Goal: Task Accomplishment & Management: Manage account settings

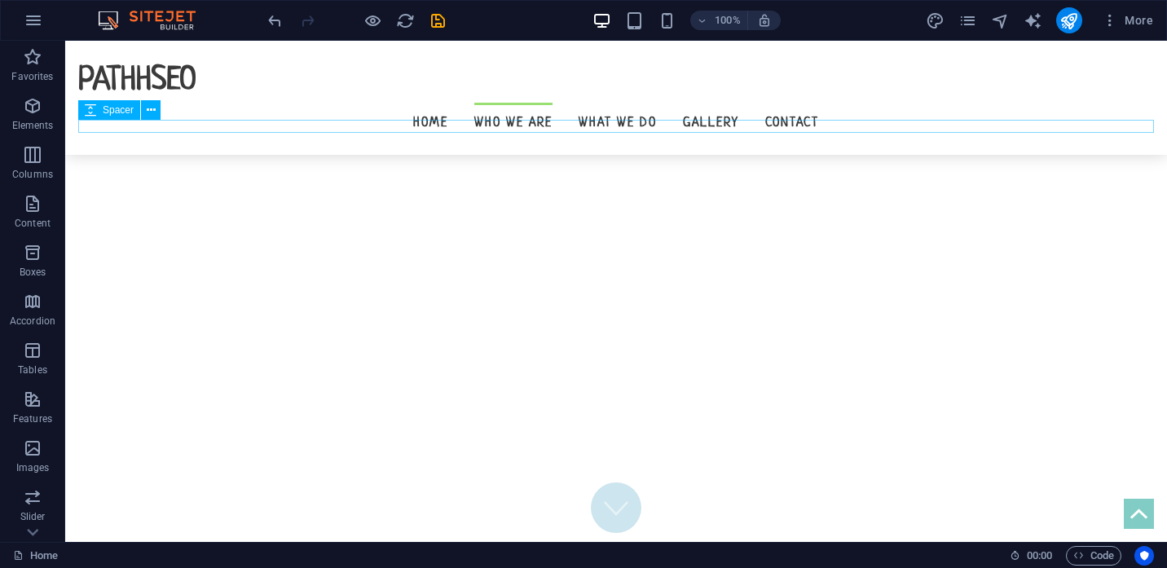
scroll to position [837, 0]
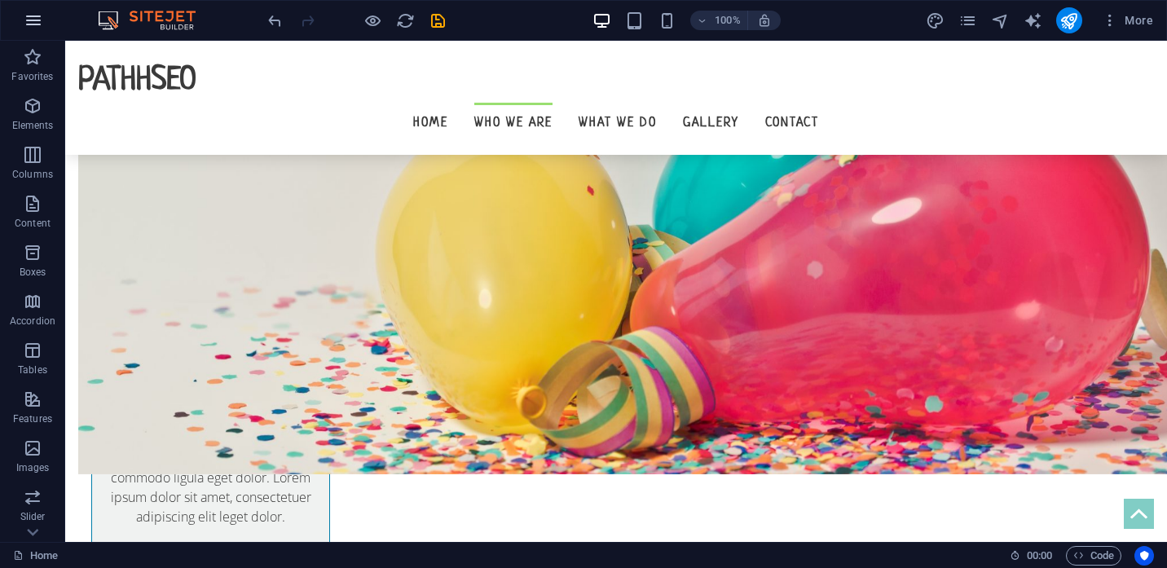
click at [32, 24] on icon "button" at bounding box center [34, 21] width 20 height 20
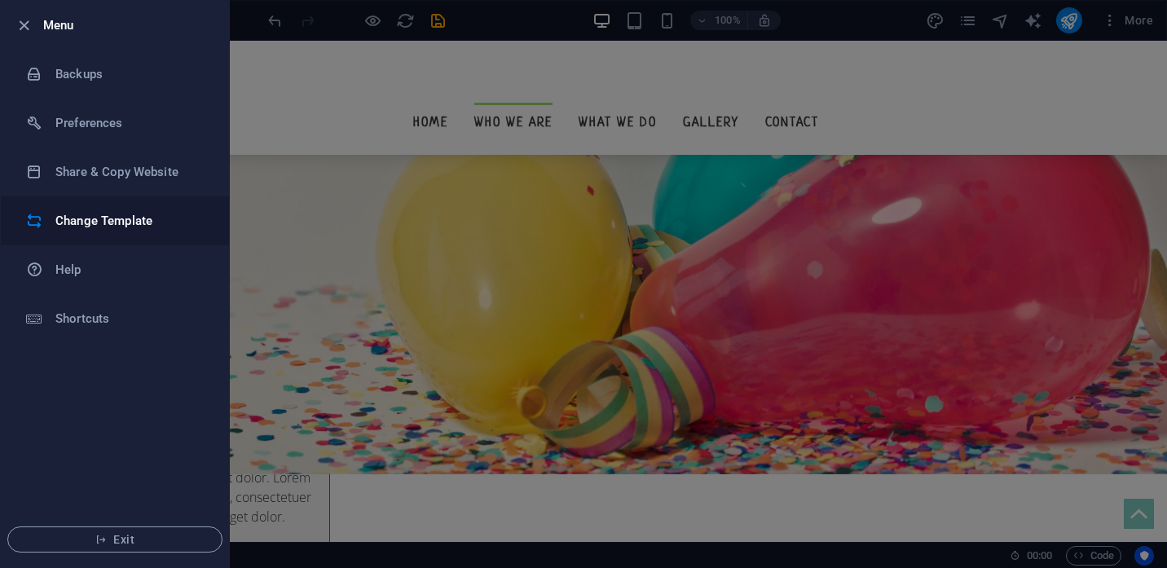
click at [89, 217] on h6 "Change Template" at bounding box center [130, 221] width 151 height 20
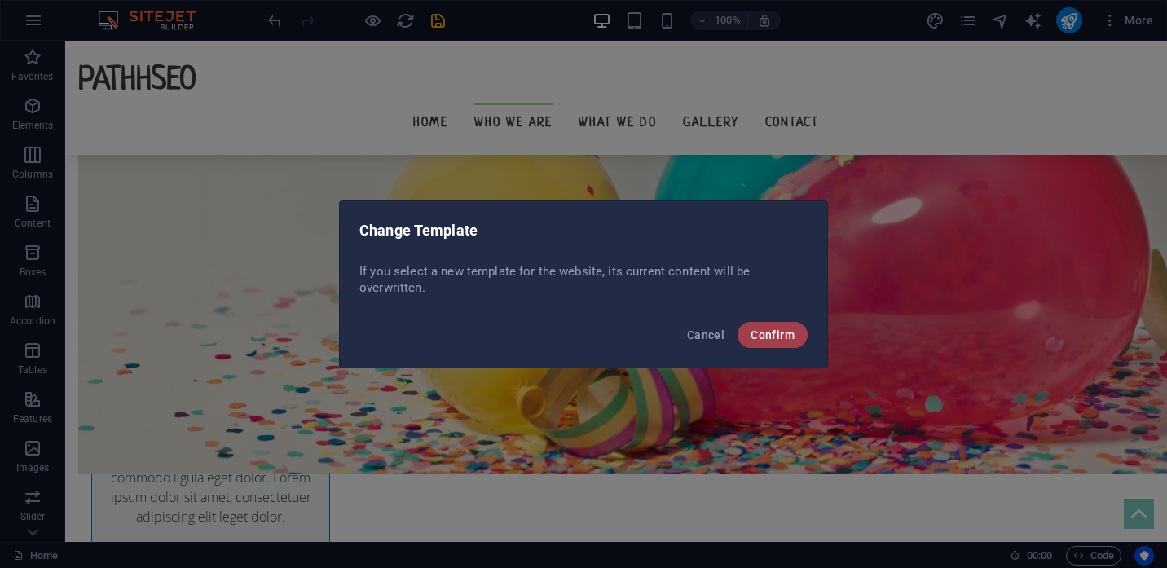
click at [775, 338] on span "Confirm" at bounding box center [773, 335] width 44 height 13
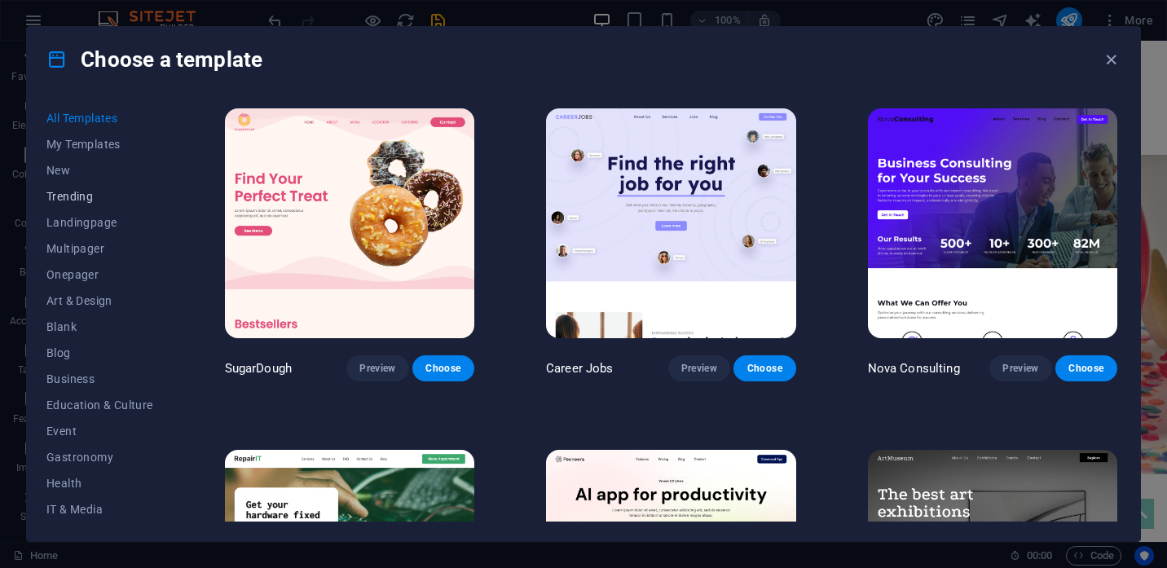
click at [86, 195] on span "Trending" at bounding box center [99, 196] width 107 height 13
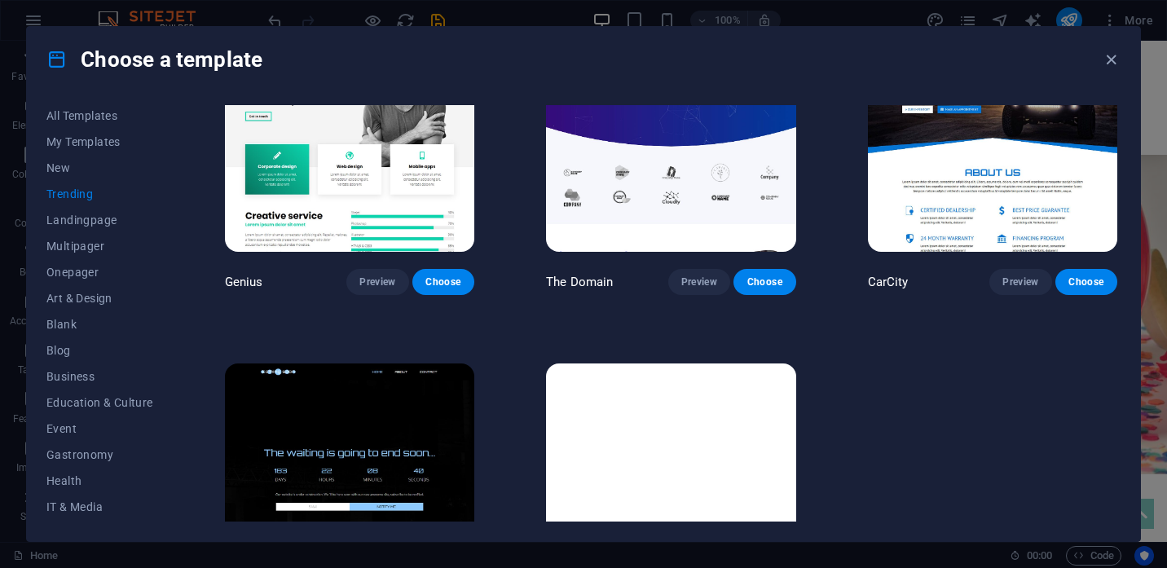
scroll to position [1571, 0]
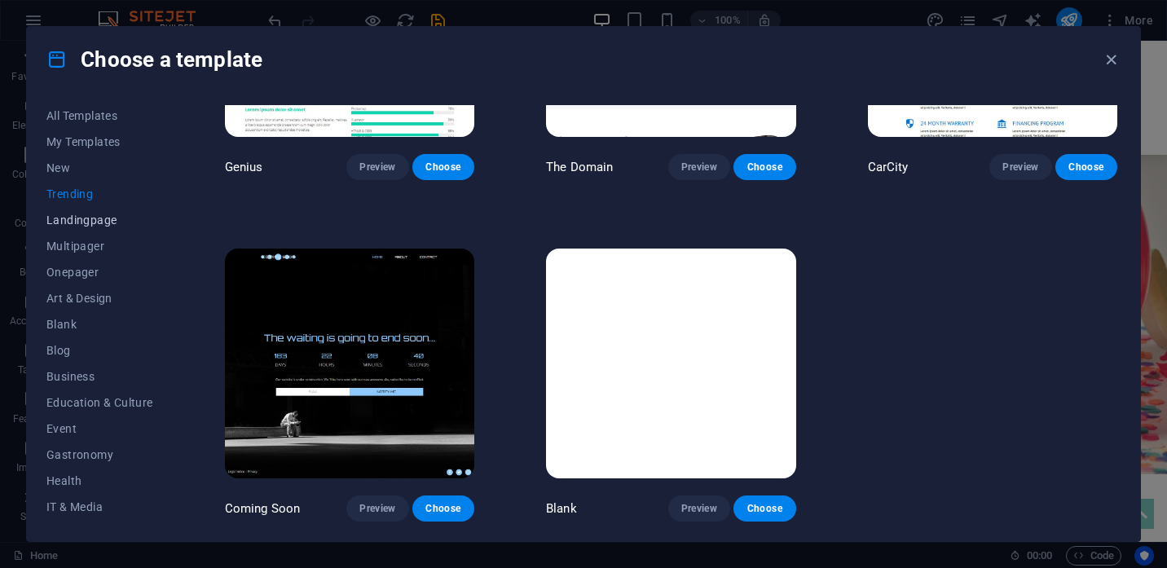
click at [85, 226] on span "Landingpage" at bounding box center [99, 220] width 107 height 13
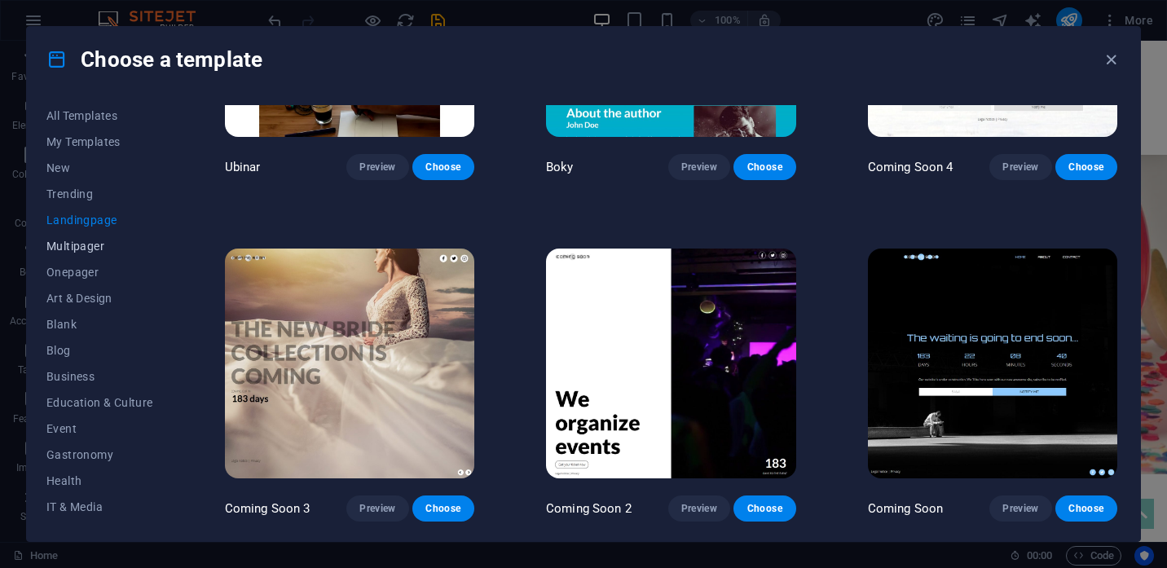
click at [78, 253] on span "Multipager" at bounding box center [99, 246] width 107 height 13
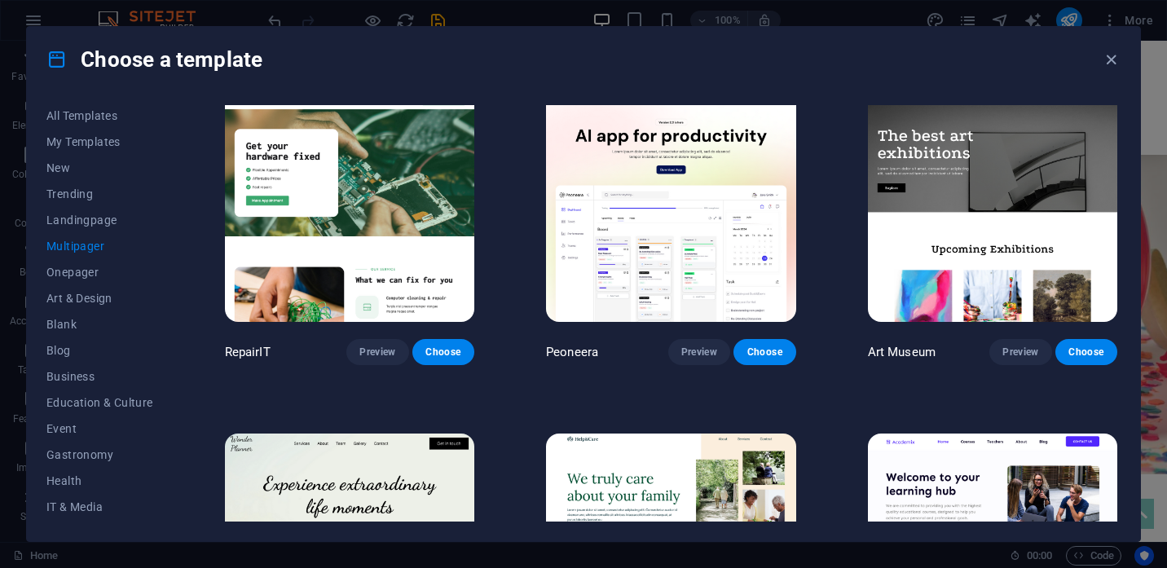
scroll to position [0, 0]
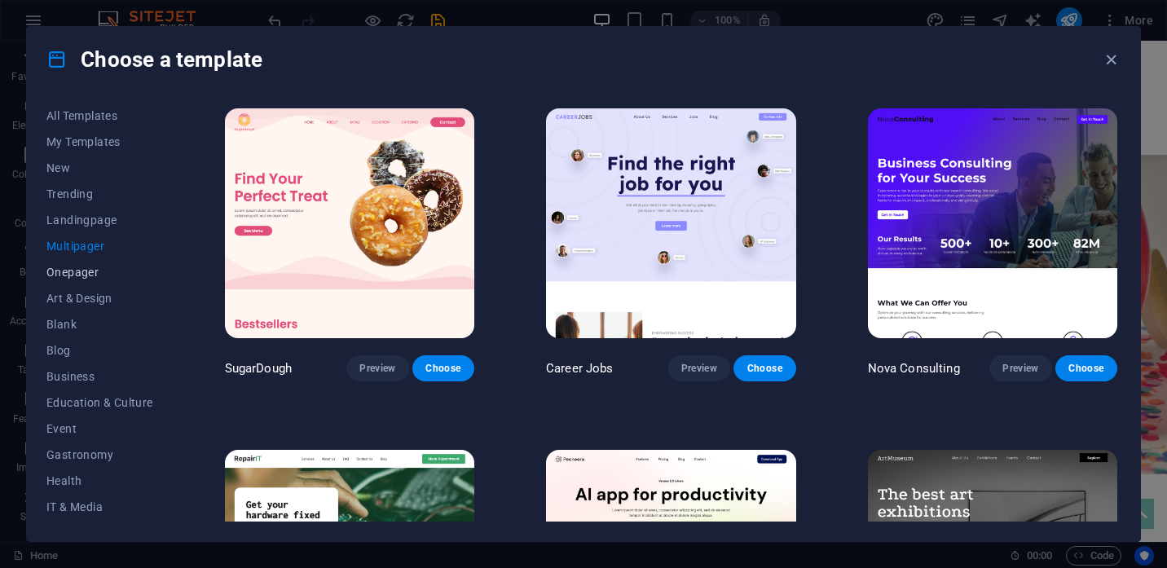
click at [86, 277] on span "Onepager" at bounding box center [99, 272] width 107 height 13
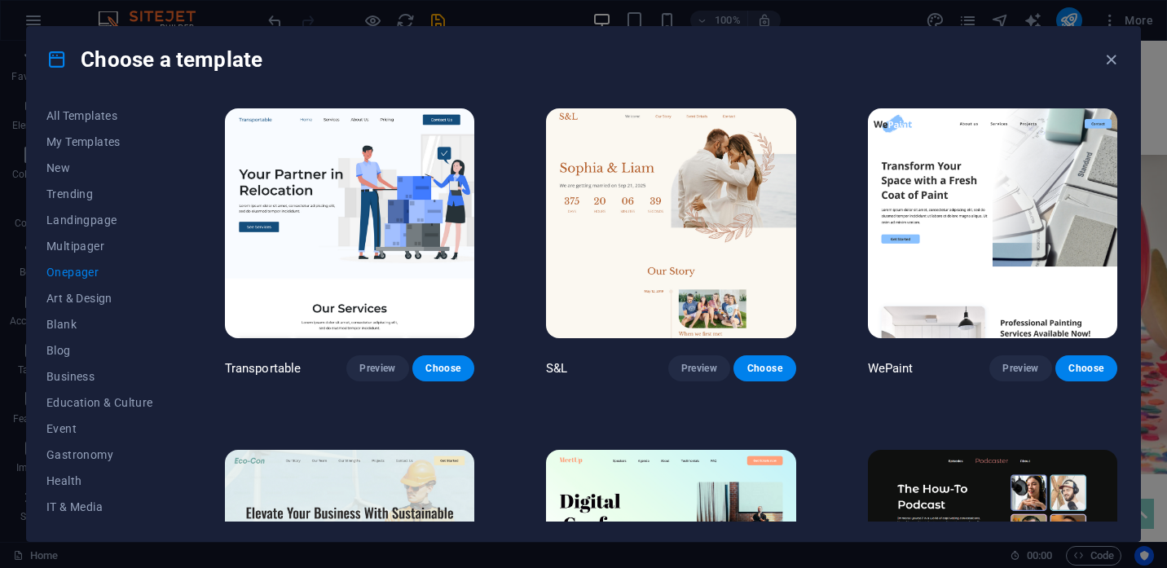
click at [351, 207] on img at bounding box center [349, 223] width 249 height 230
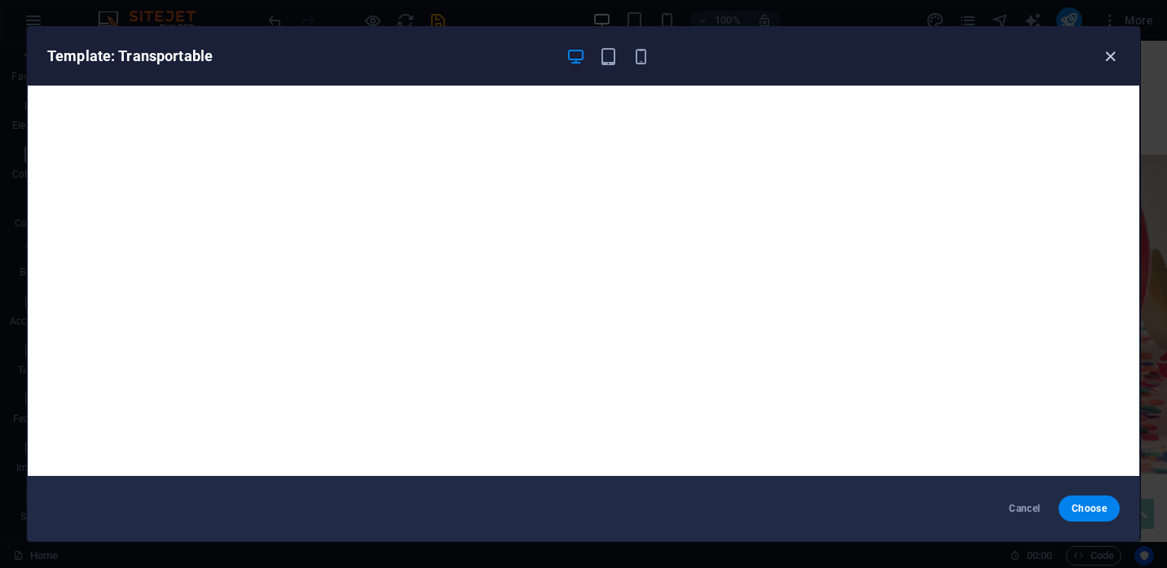
click at [1107, 58] on icon "button" at bounding box center [1110, 56] width 19 height 19
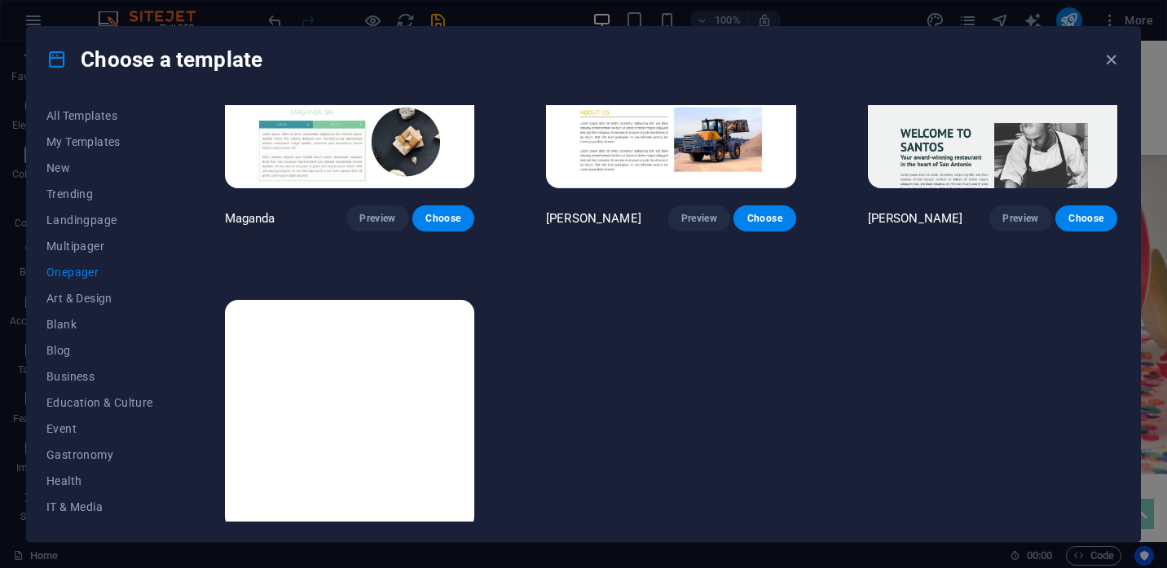
scroll to position [7727, 0]
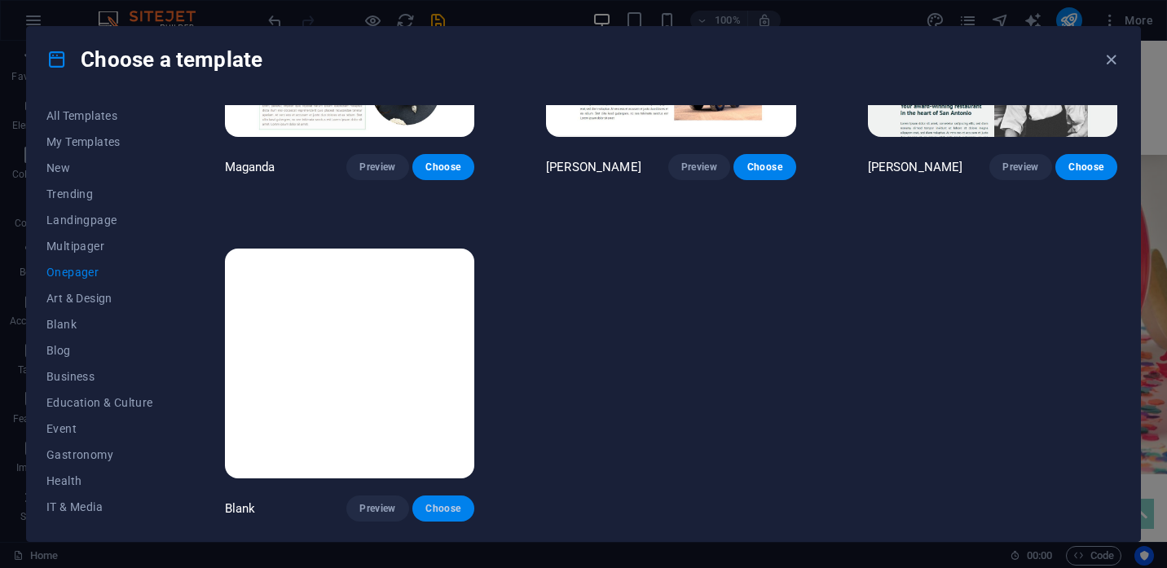
click at [443, 510] on span "Choose" at bounding box center [444, 508] width 36 height 13
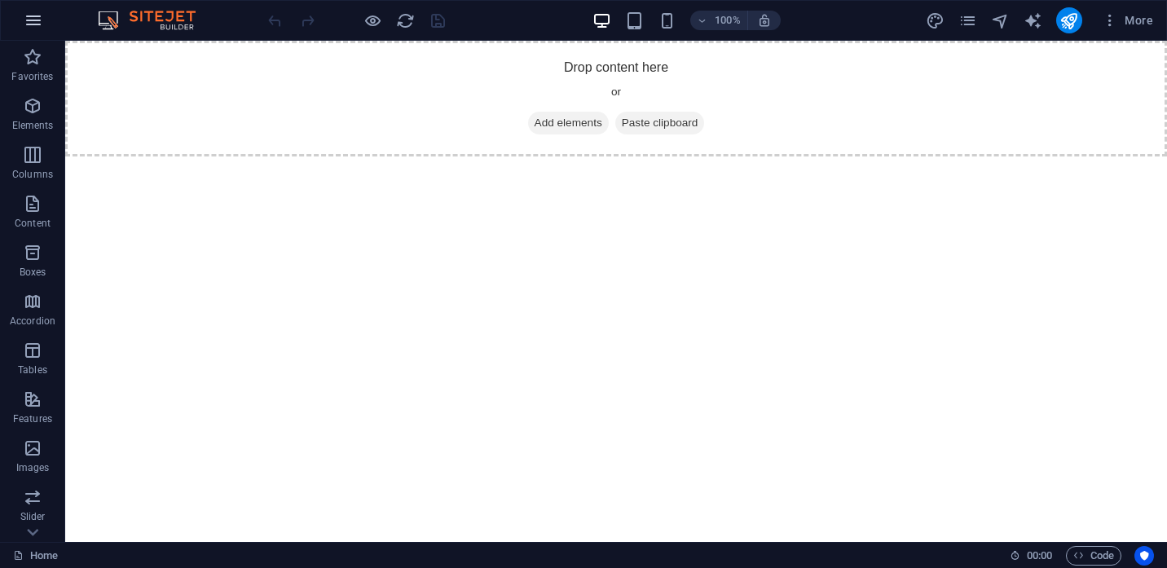
click at [22, 24] on button "button" at bounding box center [33, 20] width 39 height 39
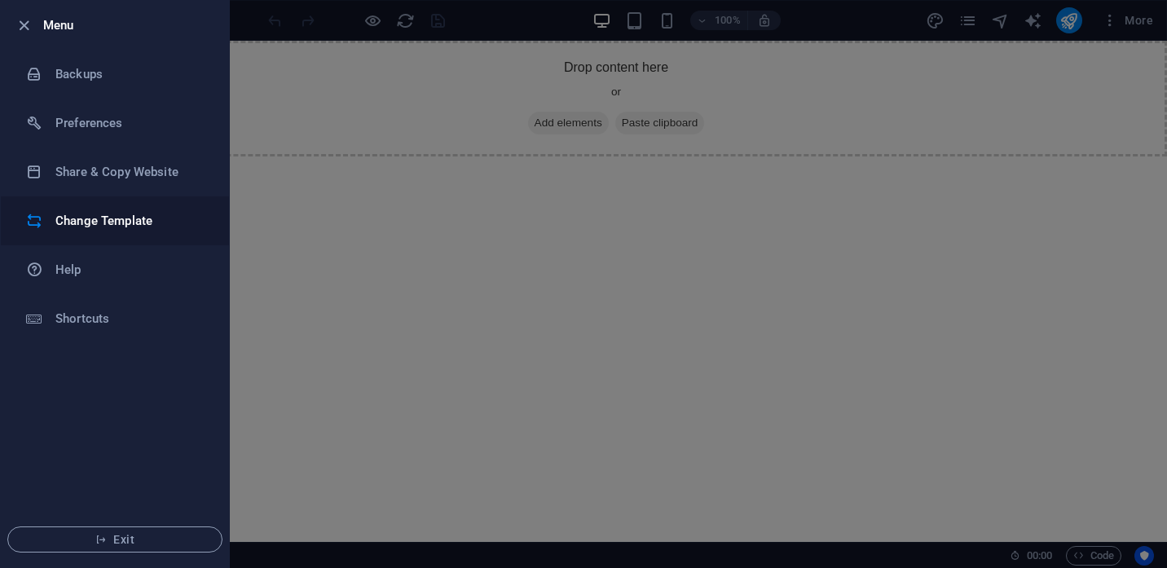
click at [87, 224] on h6 "Change Template" at bounding box center [130, 221] width 151 height 20
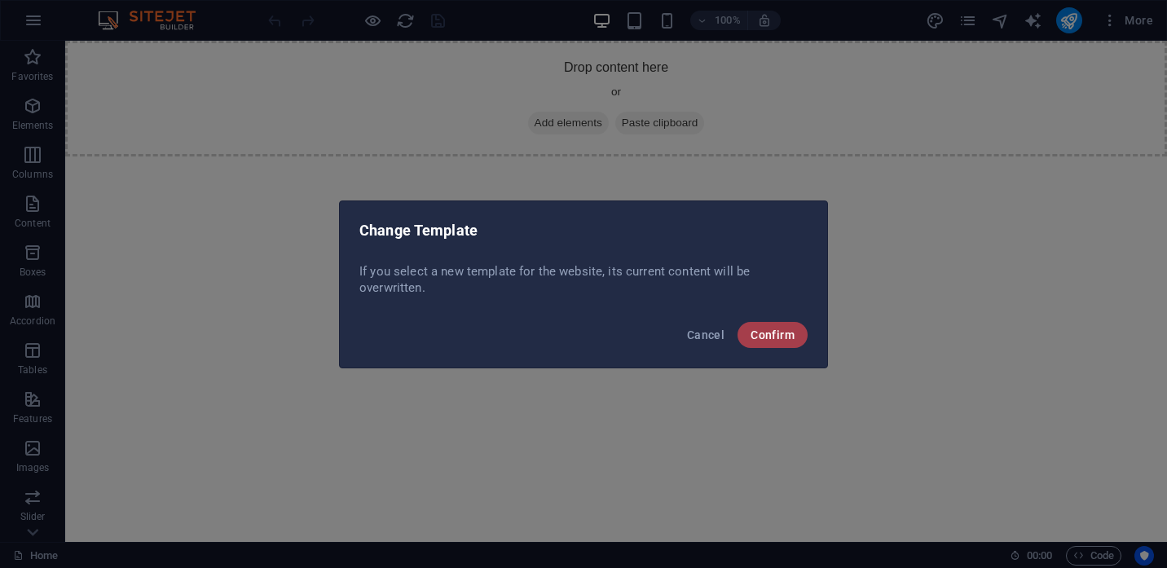
click at [792, 330] on span "Confirm" at bounding box center [773, 335] width 44 height 13
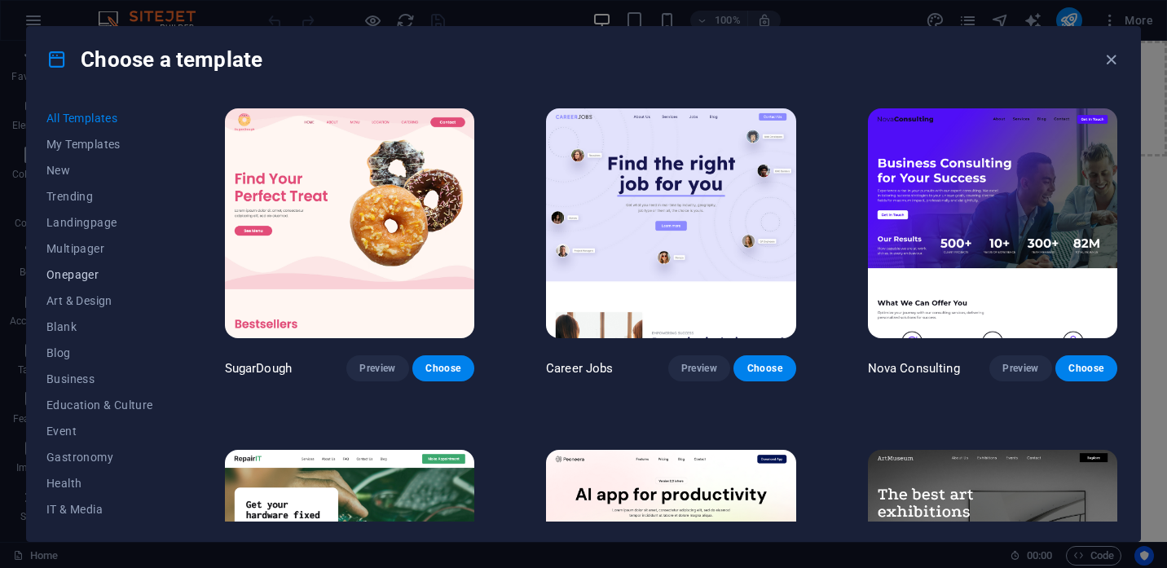
click at [71, 273] on span "Onepager" at bounding box center [99, 274] width 107 height 13
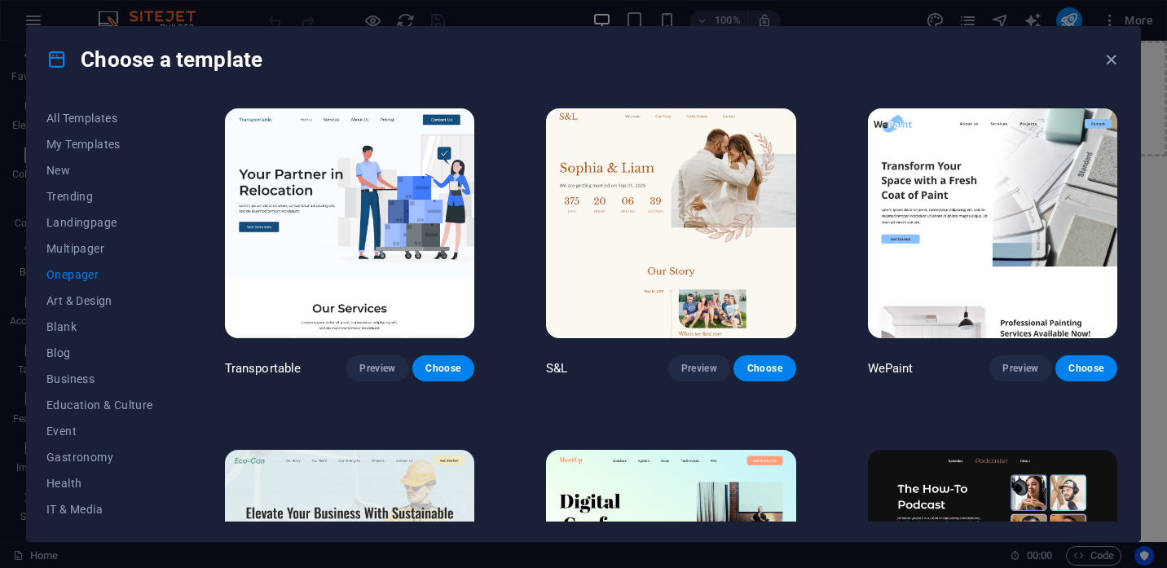
click at [365, 227] on img at bounding box center [349, 223] width 249 height 230
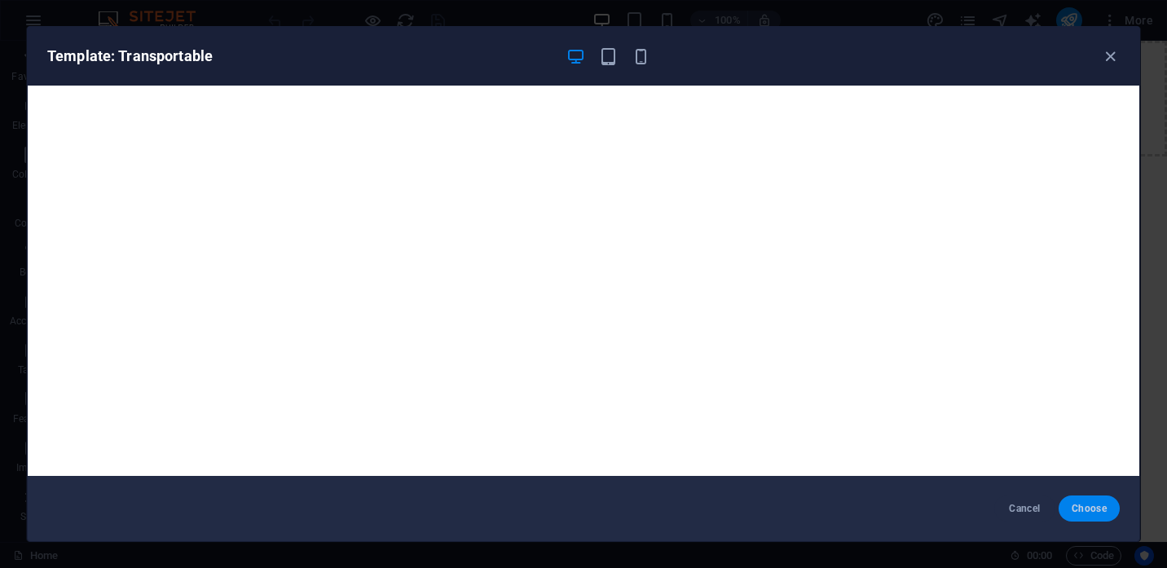
click at [1088, 506] on span "Choose" at bounding box center [1089, 508] width 35 height 13
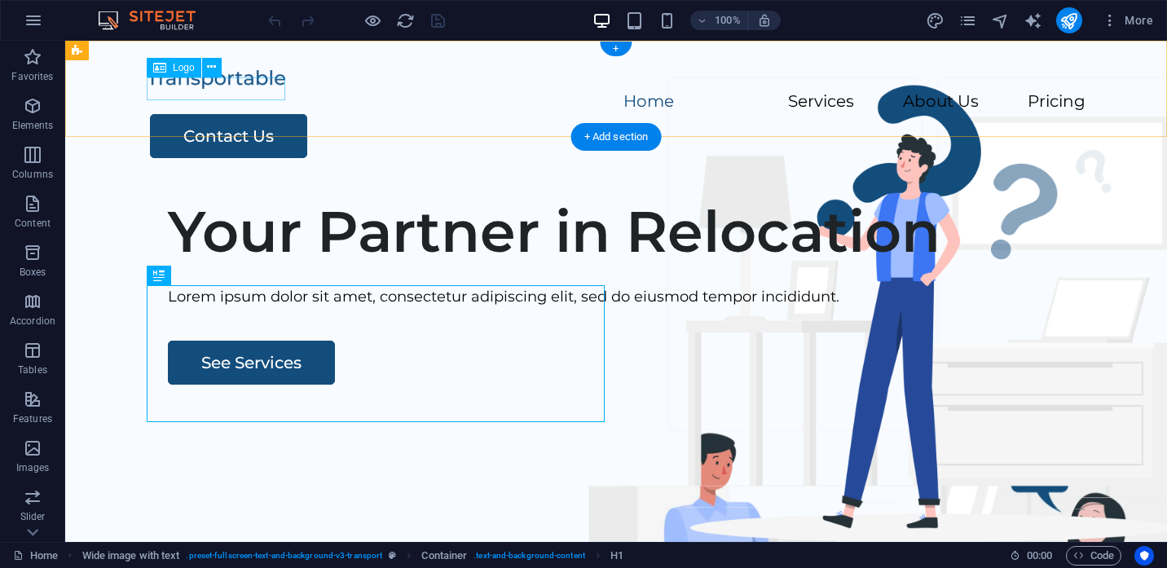
click at [232, 86] on div at bounding box center [616, 79] width 939 height 24
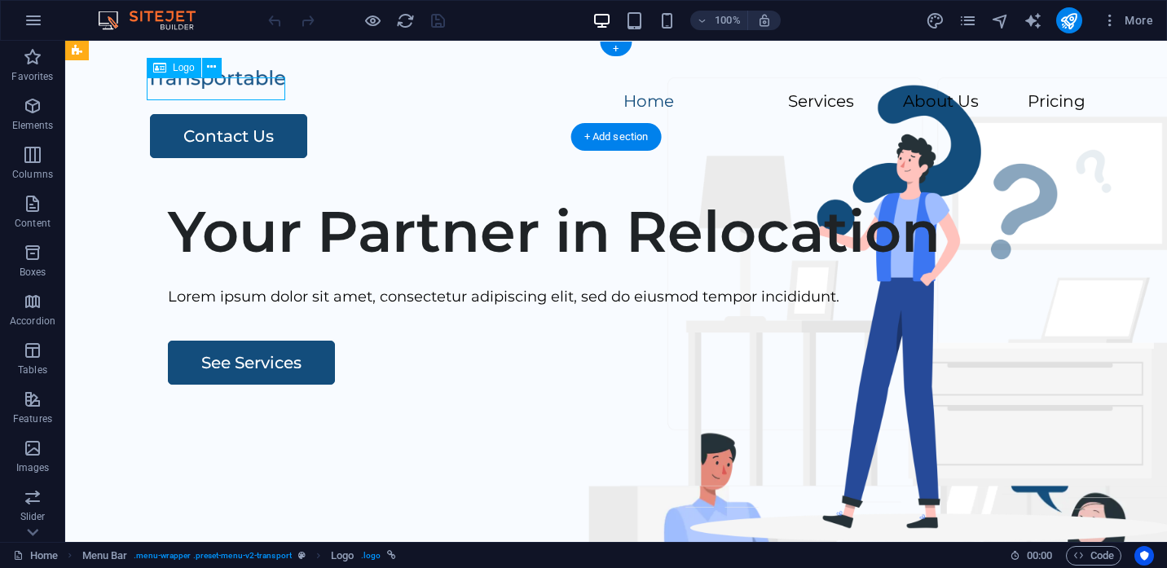
click at [227, 90] on div at bounding box center [616, 79] width 939 height 24
select select "px"
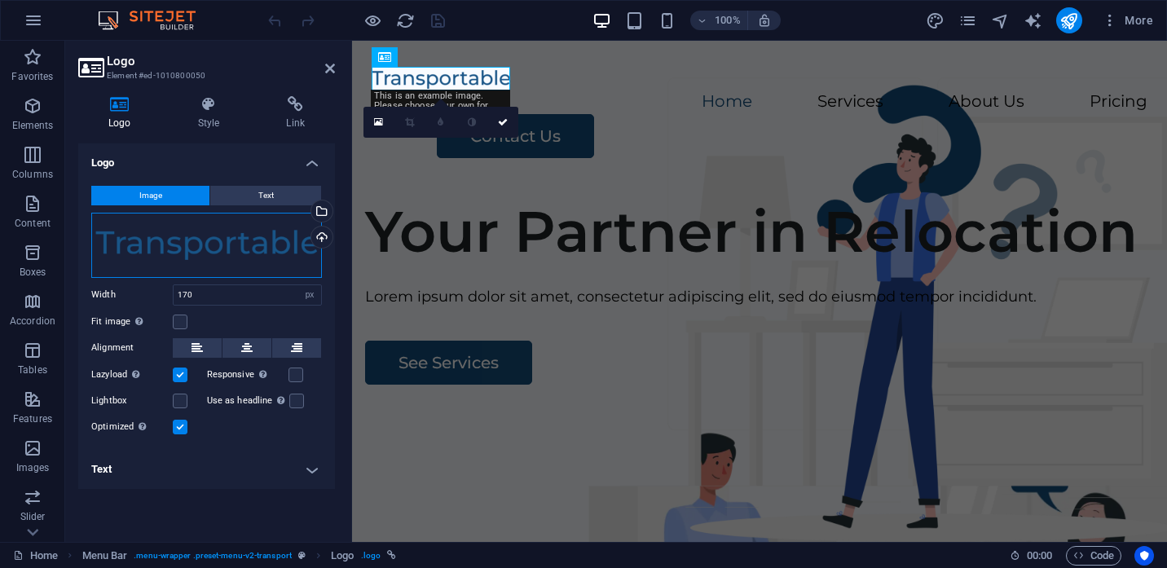
click at [208, 244] on div "Drag files here, click to choose files or select files from Files or our free s…" at bounding box center [206, 245] width 231 height 65
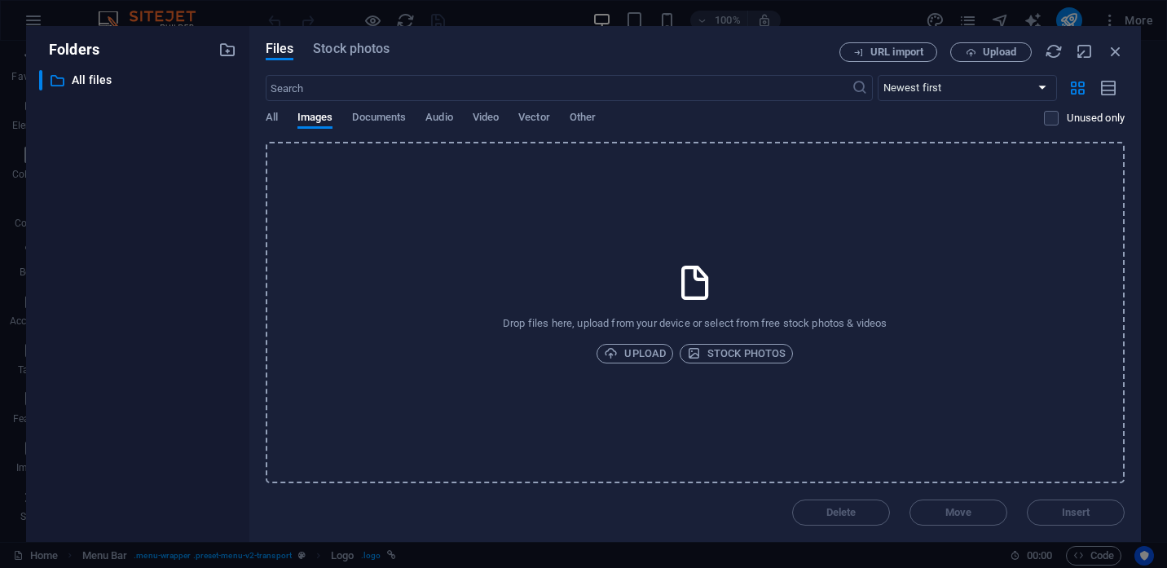
click at [208, 244] on div "​ All files All files" at bounding box center [137, 299] width 197 height 459
click at [1119, 52] on icon "button" at bounding box center [1116, 51] width 18 height 18
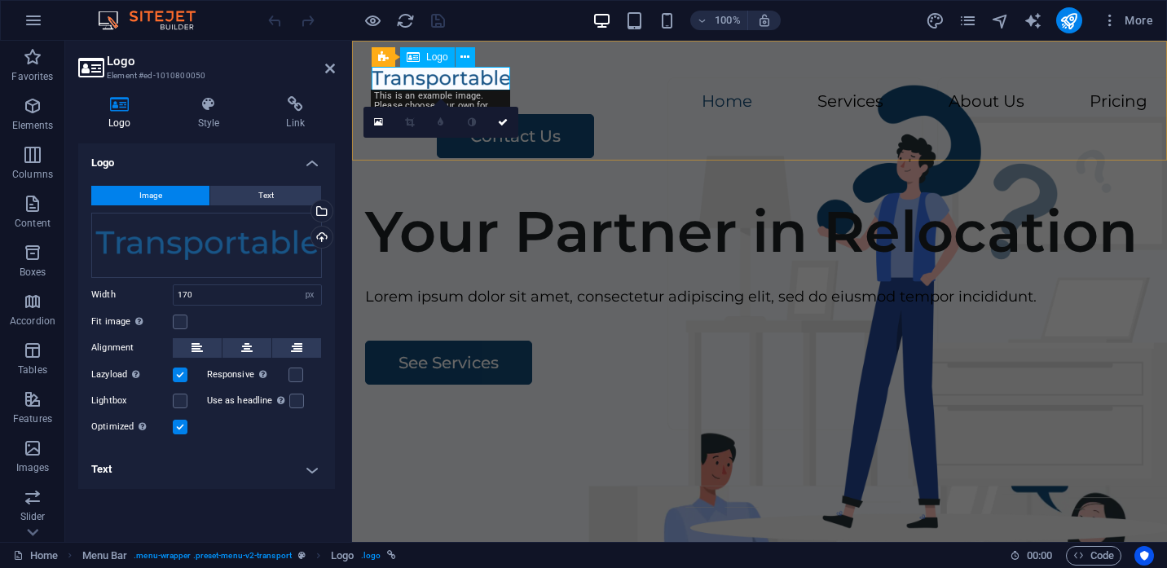
click at [465, 78] on div at bounding box center [760, 79] width 776 height 24
click at [258, 197] on button "Text" at bounding box center [265, 196] width 111 height 20
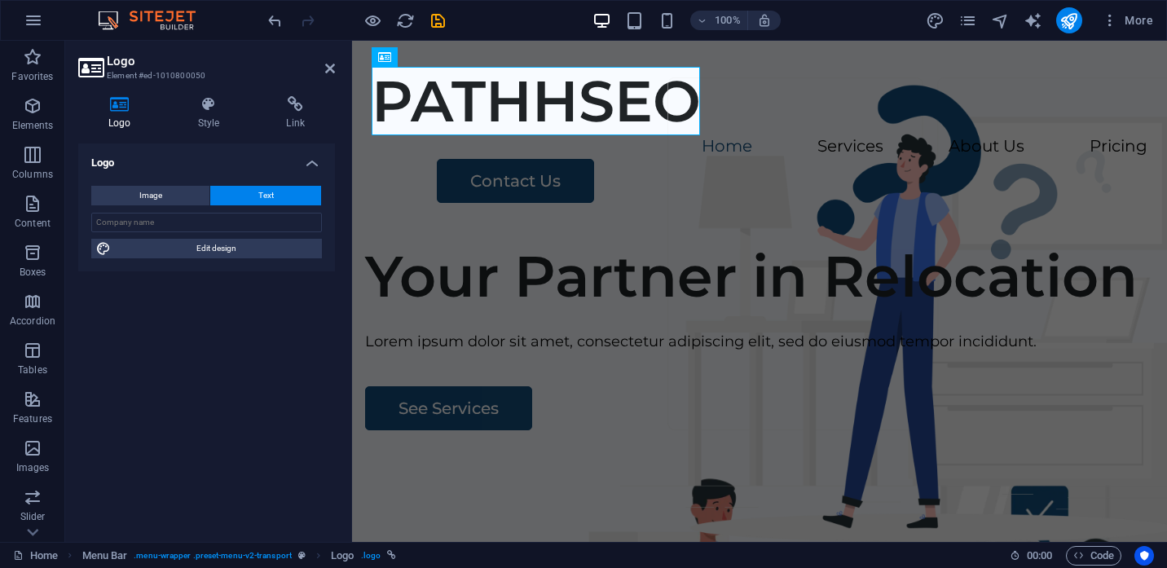
click at [241, 395] on div "Logo Image Text Drag files here, click to choose files or select files from Fil…" at bounding box center [206, 336] width 257 height 386
click at [514, 107] on div "PATHHSEO" at bounding box center [760, 101] width 776 height 68
click at [215, 126] on h4 "Style" at bounding box center [212, 113] width 89 height 34
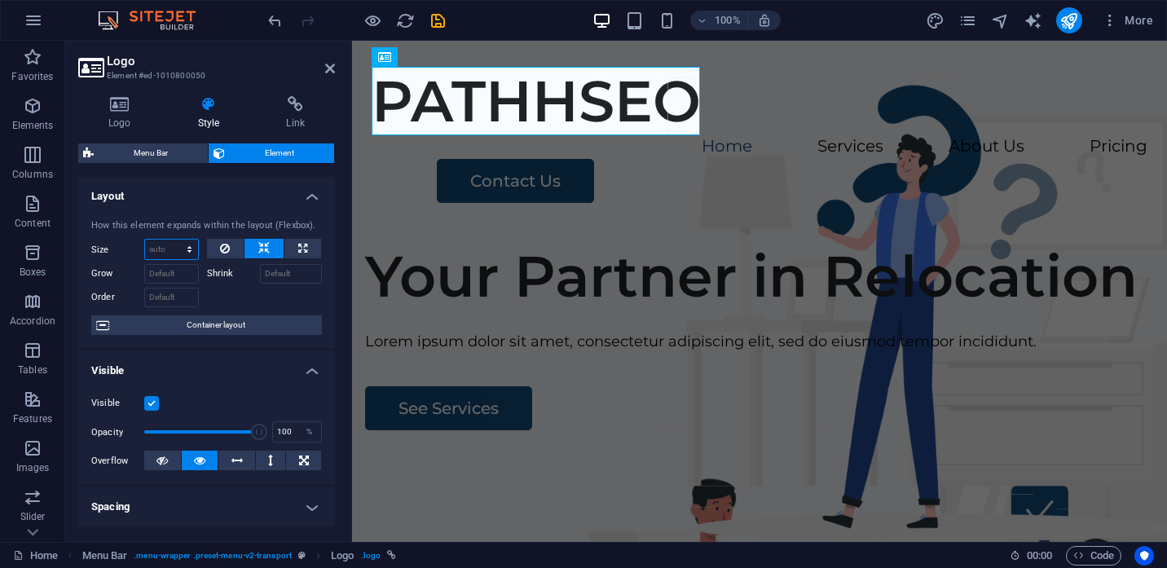
click at [145, 240] on select "Default auto px % 1/1 1/2 1/3 1/4 1/5 1/6 1/7 1/8 1/9 1/10" at bounding box center [171, 250] width 53 height 20
select select "1/2"
click option "1/2" at bounding box center [0, 0] width 0 height 0
type input "50"
select select "%"
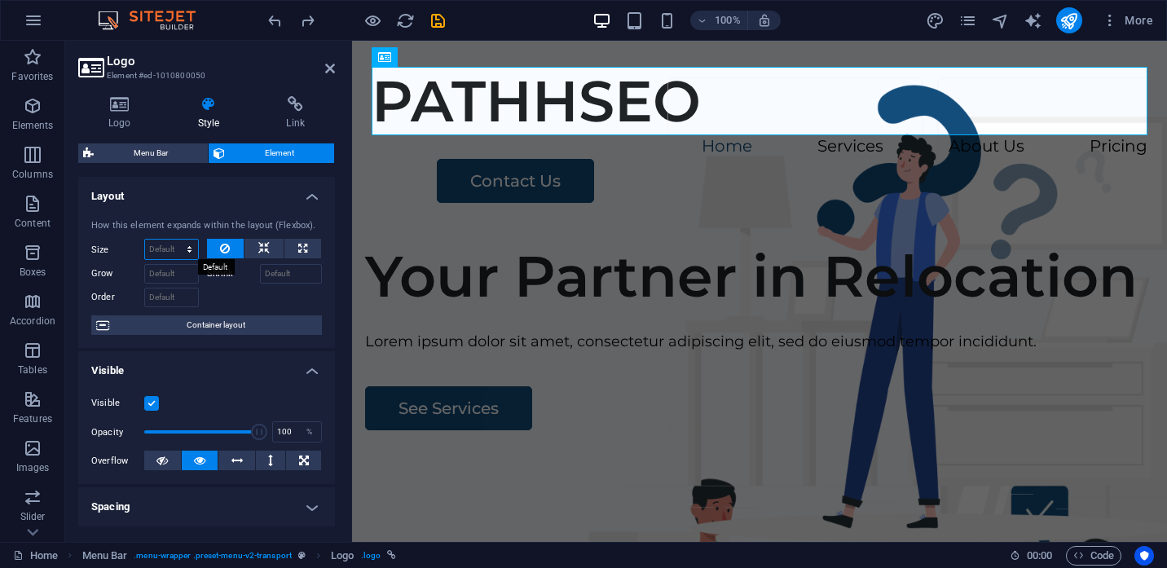
click at [145, 240] on select "Default auto px % 1/1 1/2 1/3 1/4 1/5 1/6 1/7 1/8 1/9 1/10" at bounding box center [171, 250] width 53 height 20
select select "1/2"
click option "1/2" at bounding box center [0, 0] width 0 height 0
type input "50"
select select "%"
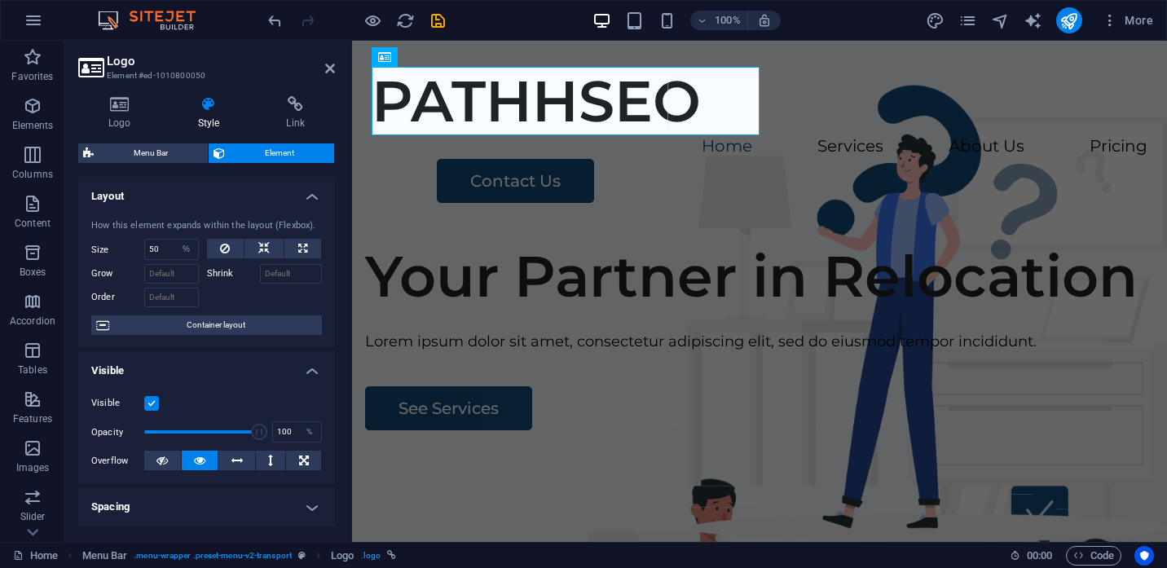
click at [328, 382] on div "Visible Opacity 100 % Overflow" at bounding box center [206, 433] width 257 height 104
click at [343, 300] on div "Logo Style Link Logo Image Text Drag files here, click to choose files or selec…" at bounding box center [206, 312] width 283 height 459
click at [433, 229] on div "Your Partner in Relocation Lorem ipsum dolor sit amet, consectetur adipiscing e…" at bounding box center [759, 541] width 815 height 624
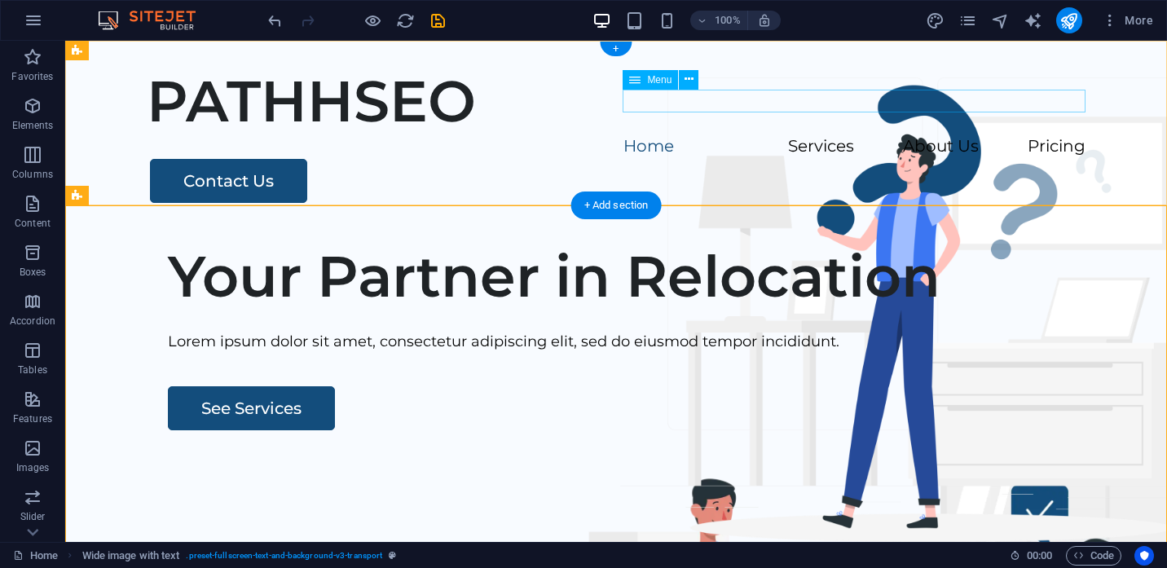
click at [821, 135] on nav "Home Services About Us Pricing" at bounding box center [616, 147] width 939 height 24
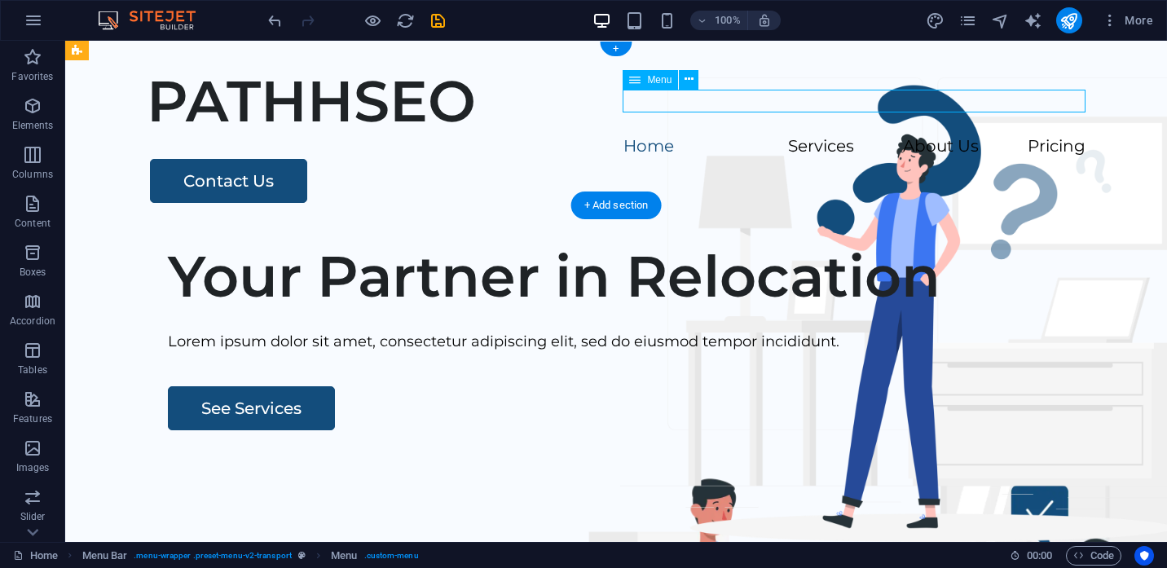
drag, startPoint x: 822, startPoint y: 102, endPoint x: 797, endPoint y: 101, distance: 24.5
click at [797, 135] on nav "Home Services About Us Pricing" at bounding box center [616, 147] width 939 height 24
click at [816, 135] on nav "Home Services About Us Pricing" at bounding box center [616, 147] width 939 height 24
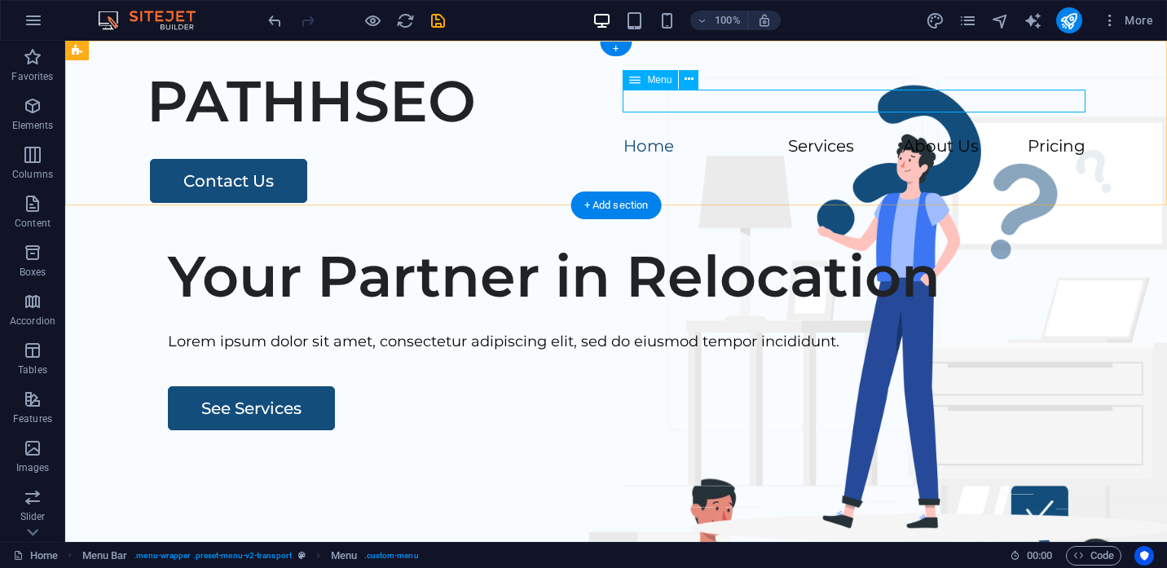
select select
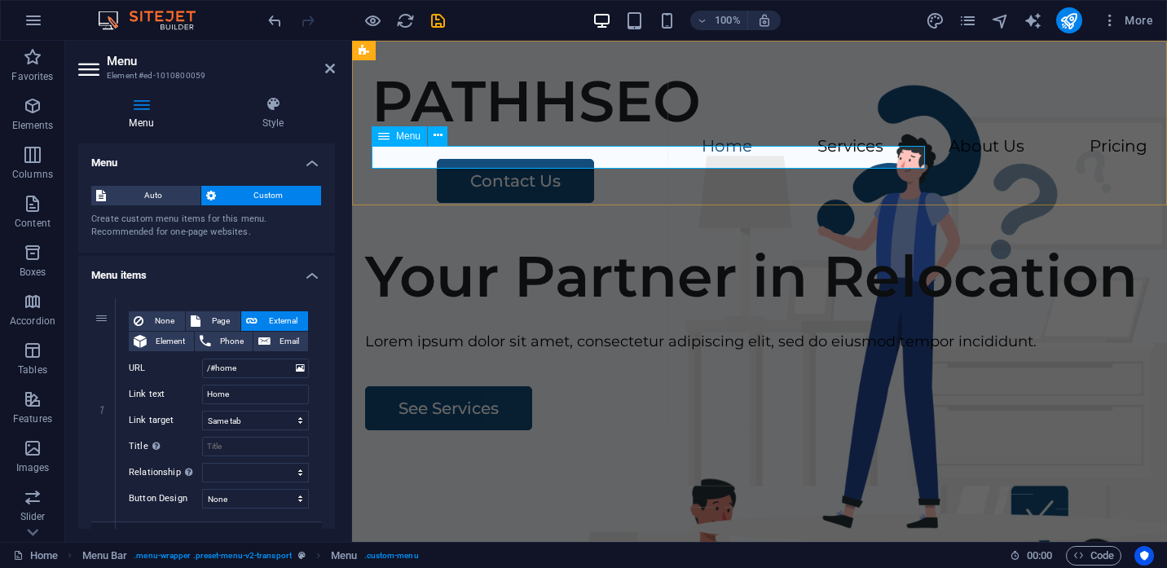
click at [633, 159] on nav "Home Services About Us Pricing" at bounding box center [760, 147] width 776 height 24
click at [625, 158] on nav "Home Services About Us Pricing" at bounding box center [760, 147] width 776 height 24
click at [435, 136] on icon at bounding box center [438, 135] width 9 height 17
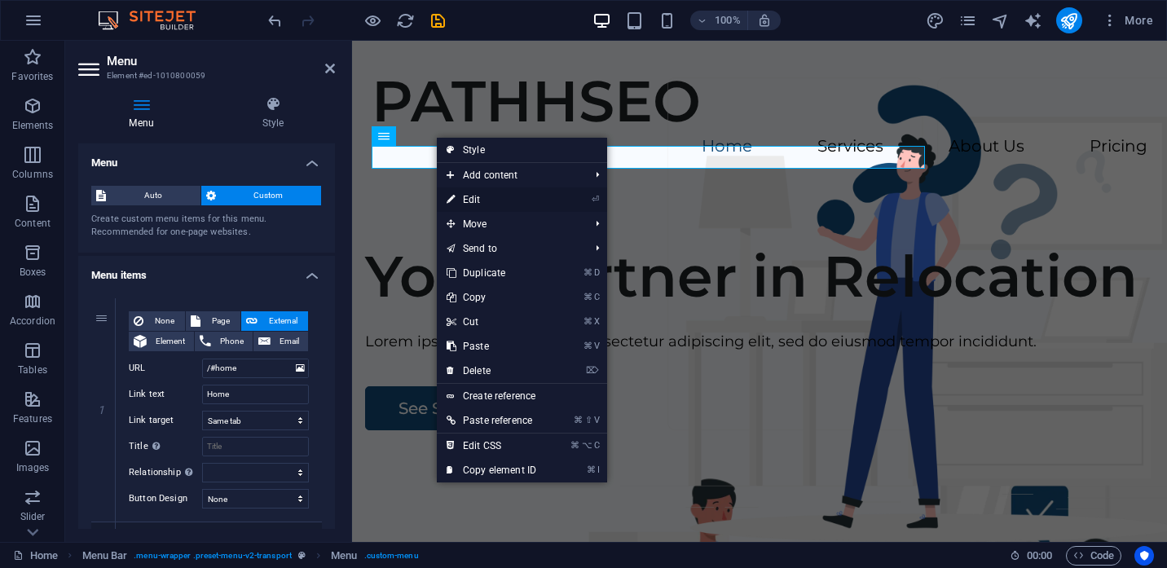
click at [470, 197] on link "⏎ Edit" at bounding box center [491, 199] width 109 height 24
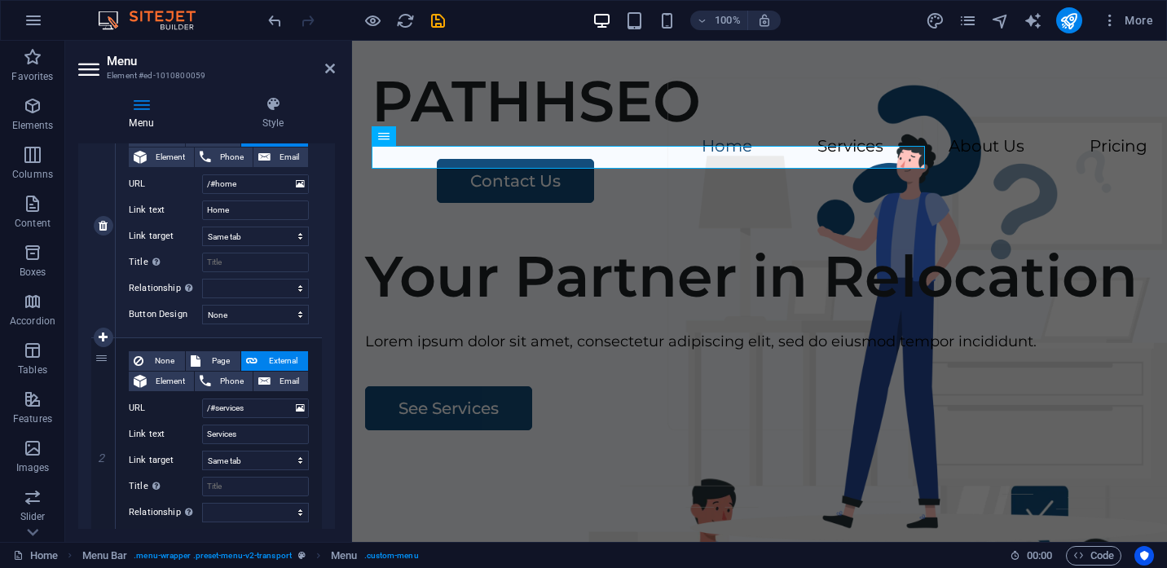
scroll to position [224, 0]
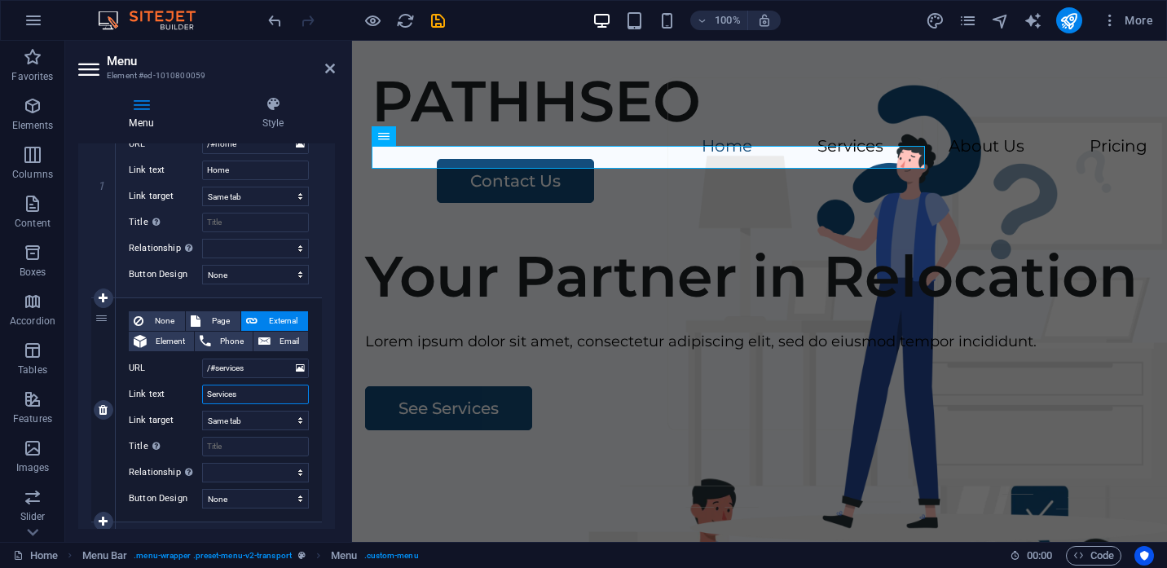
click at [258, 401] on input "Services" at bounding box center [255, 395] width 107 height 20
type input "Who We Are"
select select
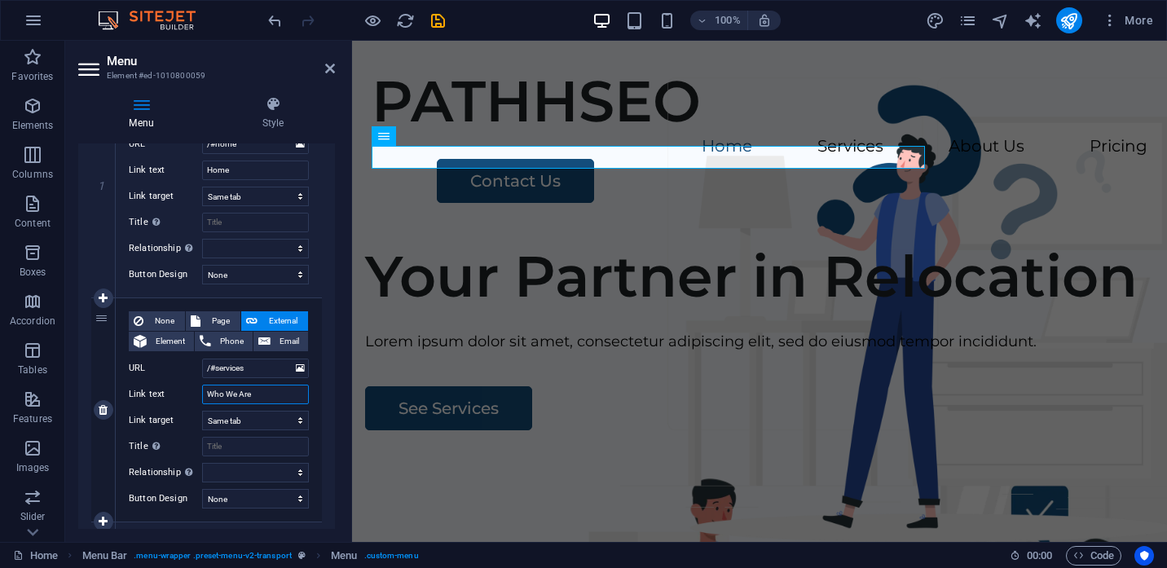
select select
type input "Who We Are"
click at [266, 366] on input "/#services" at bounding box center [255, 369] width 107 height 20
type input "/#"
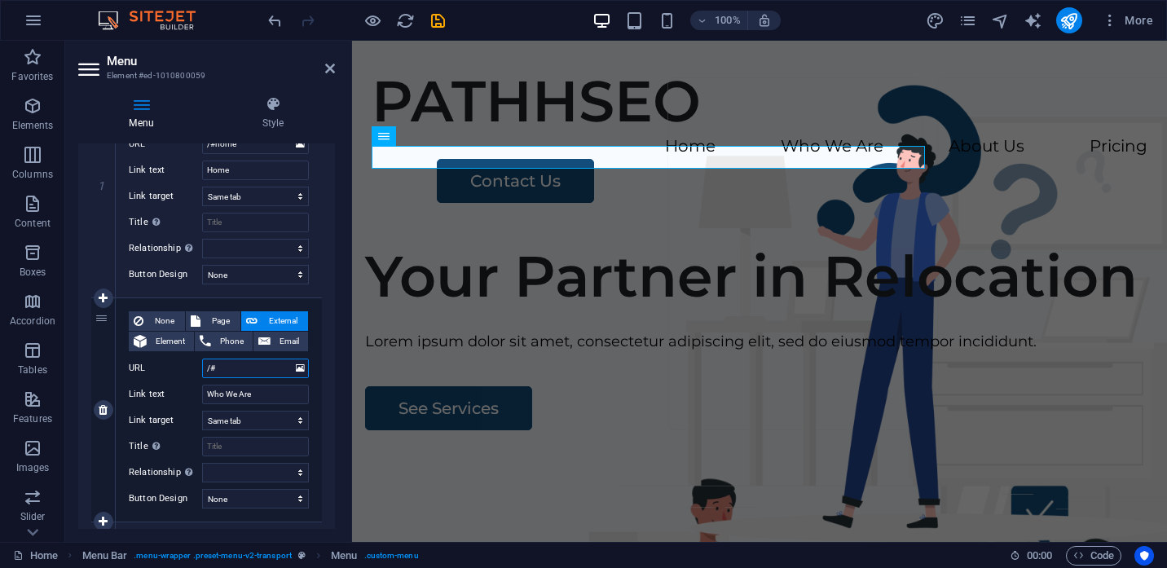
select select
type input "/#wh"
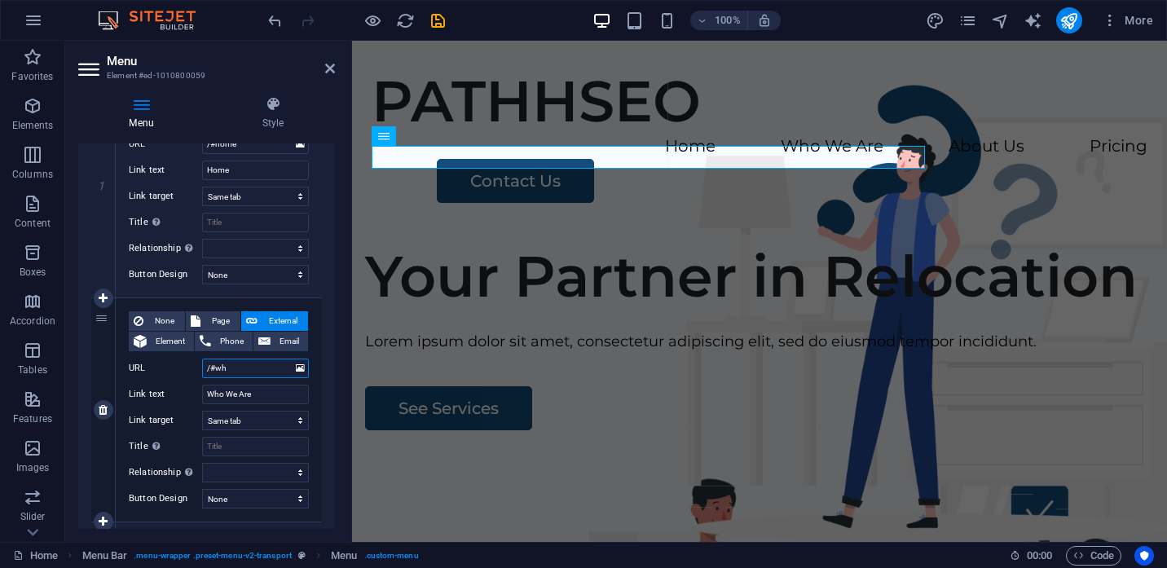
select select
type input "/#whoweare"
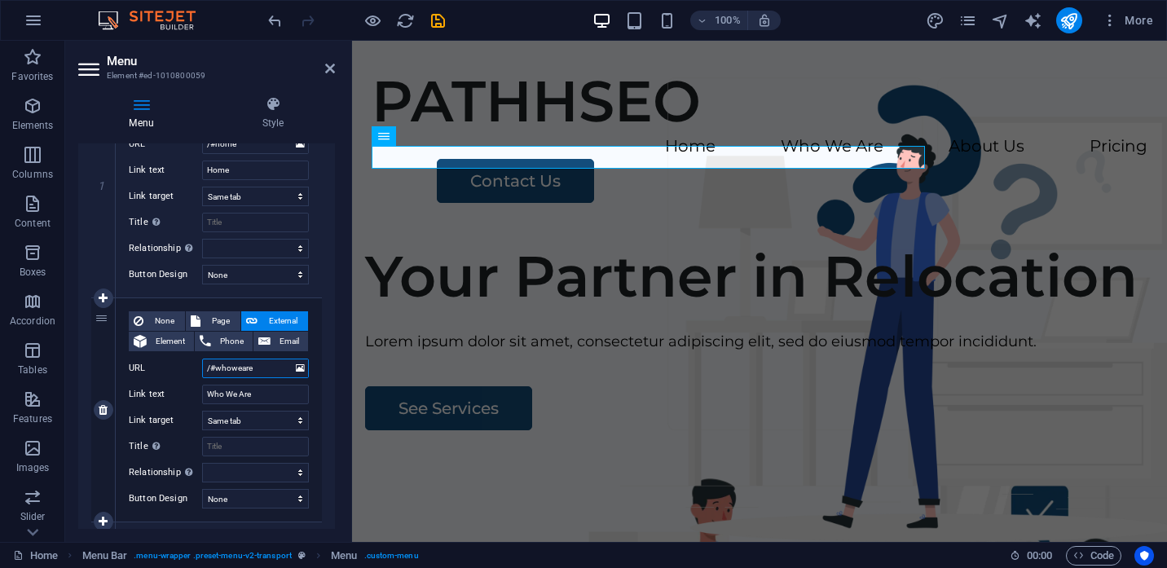
select select
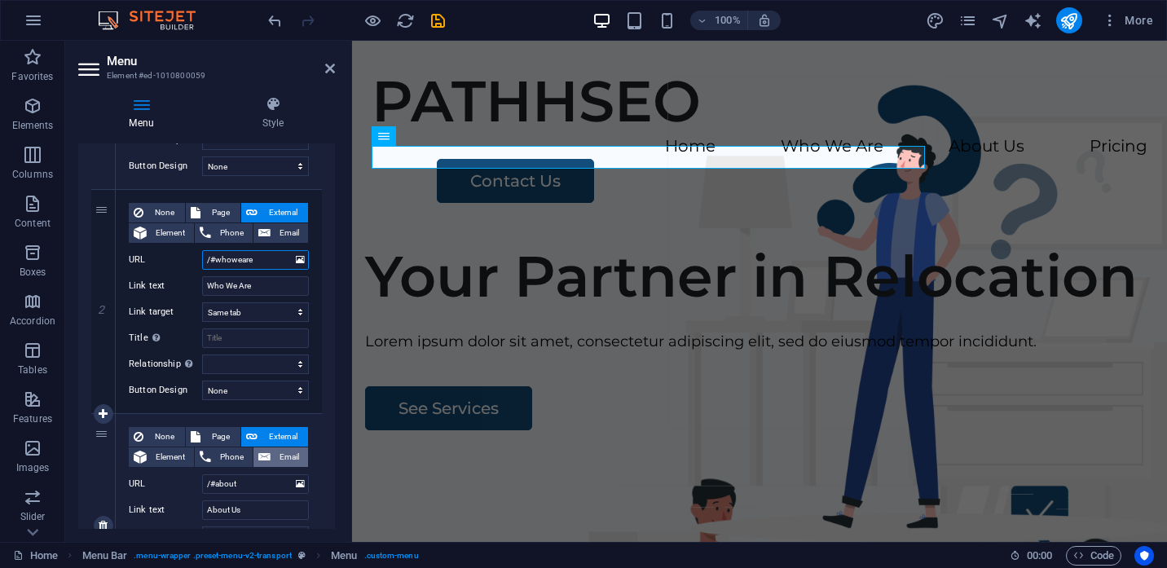
scroll to position [336, 0]
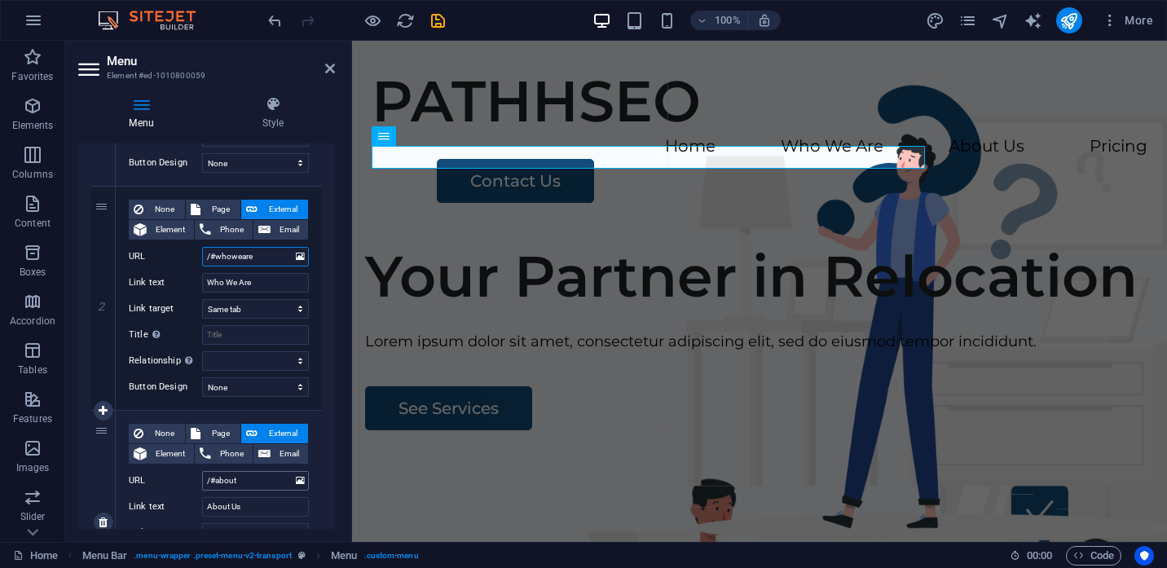
type input "/#whoweare"
click at [268, 485] on input "/#about" at bounding box center [255, 481] width 107 height 20
click at [261, 286] on input "Who We Are" at bounding box center [255, 283] width 107 height 20
type input "Wh"
select select
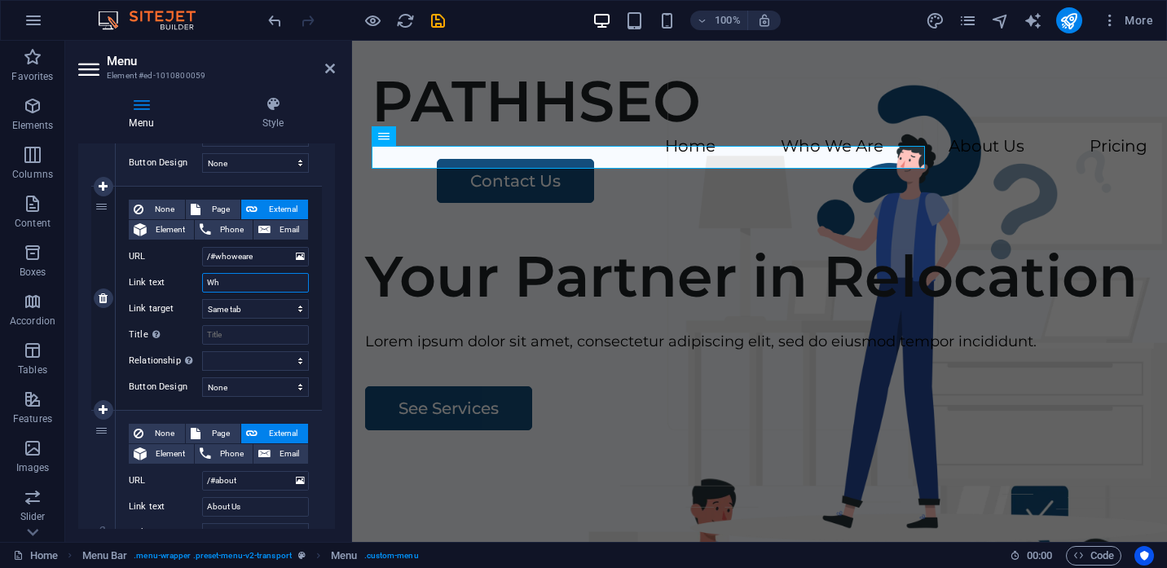
select select
type input "What We Do"
select select
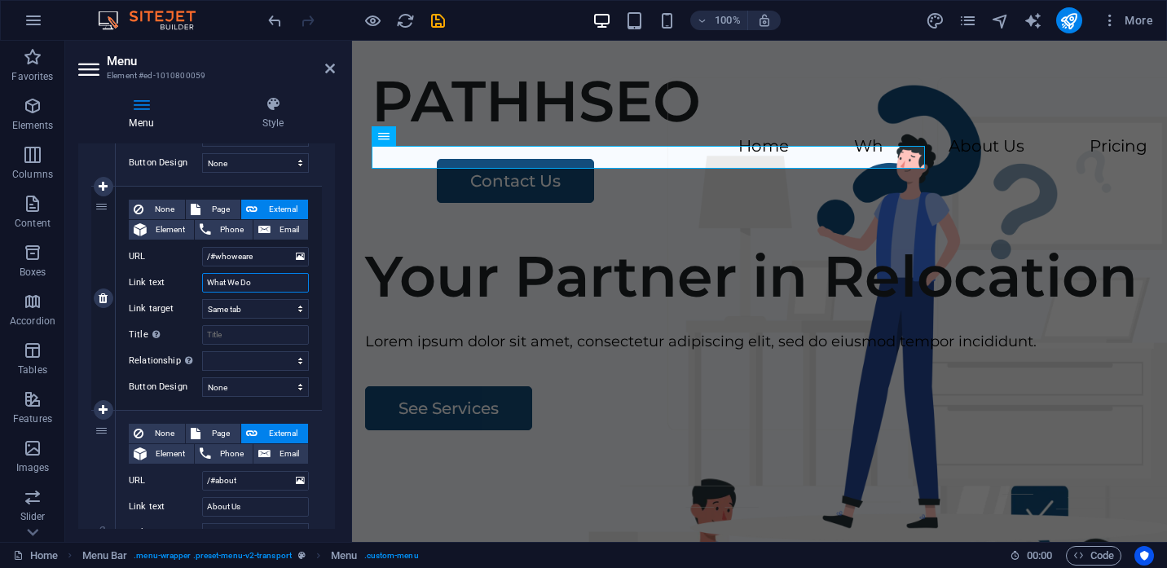
select select
type input "What We Do"
click at [265, 262] on input "/#whoweare" at bounding box center [255, 257] width 107 height 20
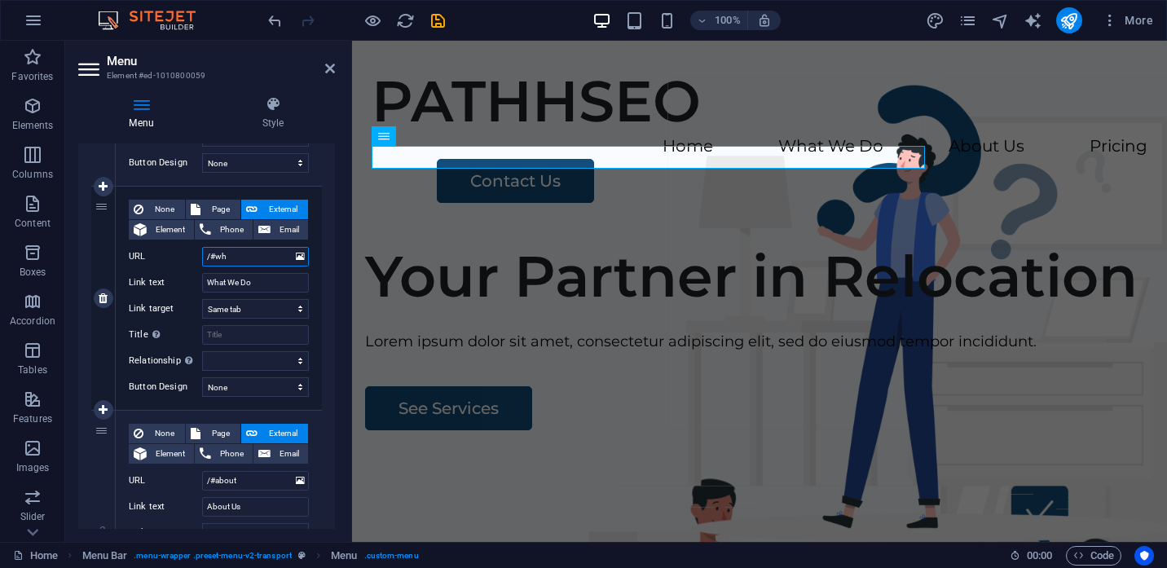
type input "/#wha"
select select
type input "/#what"
select select
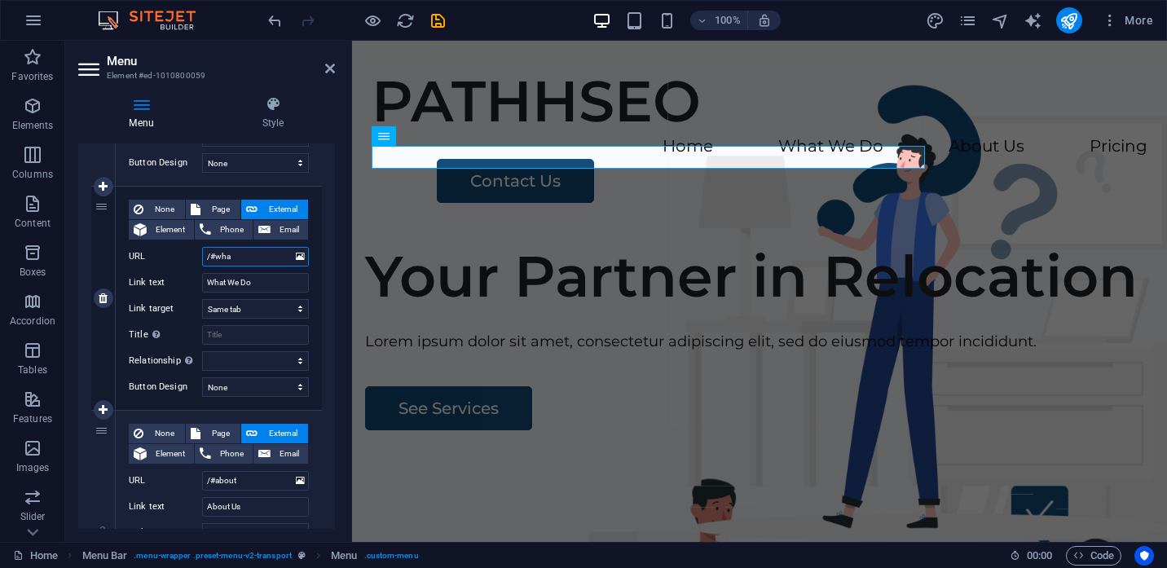
select select
type input "/#whatwedo"
select select
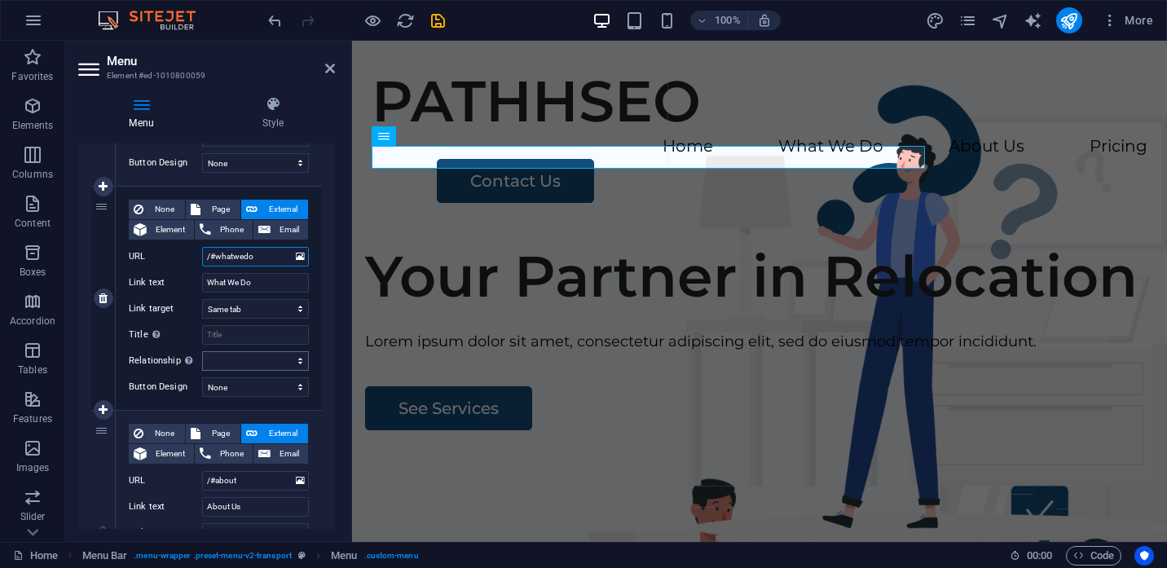
select select
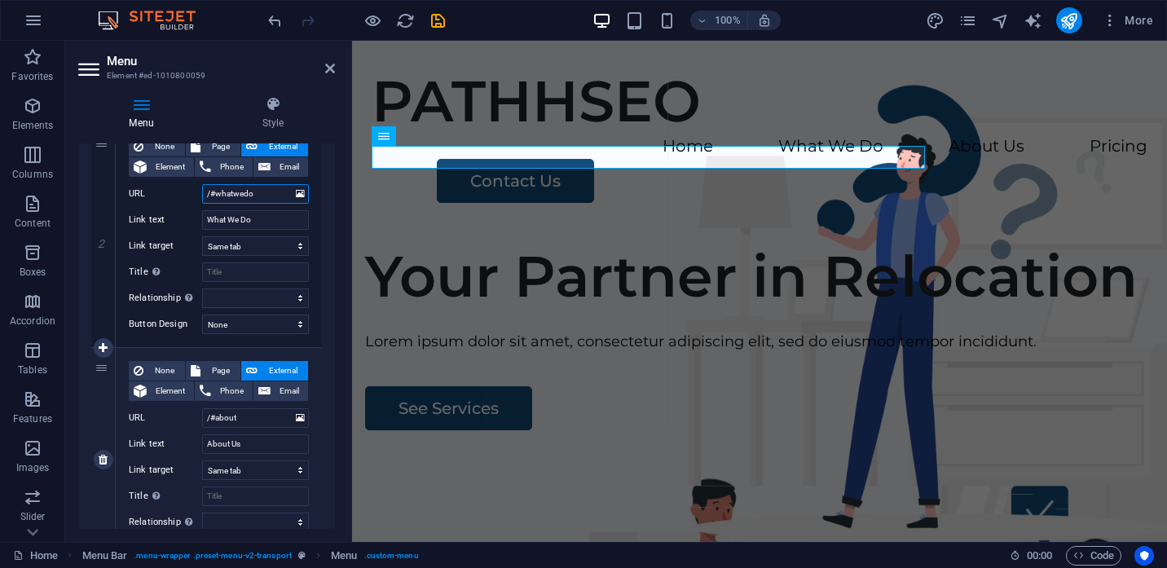
scroll to position [403, 0]
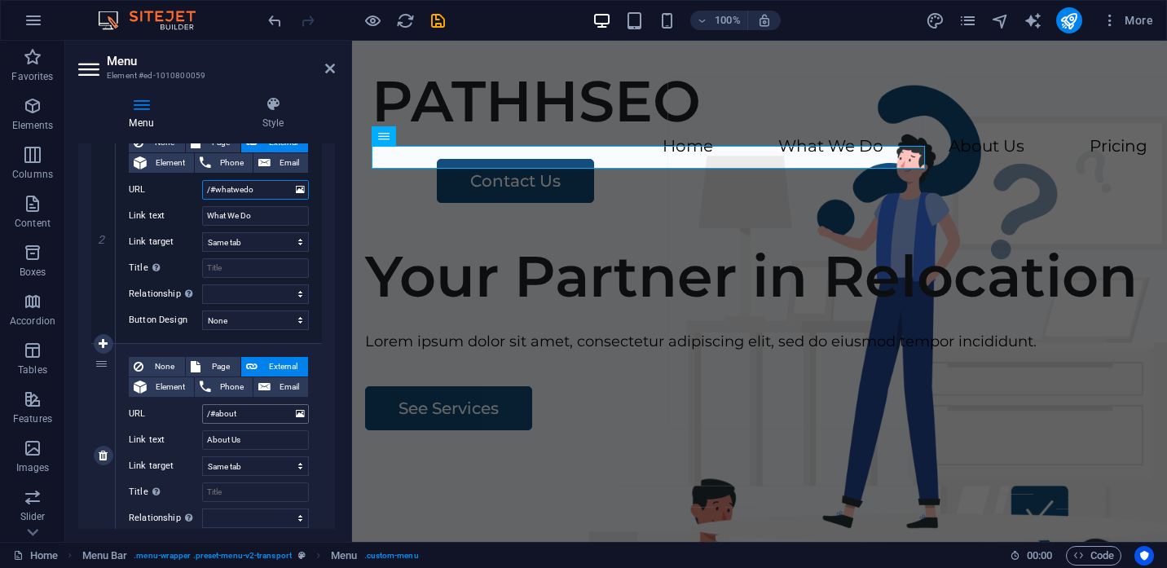
type input "/#whatwedo"
click at [256, 421] on input "/#about" at bounding box center [255, 414] width 107 height 20
type input "/#whowe"
select select
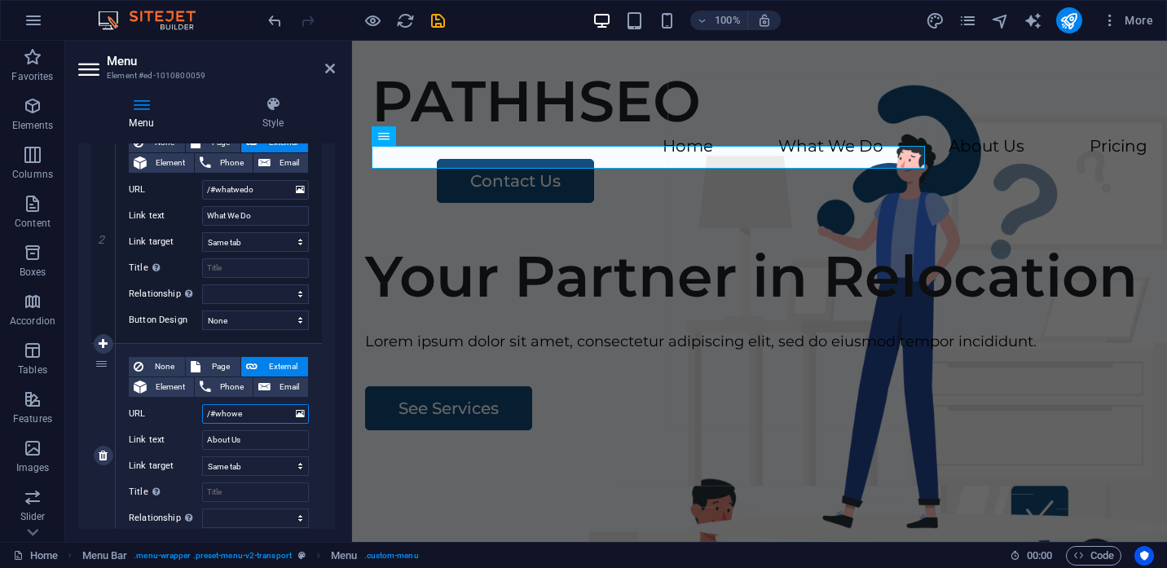
select select
type input "/#whoweare"
select select
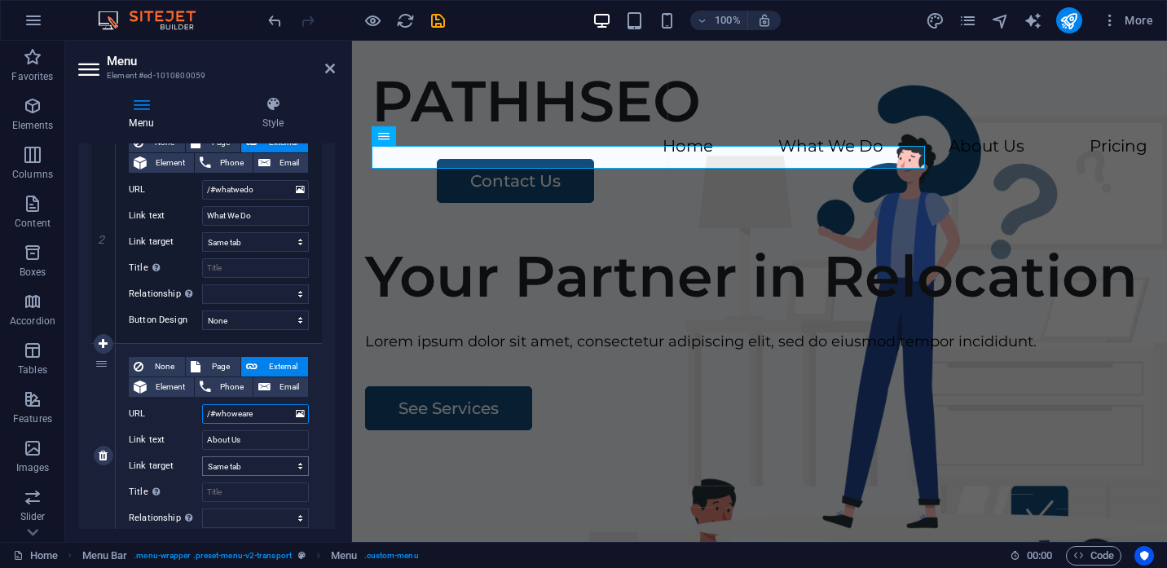
select select
type input "/#whoweare"
click at [261, 442] on input "About Us" at bounding box center [255, 440] width 107 height 20
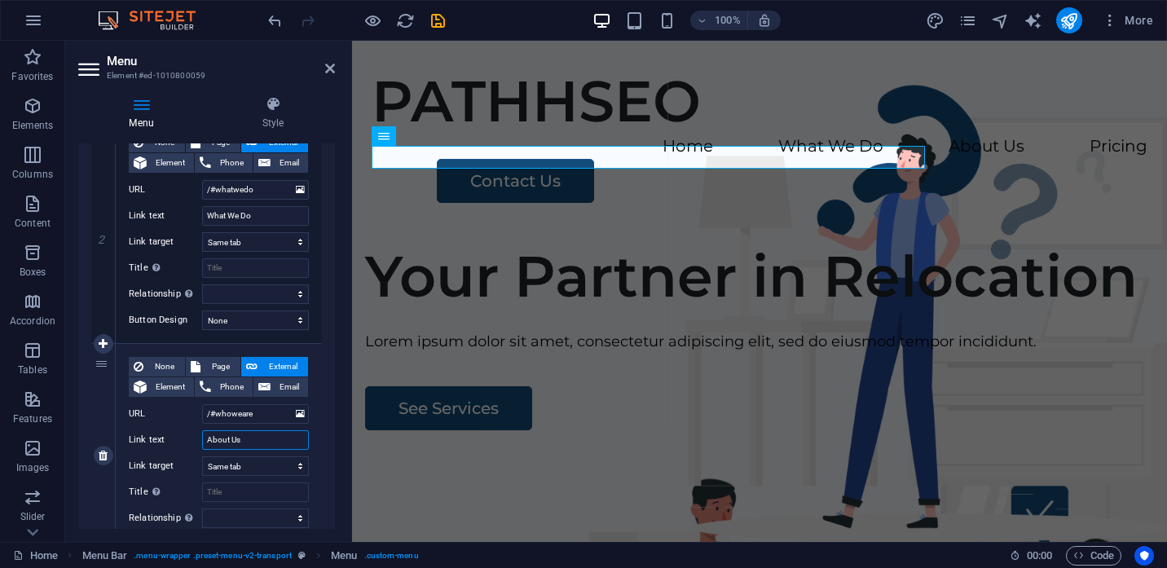
click at [261, 442] on input "About Us" at bounding box center [255, 440] width 107 height 20
type input "Who We Are"
select select
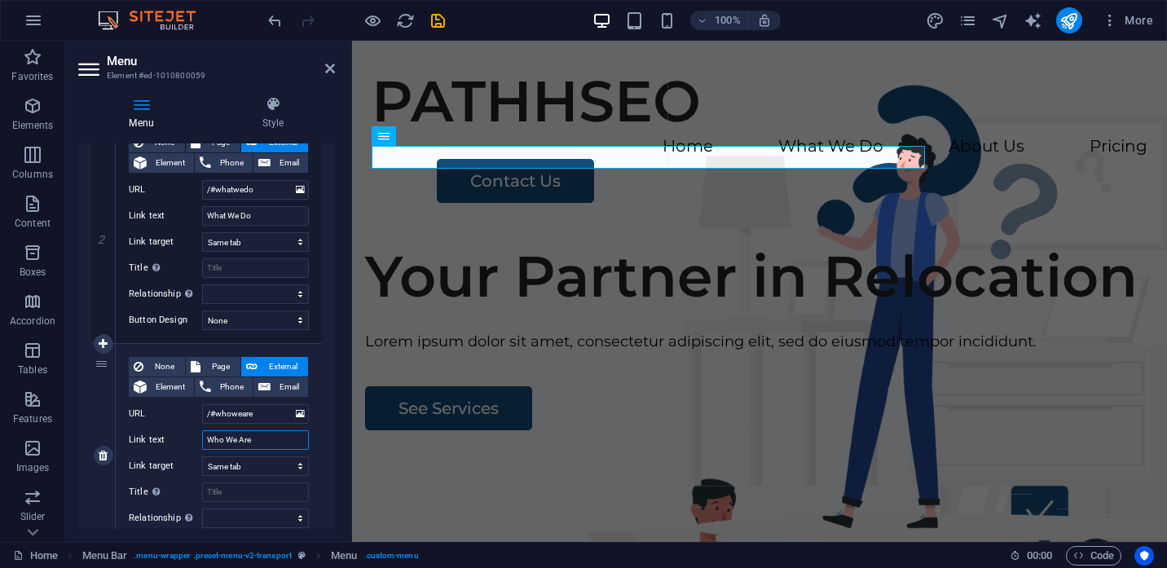
select select
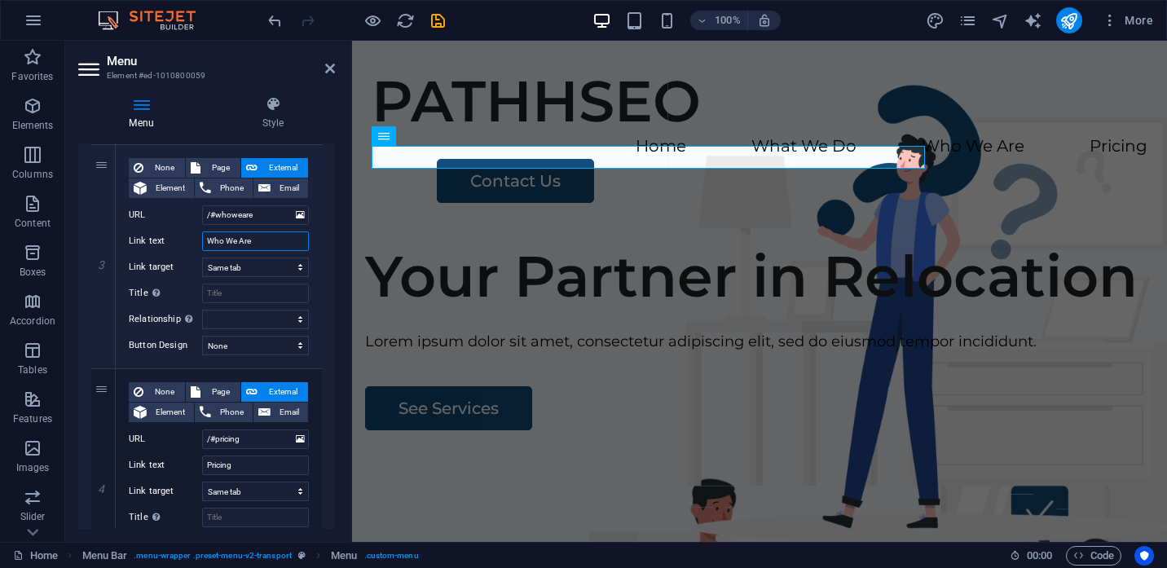
scroll to position [663, 0]
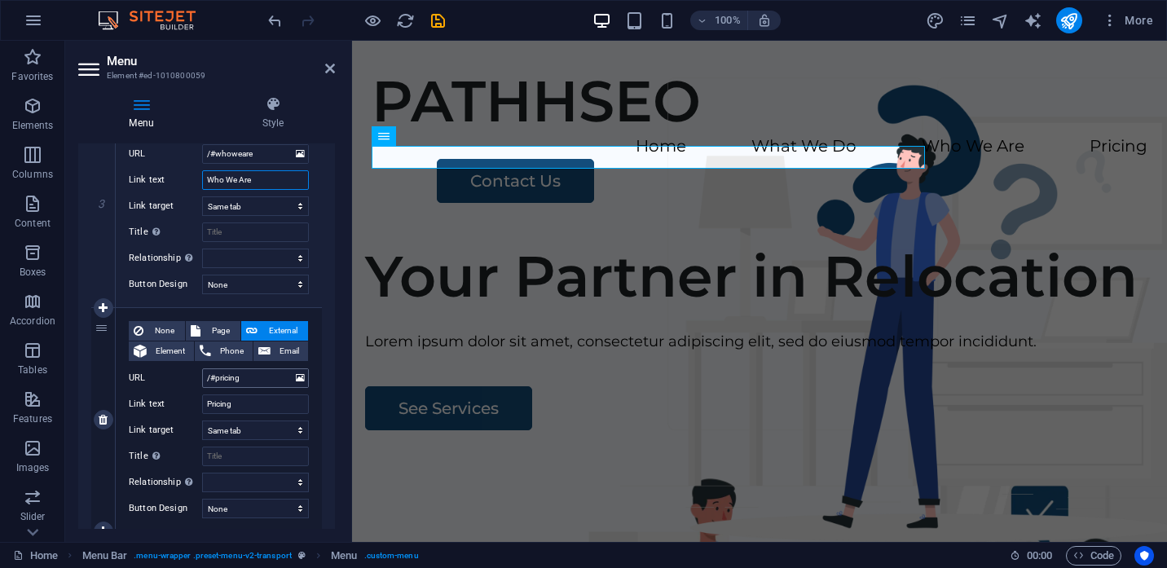
type input "Who We Are"
click at [258, 377] on input "/#pricing" at bounding box center [255, 378] width 107 height 20
type input "/#contac"
select select
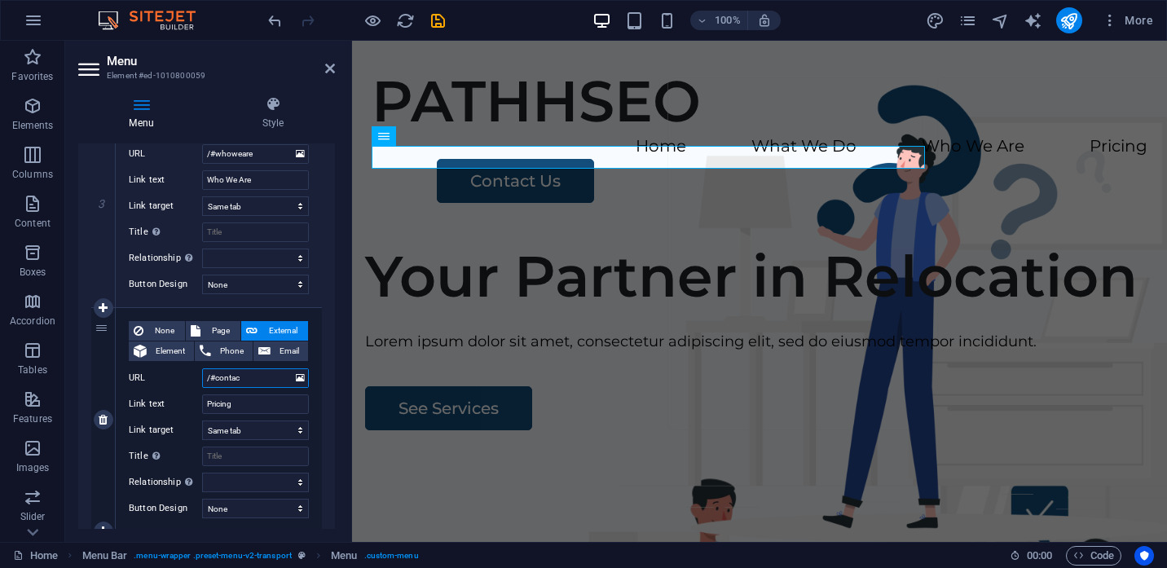
select select
type input "/#contact"
select select
type input "/#contactu"
select select
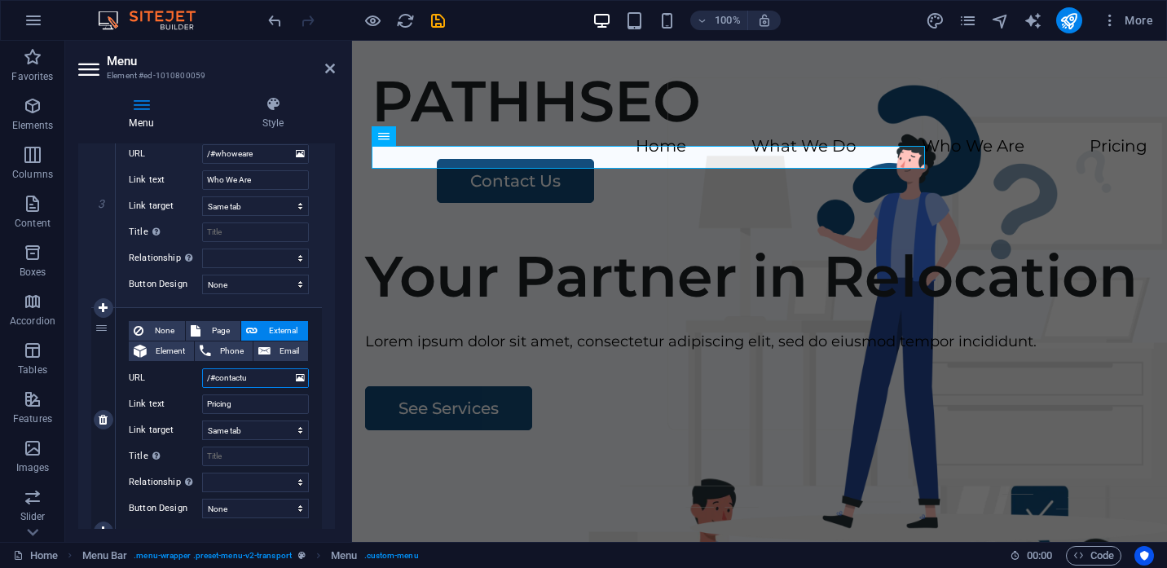
select select
type input "/#contactus"
select select
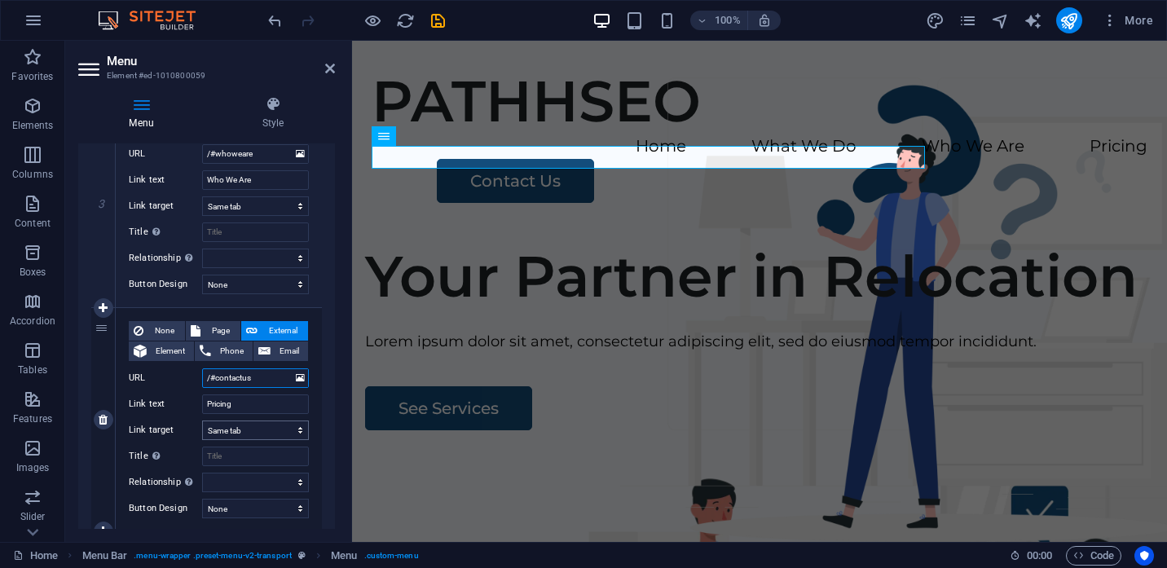
select select
type input "/#contactus"
click at [244, 409] on input "Pricing" at bounding box center [255, 405] width 107 height 20
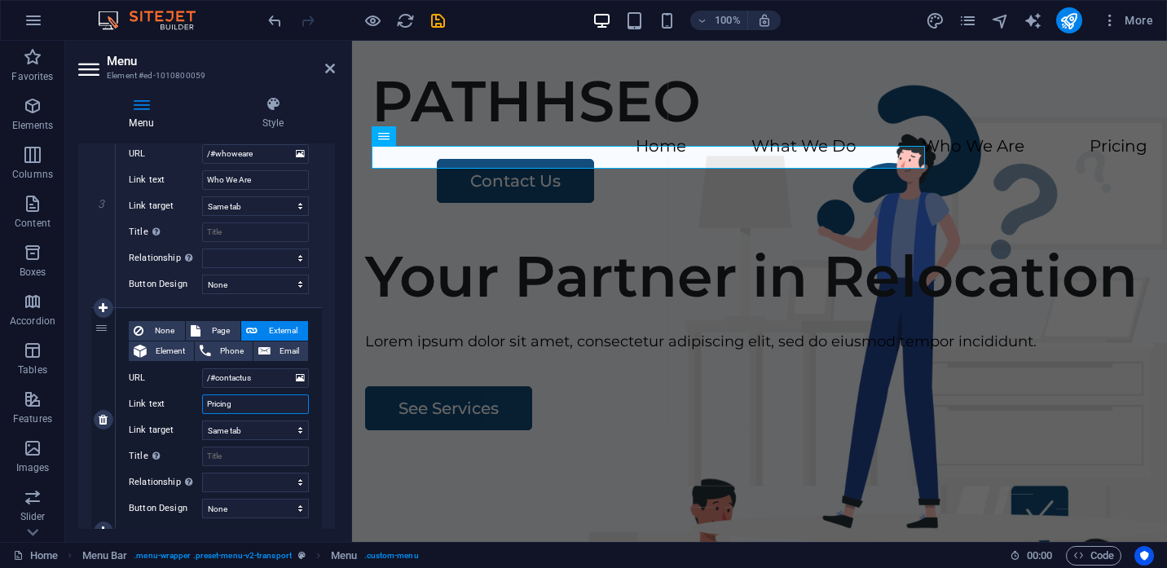
click at [244, 409] on input "Pricing" at bounding box center [255, 405] width 107 height 20
type input "Con"
select select
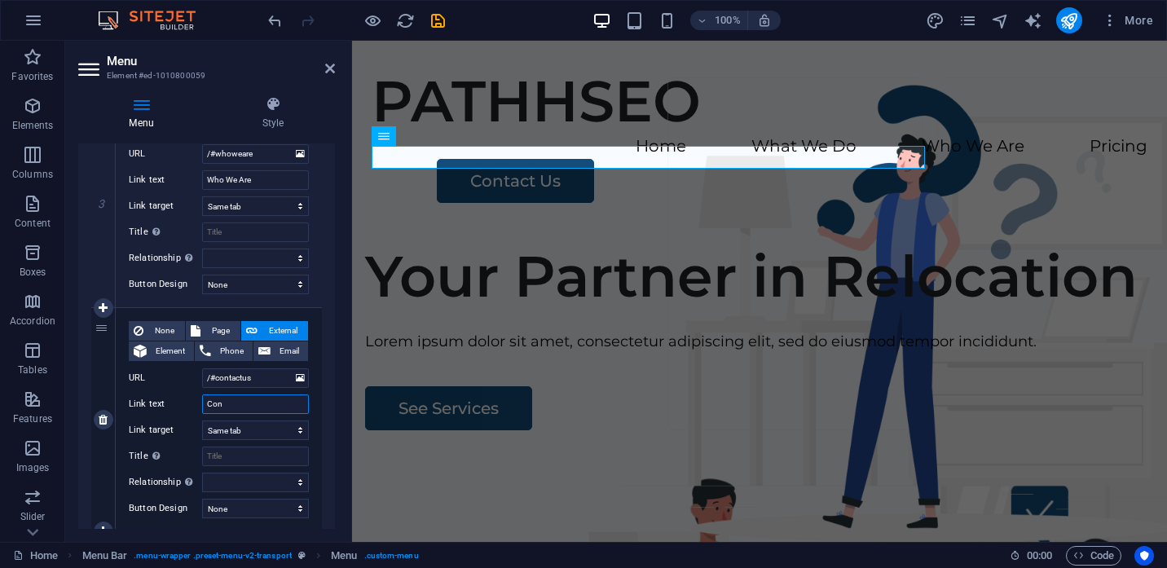
select select
type input "Contact Us"
select select
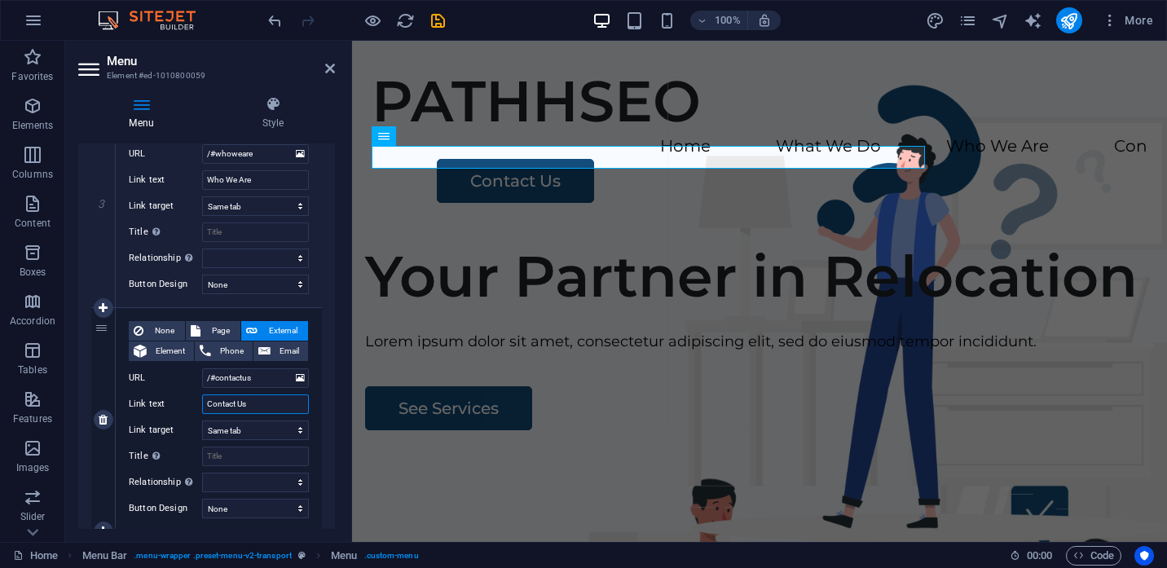
select select
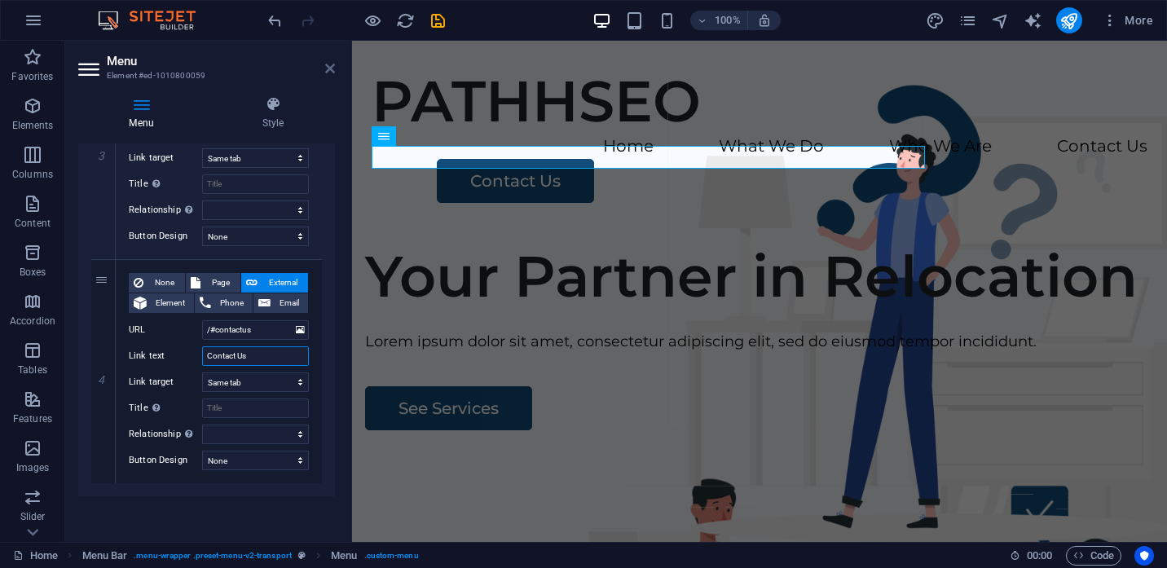
type input "Contact Us"
click at [331, 66] on icon at bounding box center [330, 68] width 10 height 13
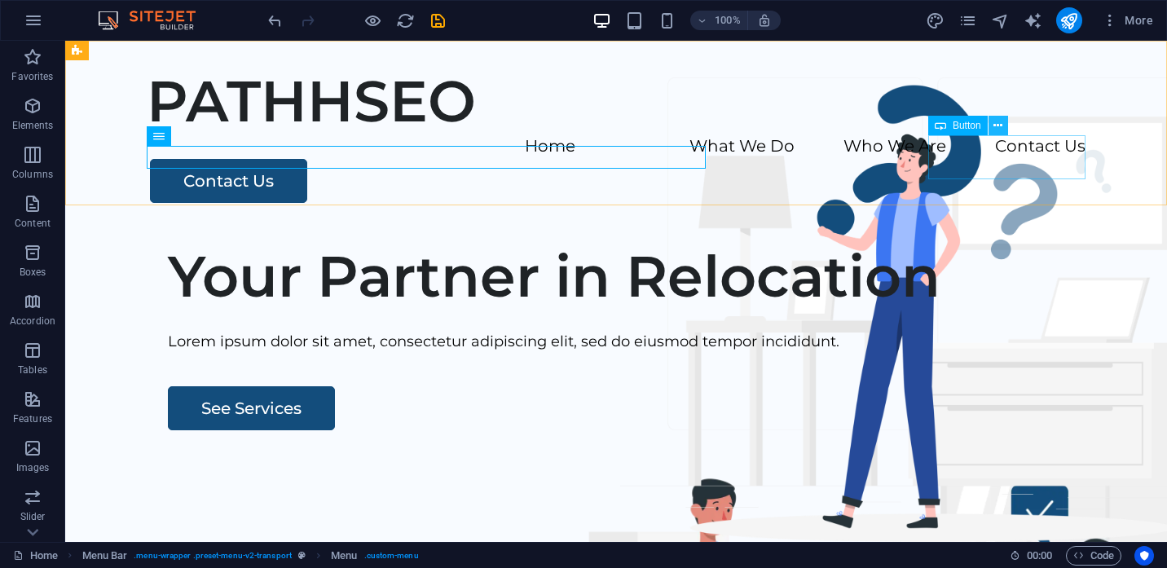
click at [1003, 126] on icon at bounding box center [998, 125] width 9 height 17
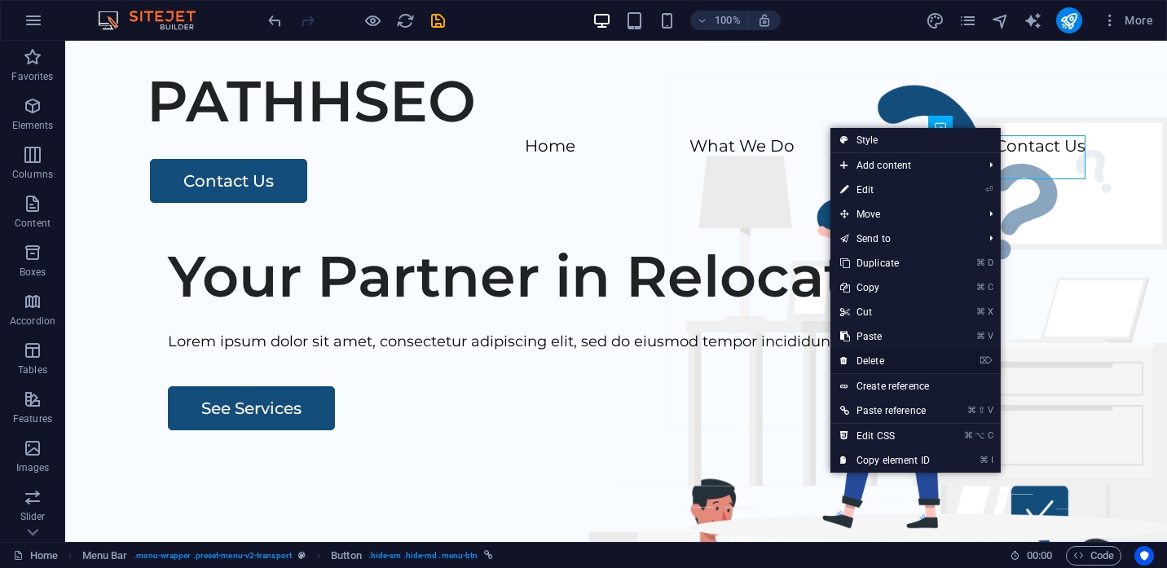
click at [876, 357] on link "⌦ Delete" at bounding box center [885, 361] width 109 height 24
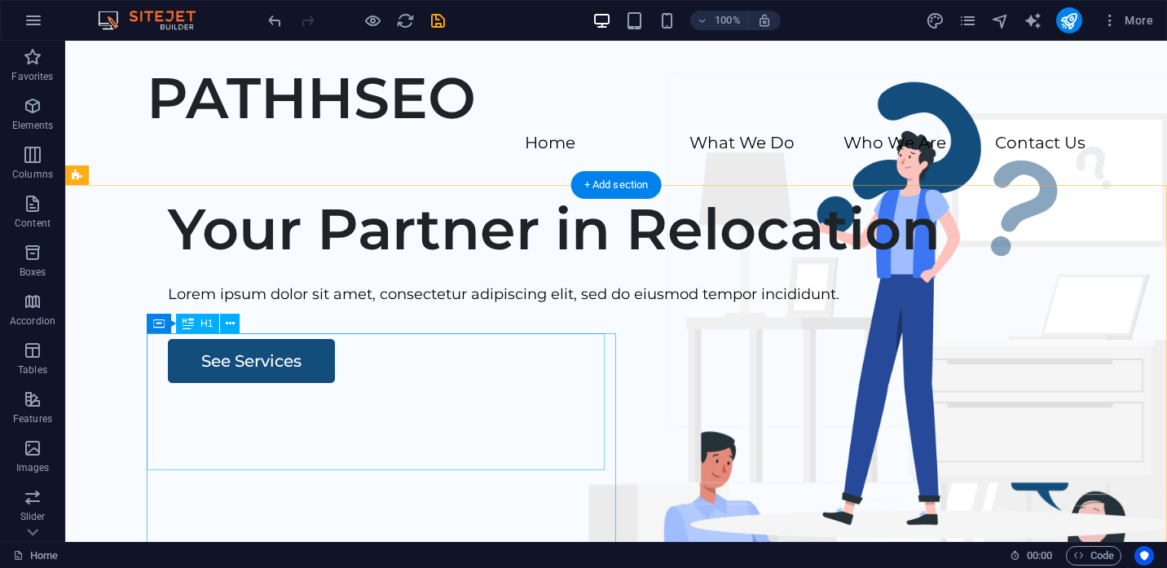
scroll to position [0, 0]
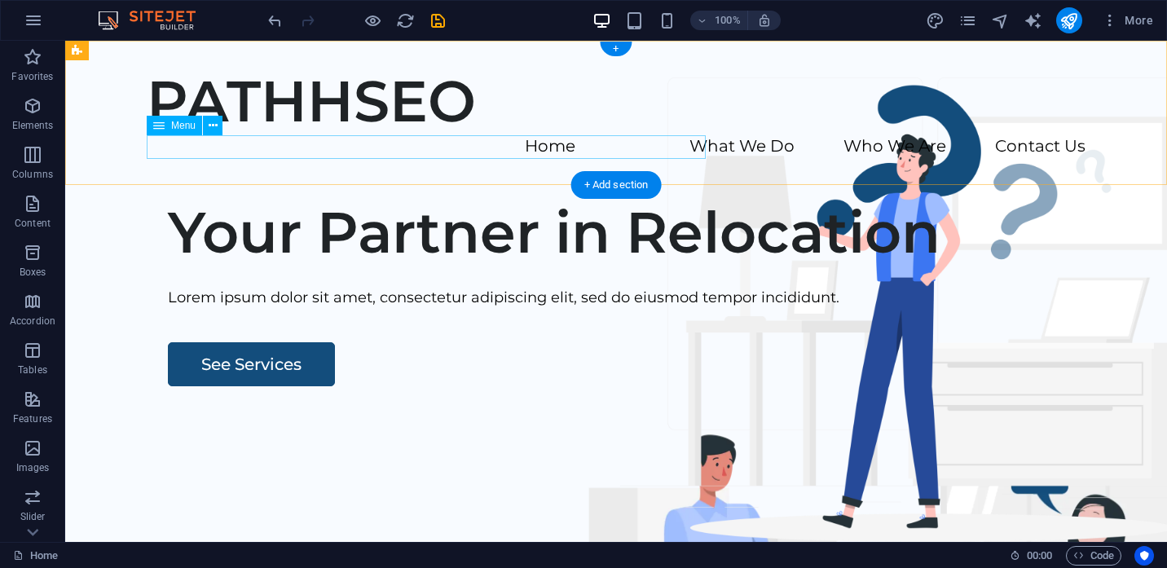
click at [333, 149] on nav "Home What We Do Who We Are Contact Us" at bounding box center [616, 147] width 939 height 24
click at [501, 144] on nav "Home What We Do Who We Are Contact Us" at bounding box center [616, 147] width 939 height 24
click at [667, 141] on nav "Home What We Do Who We Are Contact Us" at bounding box center [616, 147] width 939 height 24
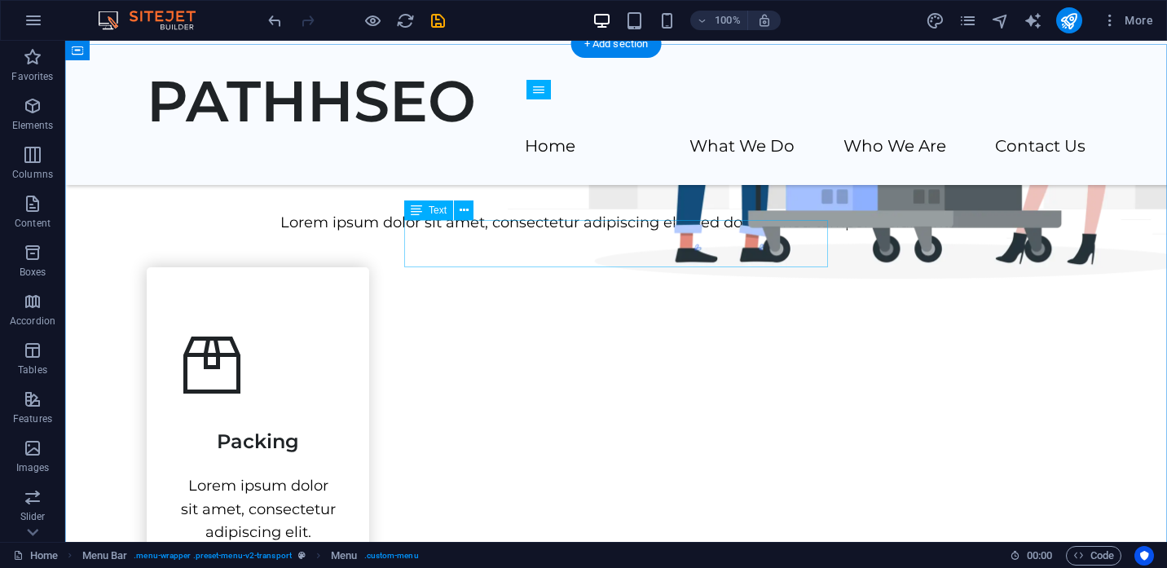
scroll to position [598, 0]
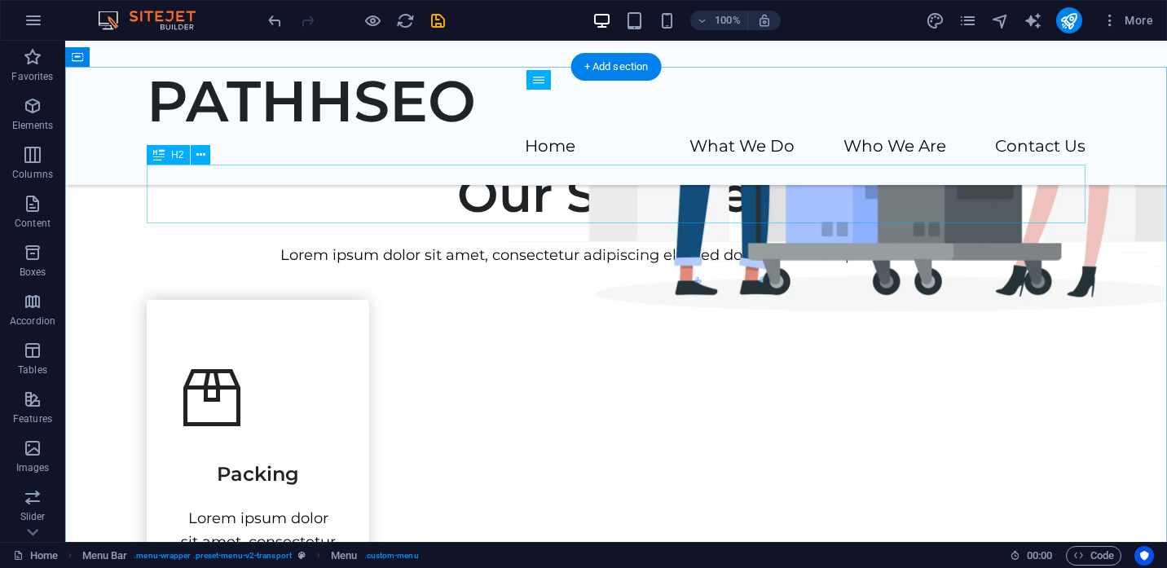
click at [614, 202] on div "Our Services" at bounding box center [616, 194] width 939 height 59
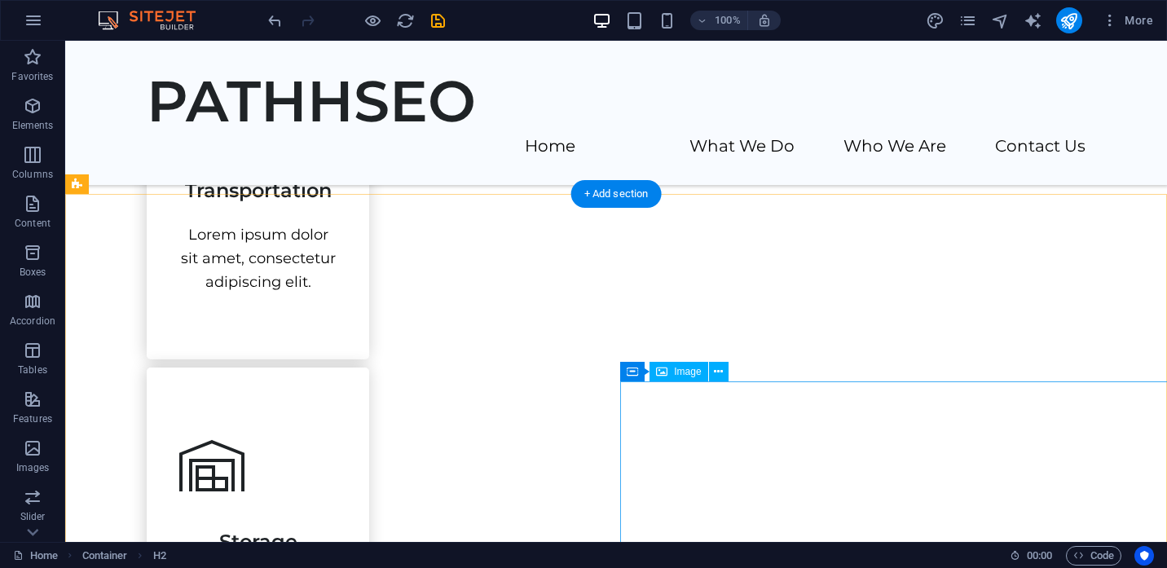
scroll to position [1238, 0]
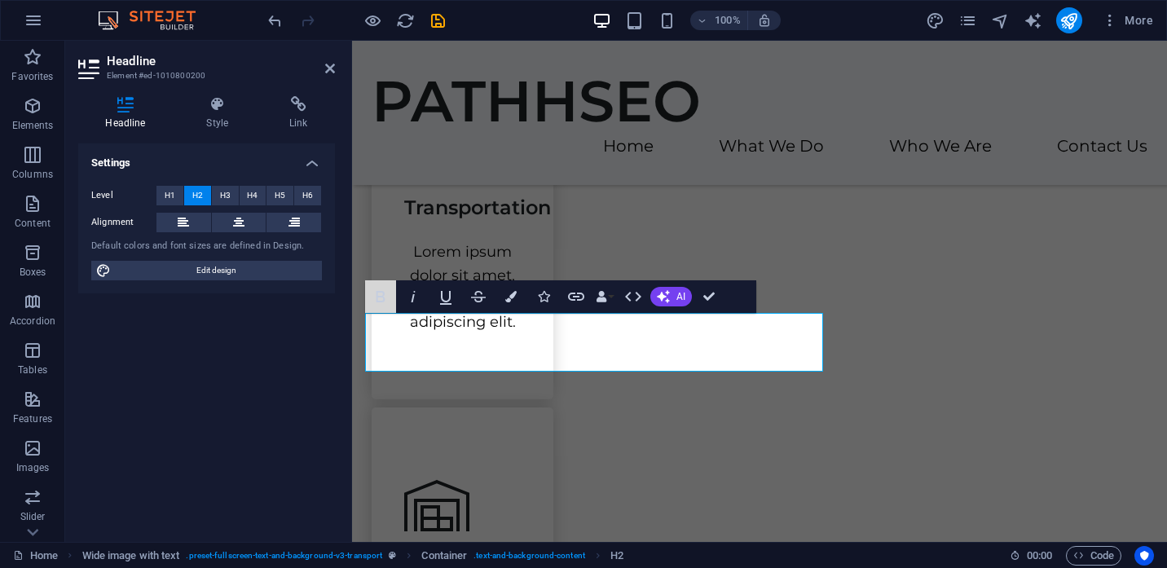
click at [373, 311] on button "Bold" at bounding box center [380, 296] width 31 height 33
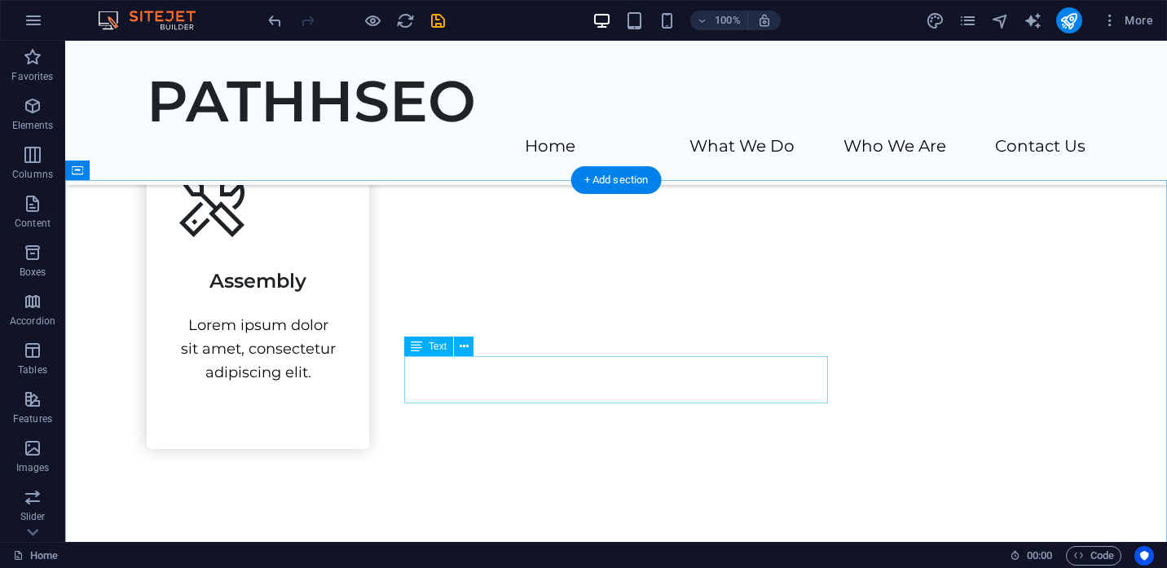
scroll to position [1847, 0]
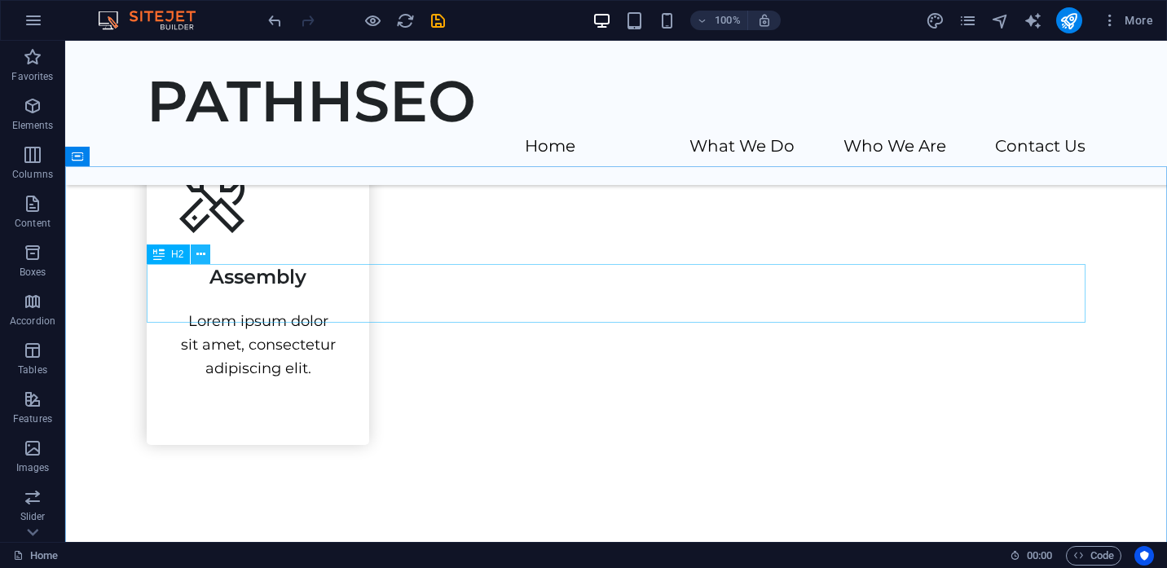
click at [205, 255] on icon at bounding box center [200, 254] width 9 height 17
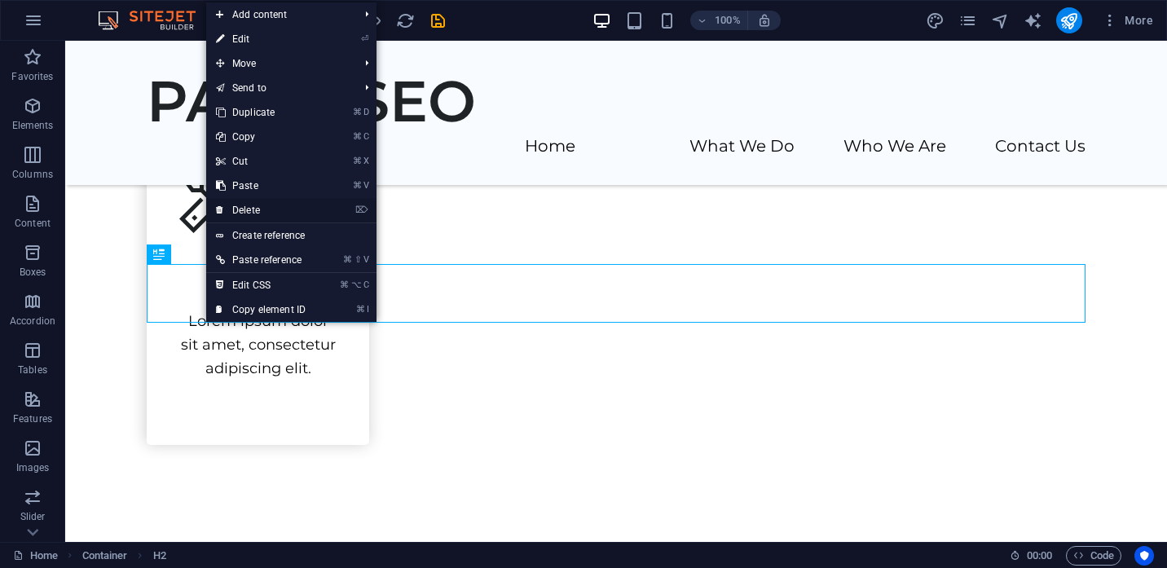
click at [266, 210] on link "⌦ Delete" at bounding box center [260, 210] width 109 height 24
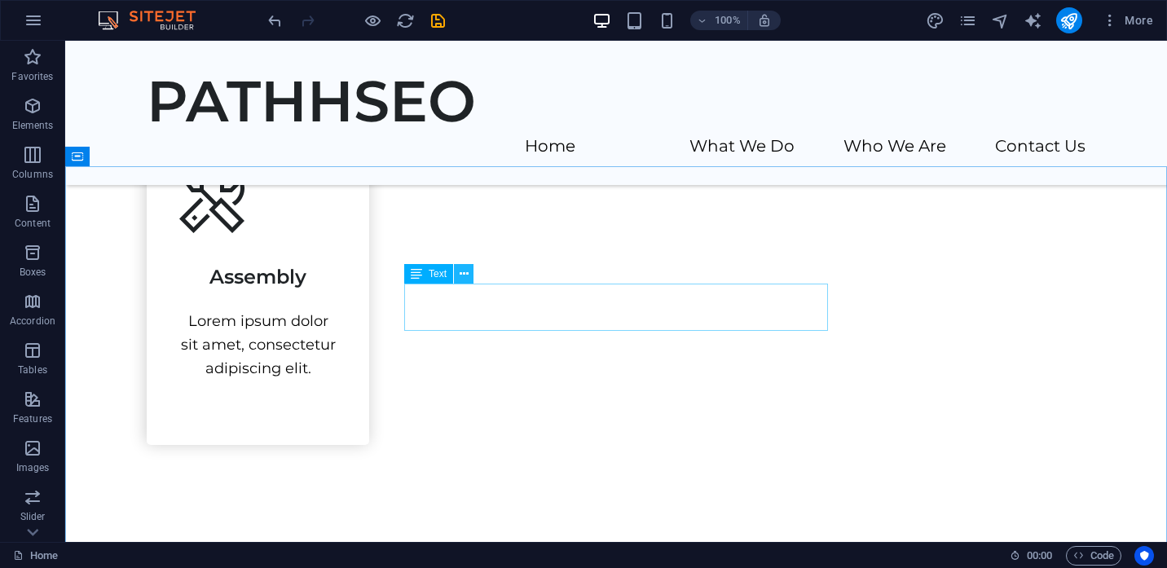
click at [463, 271] on icon at bounding box center [464, 274] width 9 height 17
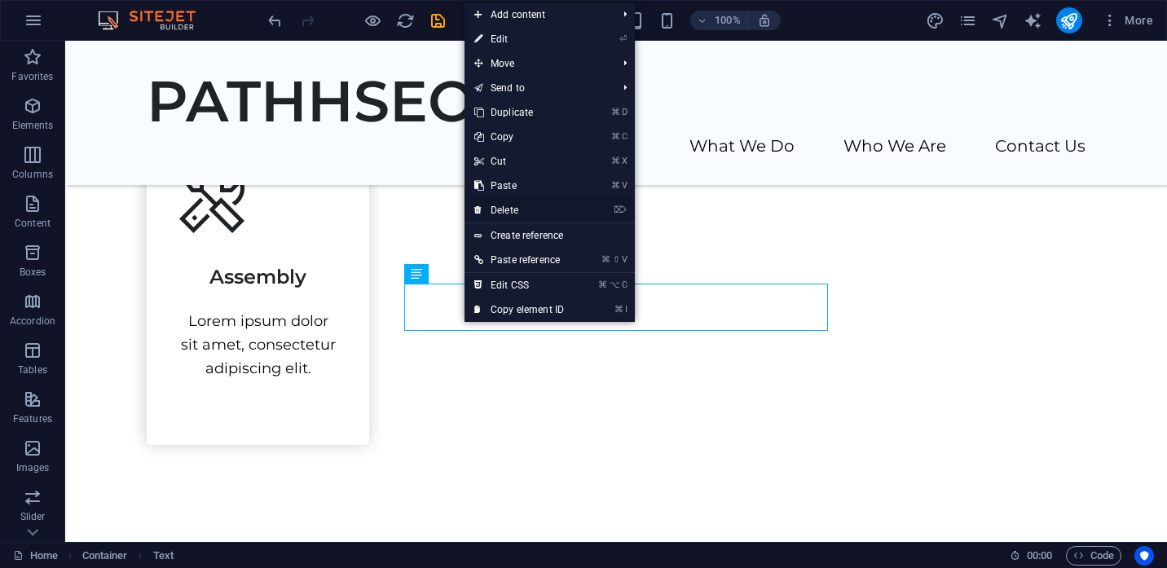
click at [498, 213] on link "⌦ Delete" at bounding box center [519, 210] width 109 height 24
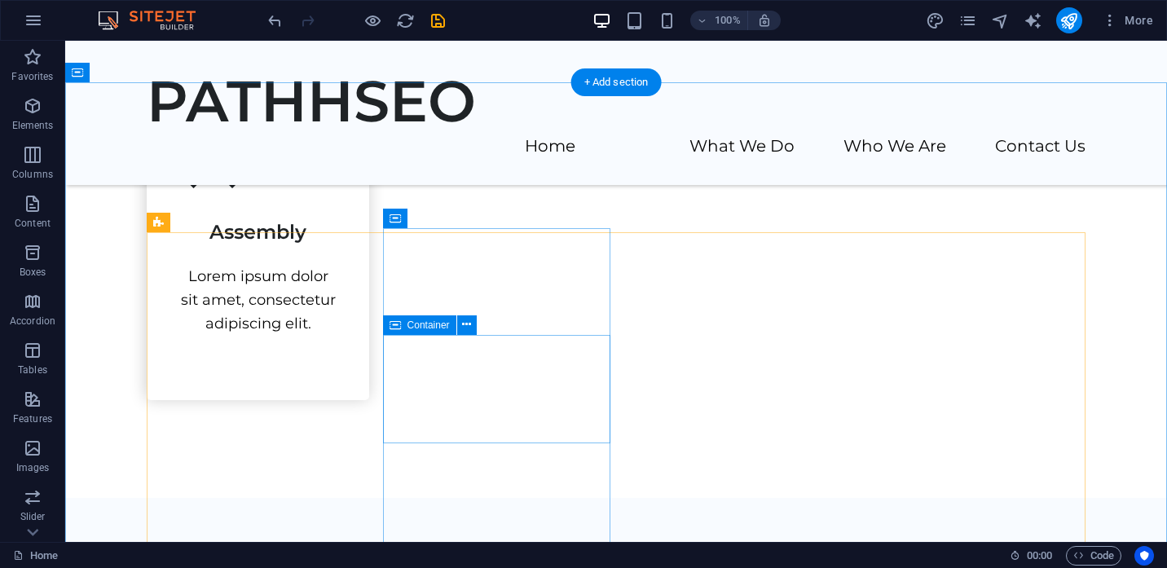
scroll to position [1960, 0]
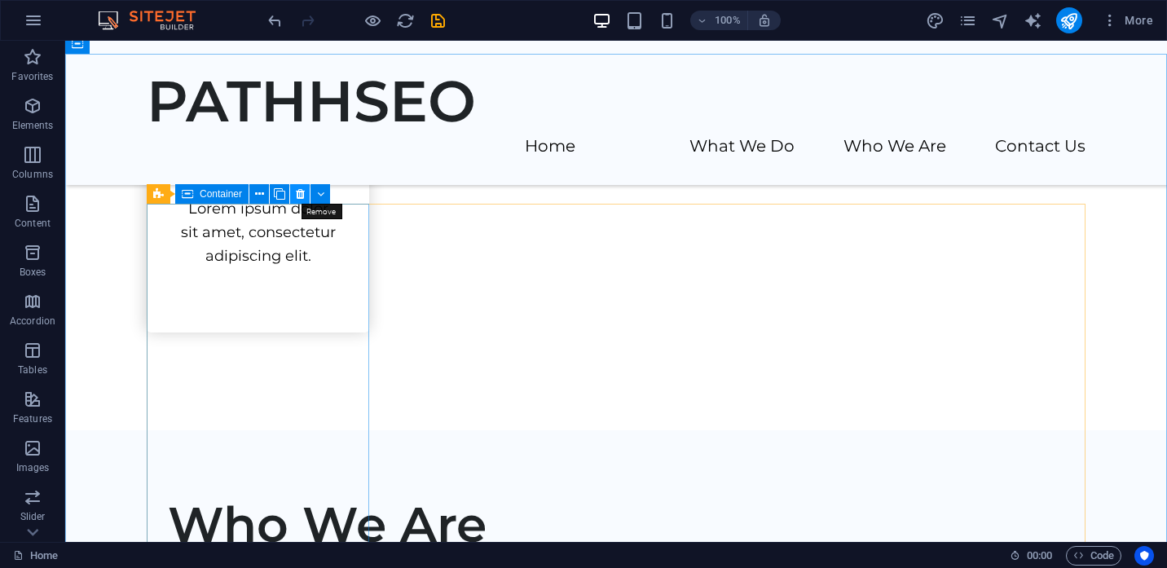
click at [305, 196] on button at bounding box center [300, 194] width 20 height 20
click at [302, 194] on icon at bounding box center [300, 194] width 9 height 17
click at [302, 197] on icon at bounding box center [300, 194] width 9 height 17
click at [258, 195] on icon at bounding box center [259, 194] width 9 height 17
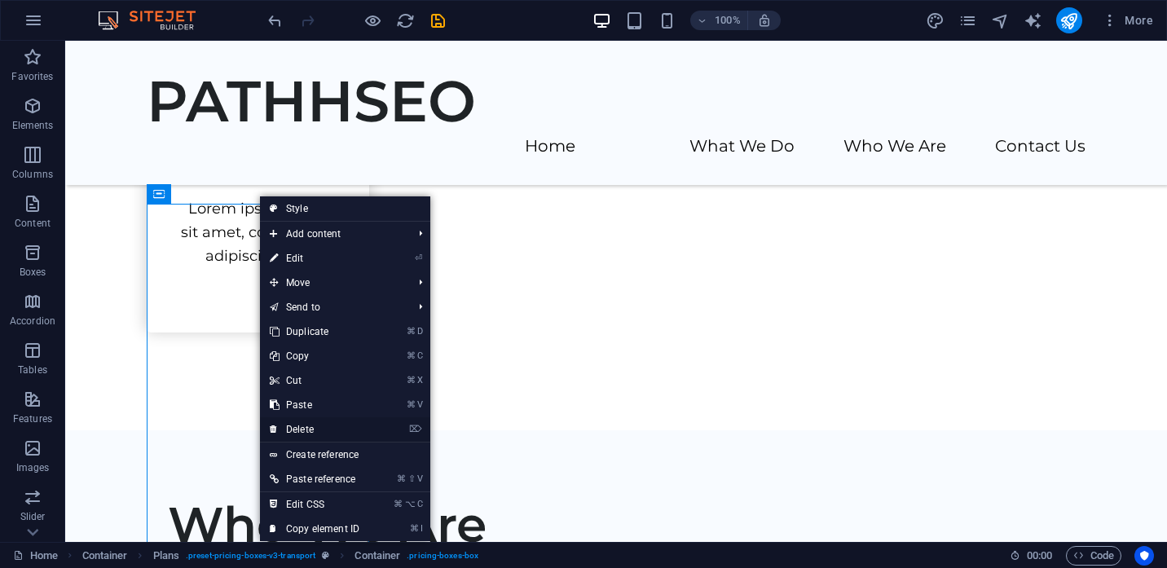
click at [311, 429] on link "⌦ Delete" at bounding box center [314, 429] width 109 height 24
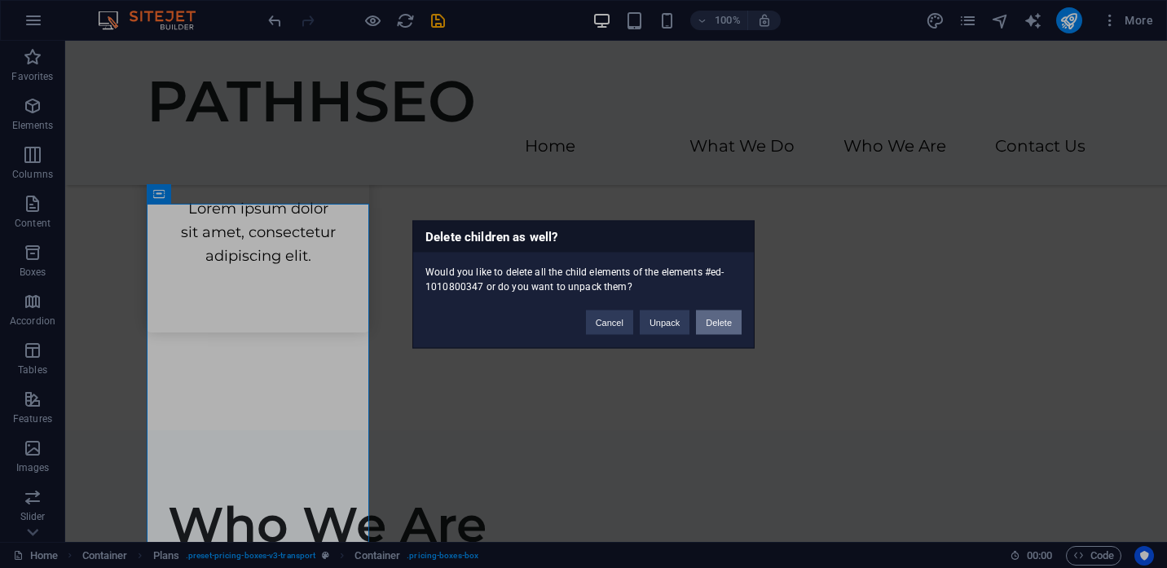
click at [714, 325] on button "Delete" at bounding box center [719, 322] width 46 height 24
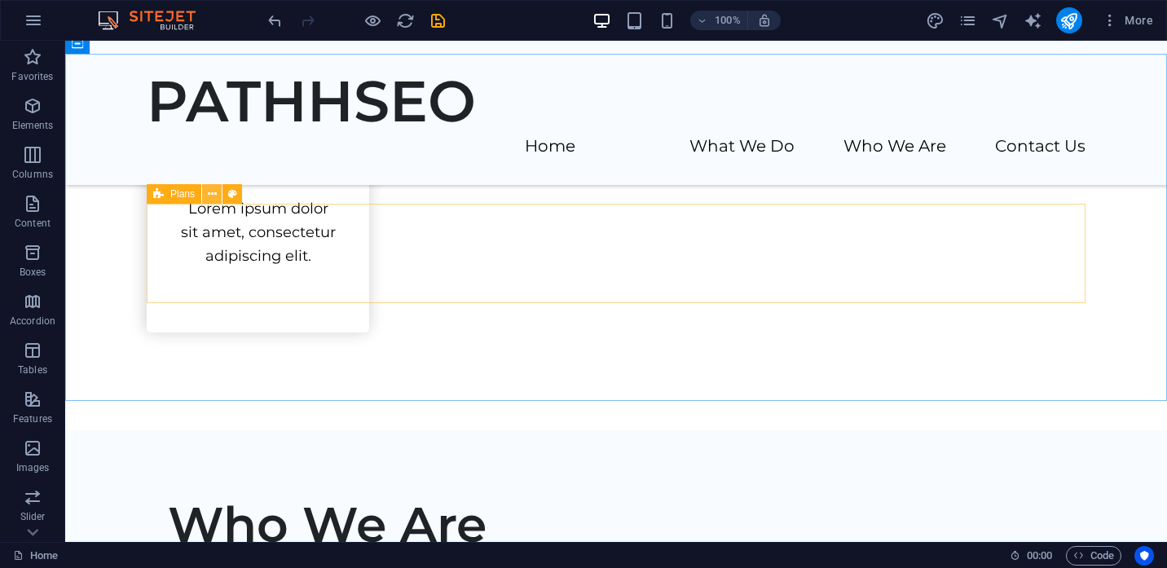
click at [214, 195] on icon at bounding box center [212, 194] width 9 height 17
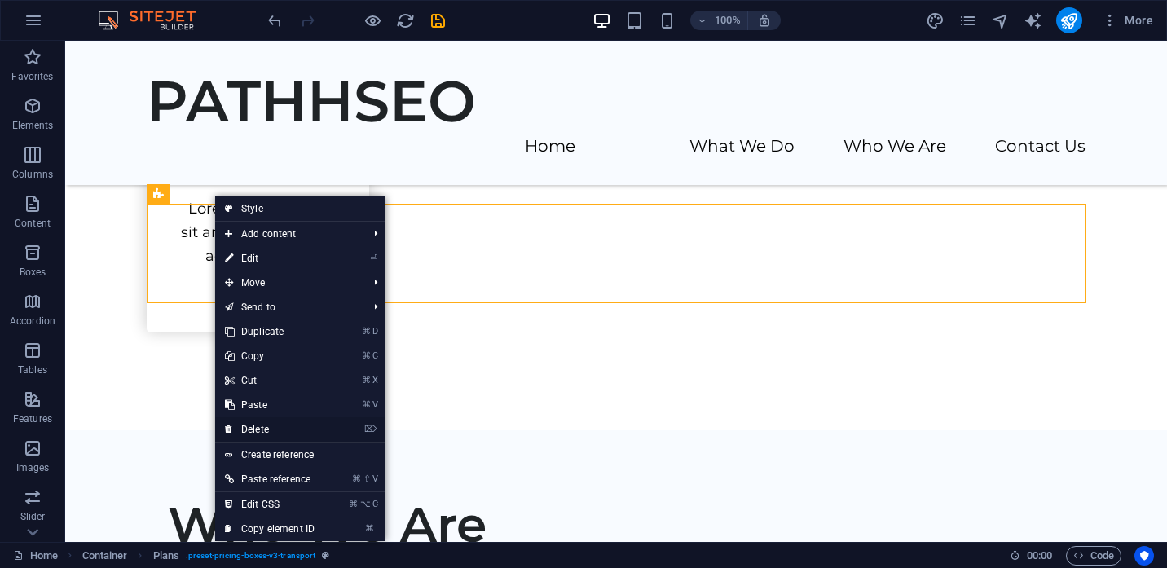
click at [256, 427] on link "⌦ Delete" at bounding box center [269, 429] width 109 height 24
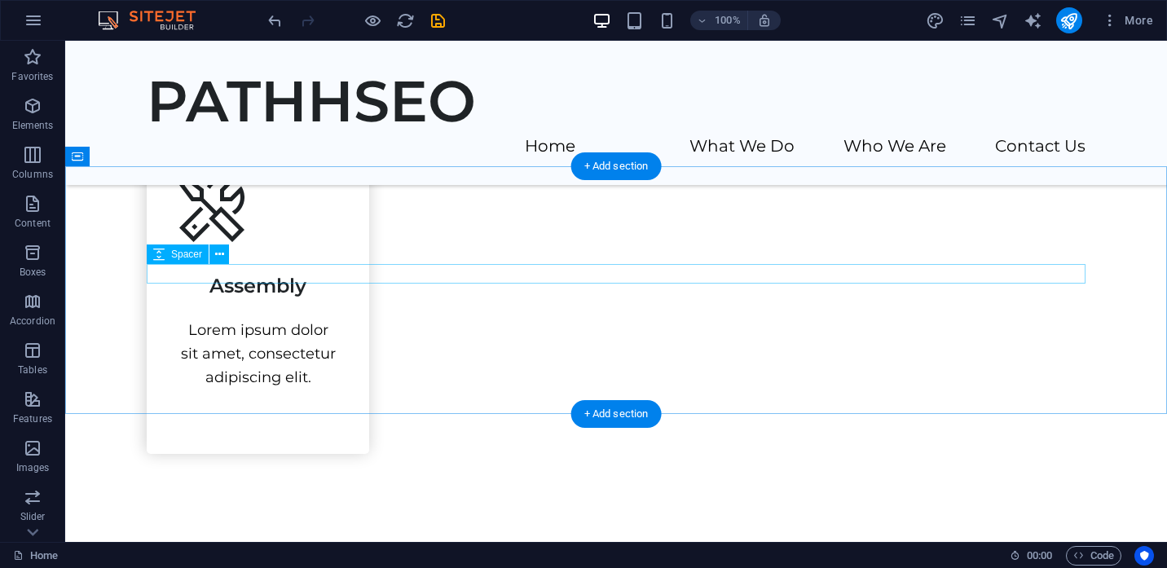
scroll to position [1847, 0]
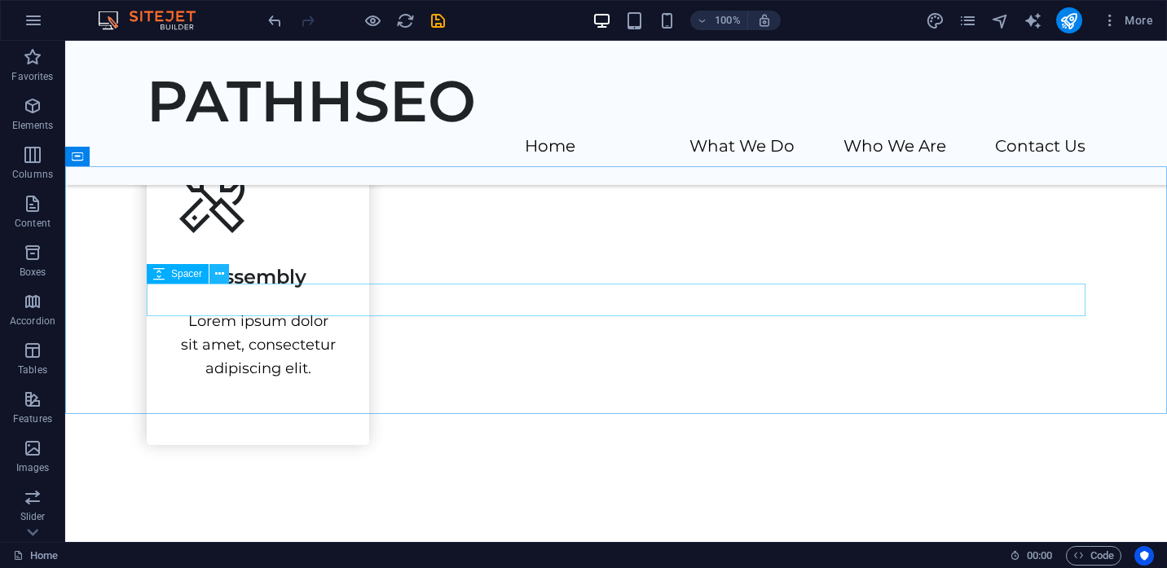
click at [217, 271] on icon at bounding box center [219, 274] width 9 height 17
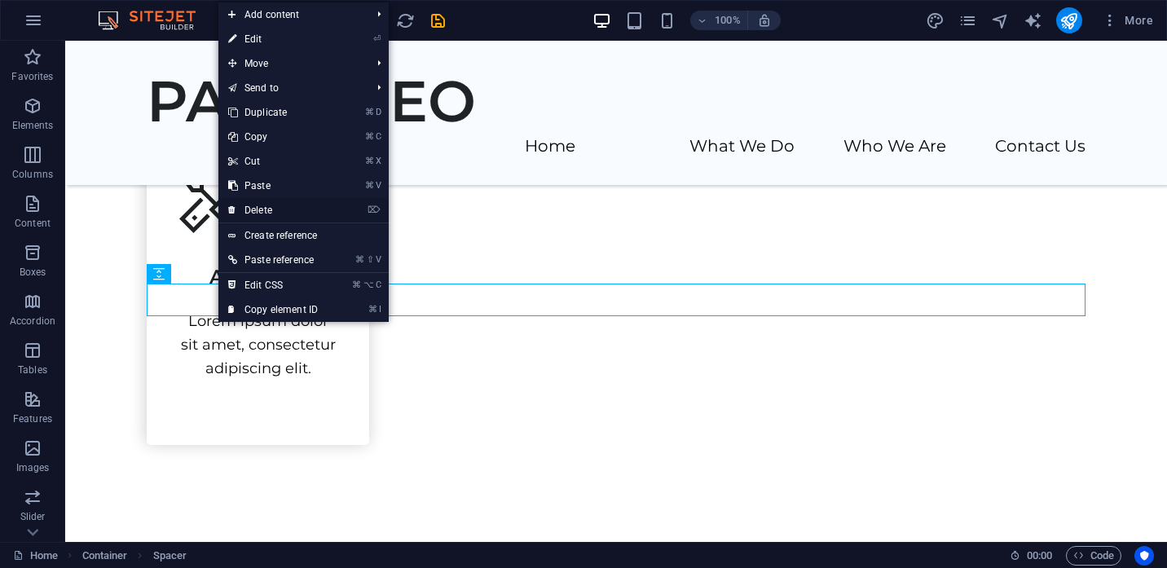
click at [271, 205] on link "⌦ Delete" at bounding box center [272, 210] width 109 height 24
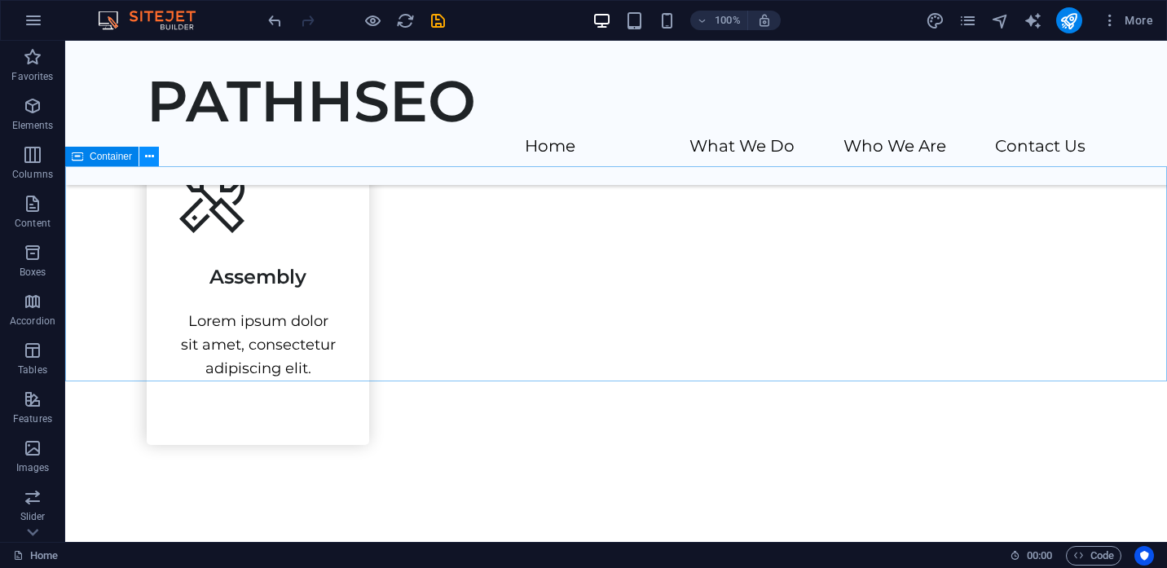
click at [150, 157] on icon at bounding box center [149, 156] width 9 height 17
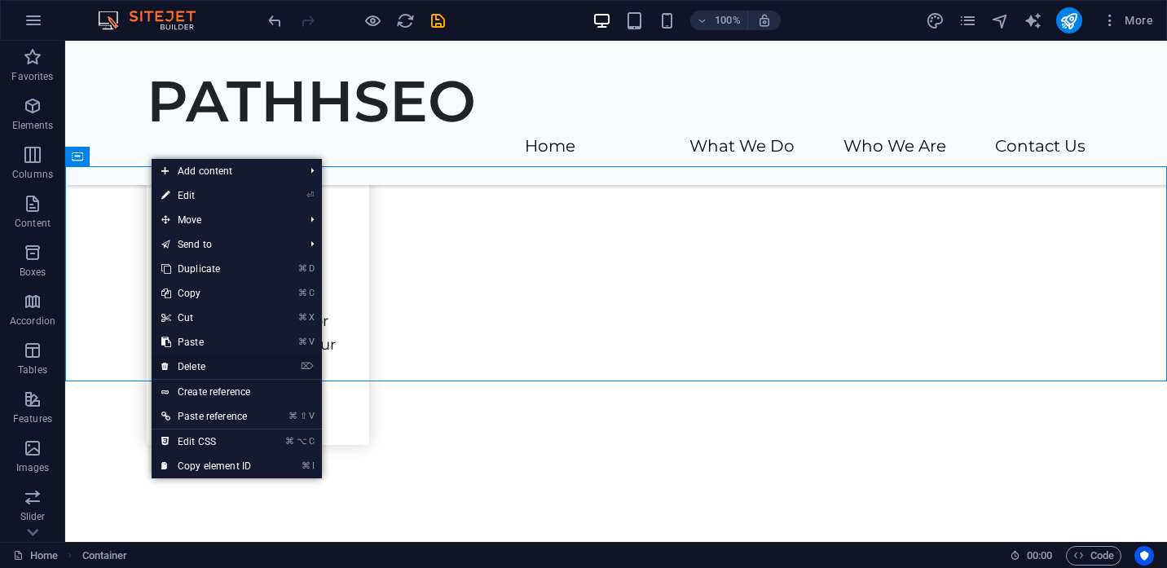
click at [208, 367] on link "⌦ Delete" at bounding box center [206, 367] width 109 height 24
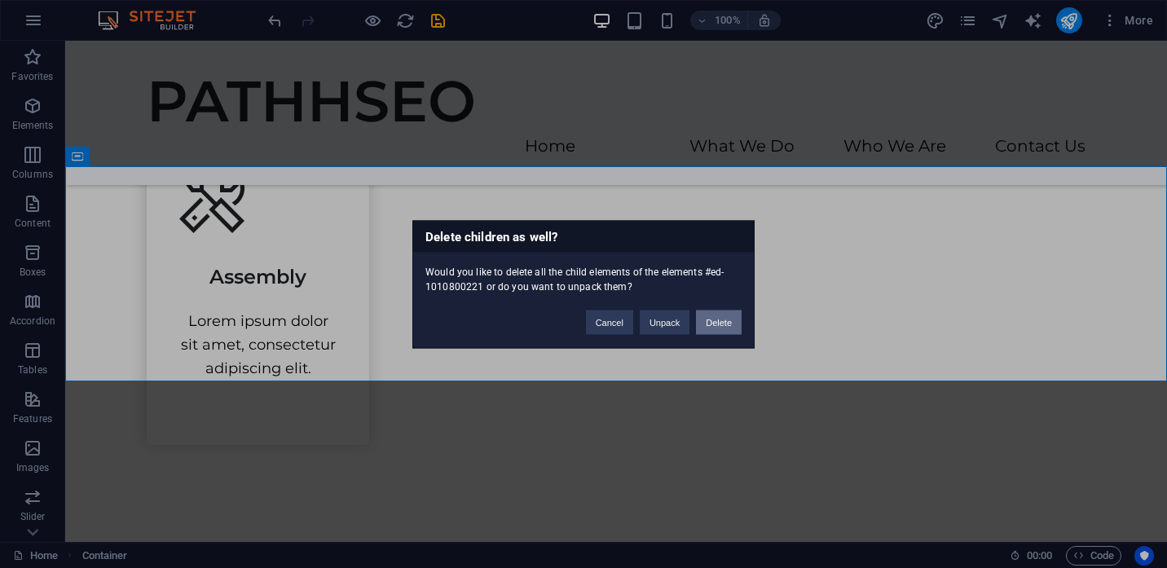
click at [710, 322] on button "Delete" at bounding box center [719, 322] width 46 height 24
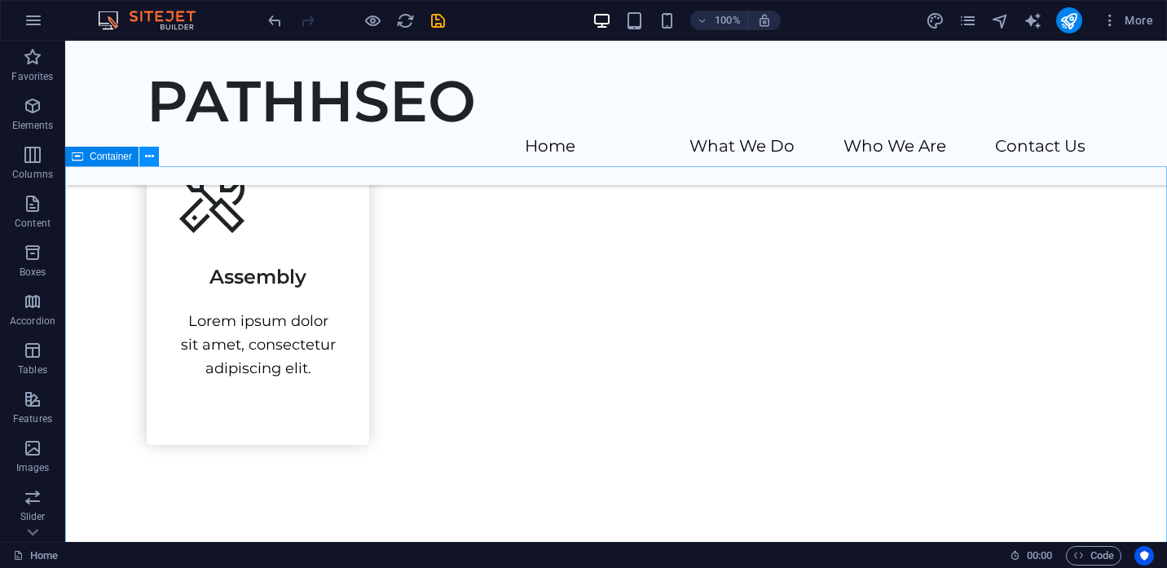
click at [150, 158] on icon at bounding box center [149, 156] width 9 height 17
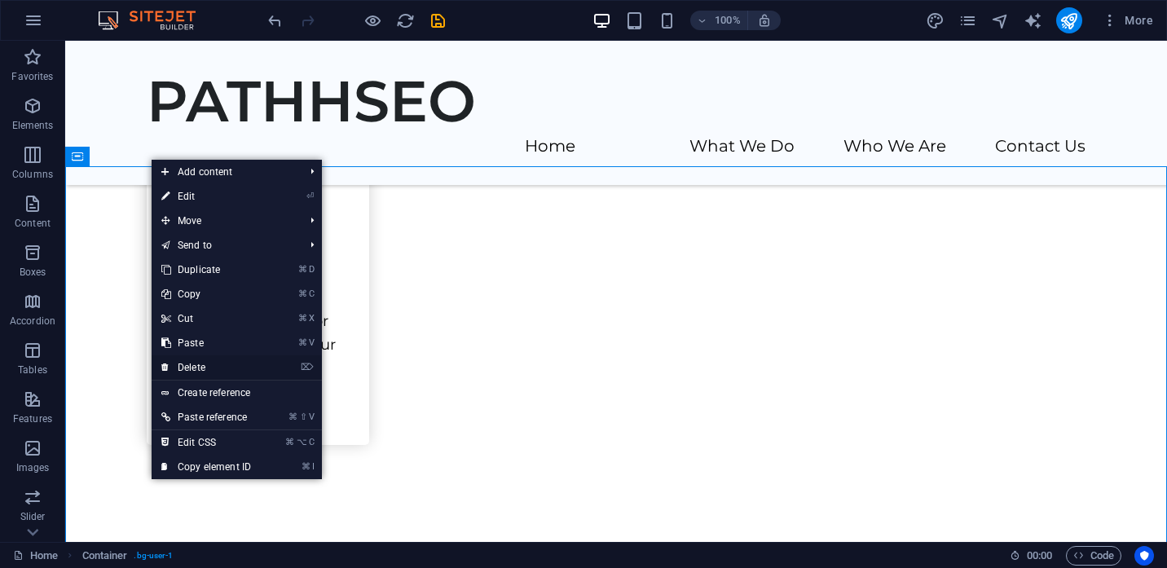
click at [192, 370] on link "⌦ Delete" at bounding box center [206, 367] width 109 height 24
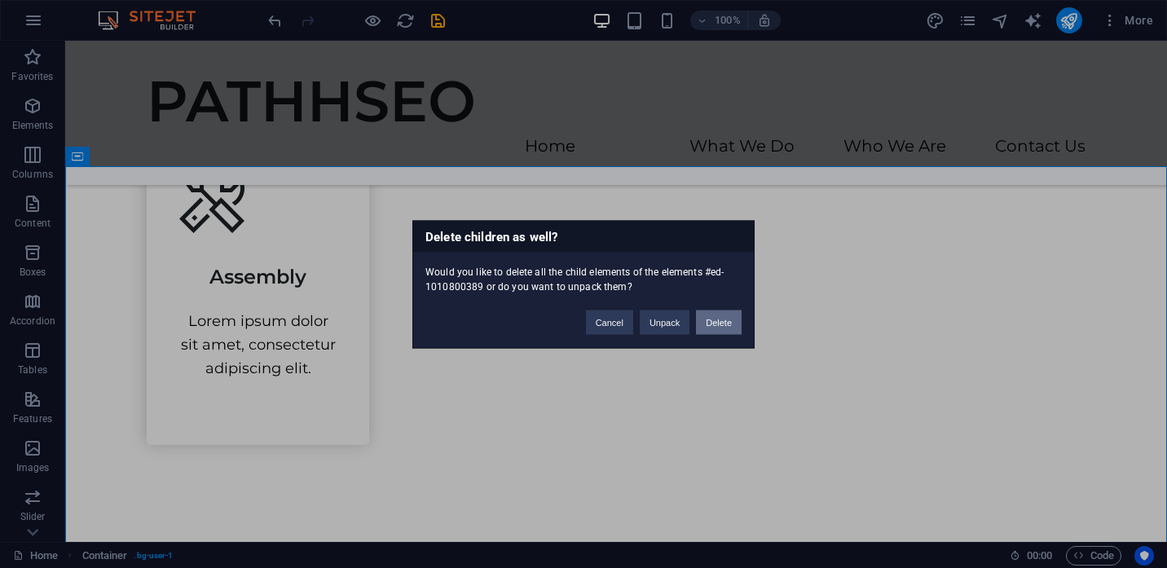
click at [723, 326] on button "Delete" at bounding box center [719, 322] width 46 height 24
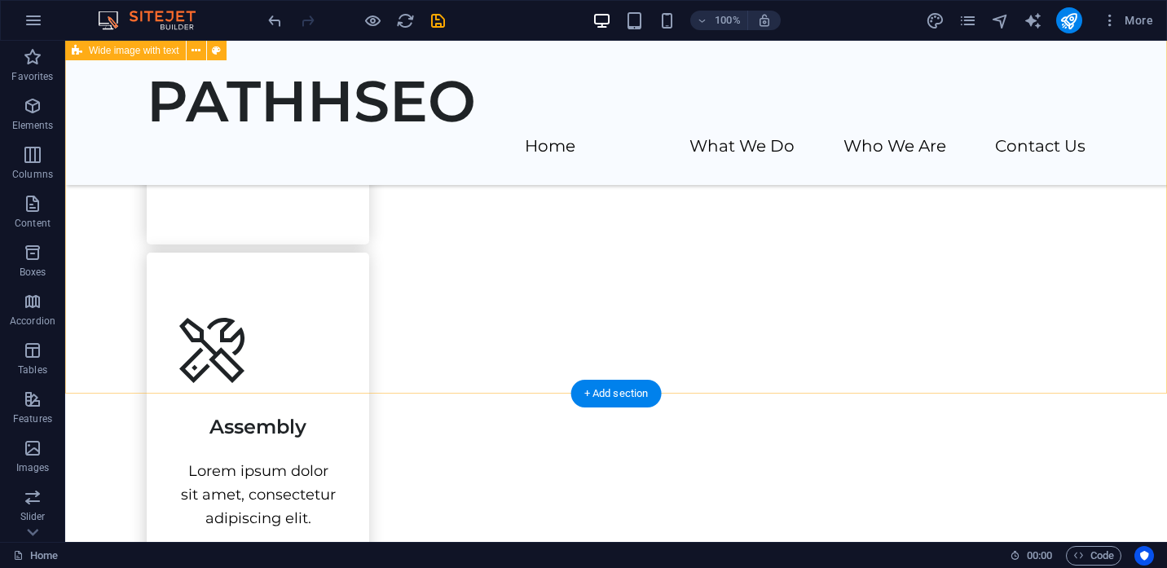
scroll to position [1805, 0]
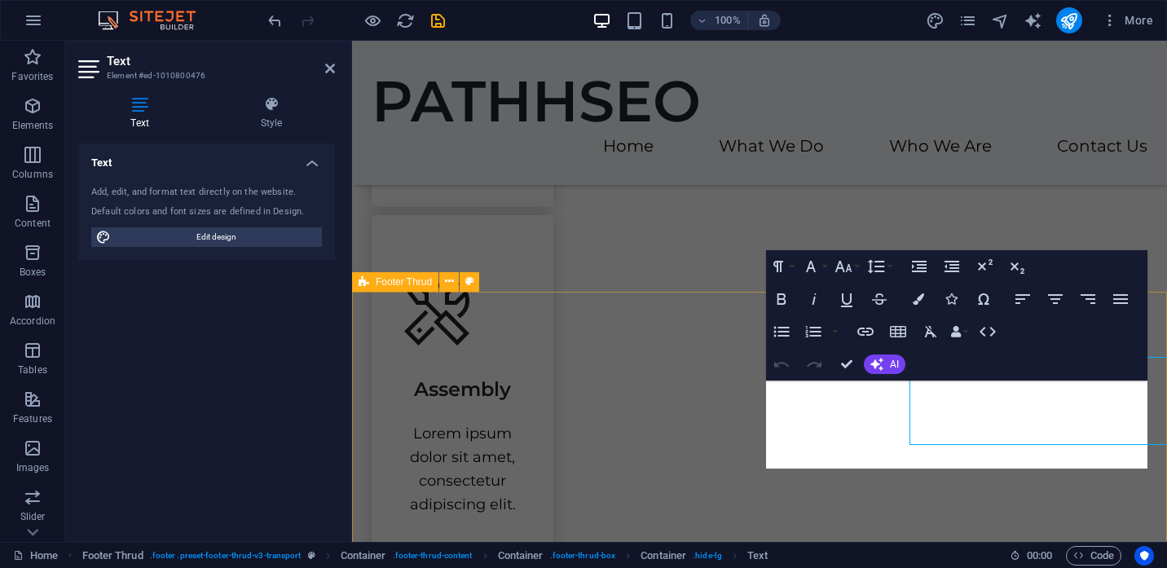
scroll to position [1745, 0]
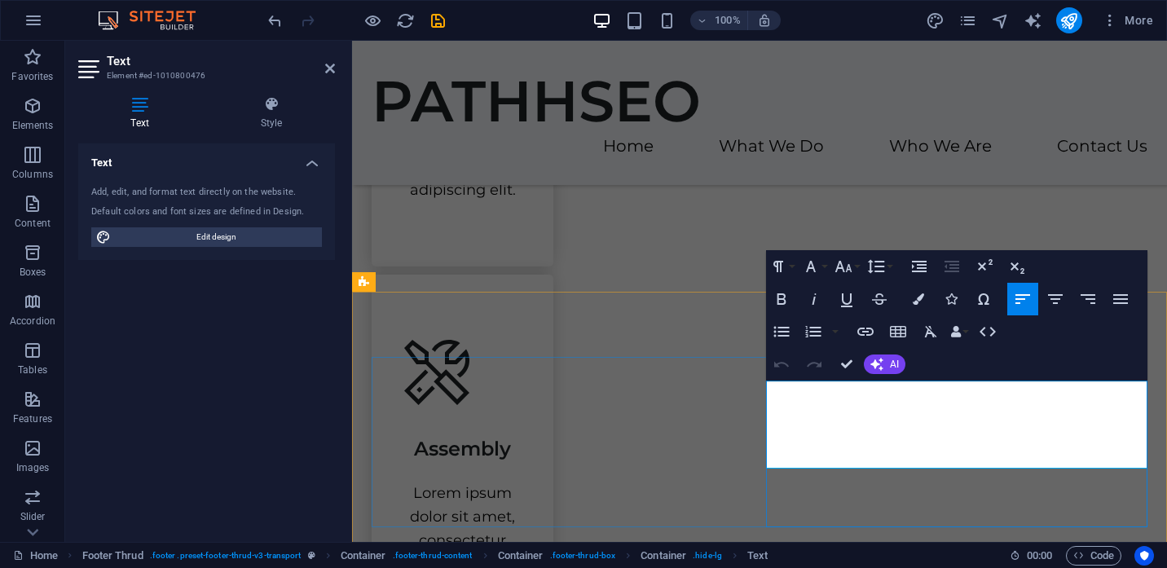
click at [801, 388] on icon "button" at bounding box center [803, 383] width 20 height 20
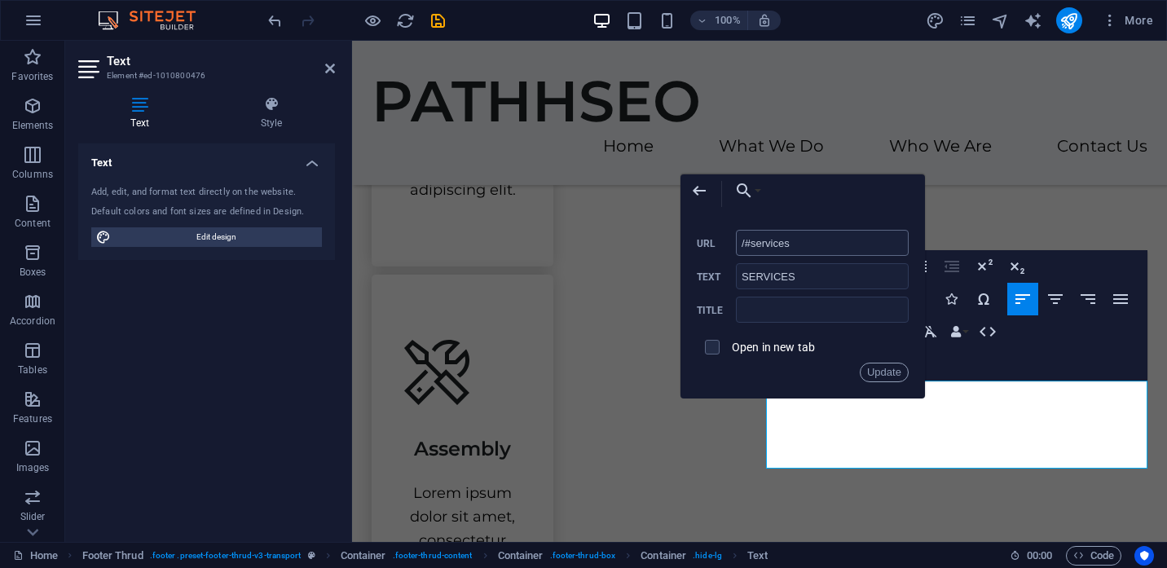
click at [806, 247] on input "/#services" at bounding box center [822, 243] width 173 height 26
type input "/#whoweare"
click at [812, 277] on input "SERVICES" at bounding box center [822, 276] width 173 height 26
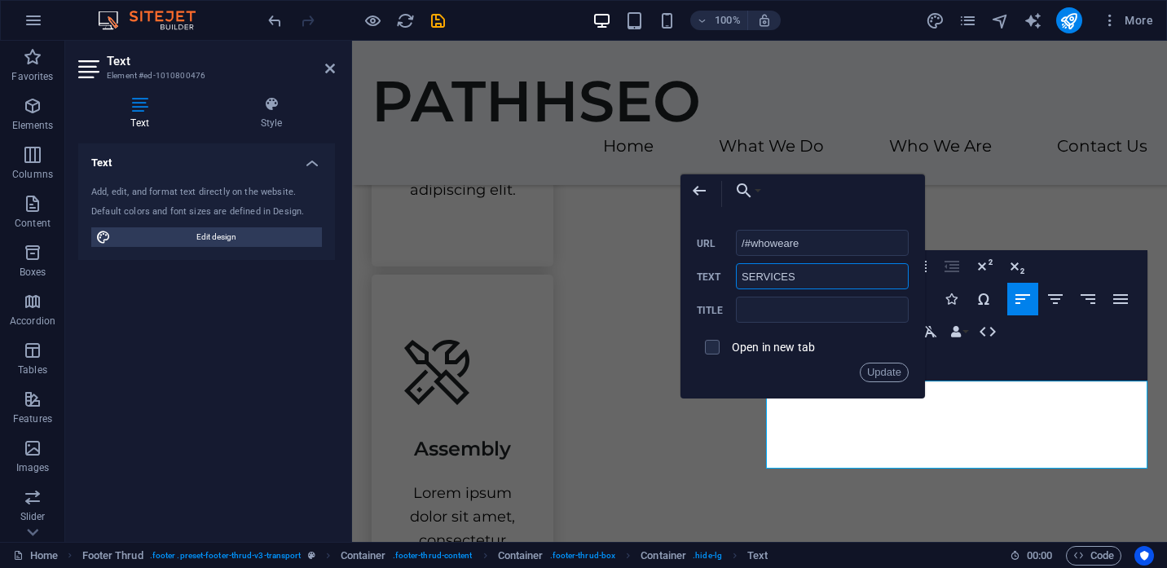
click at [812, 277] on input "SERVICES" at bounding box center [822, 276] width 173 height 26
type input "Who We"
click at [827, 245] on input "/#whoweare" at bounding box center [822, 243] width 173 height 26
type input "/#whatwedo"
click at [822, 278] on input "Who We" at bounding box center [822, 276] width 173 height 26
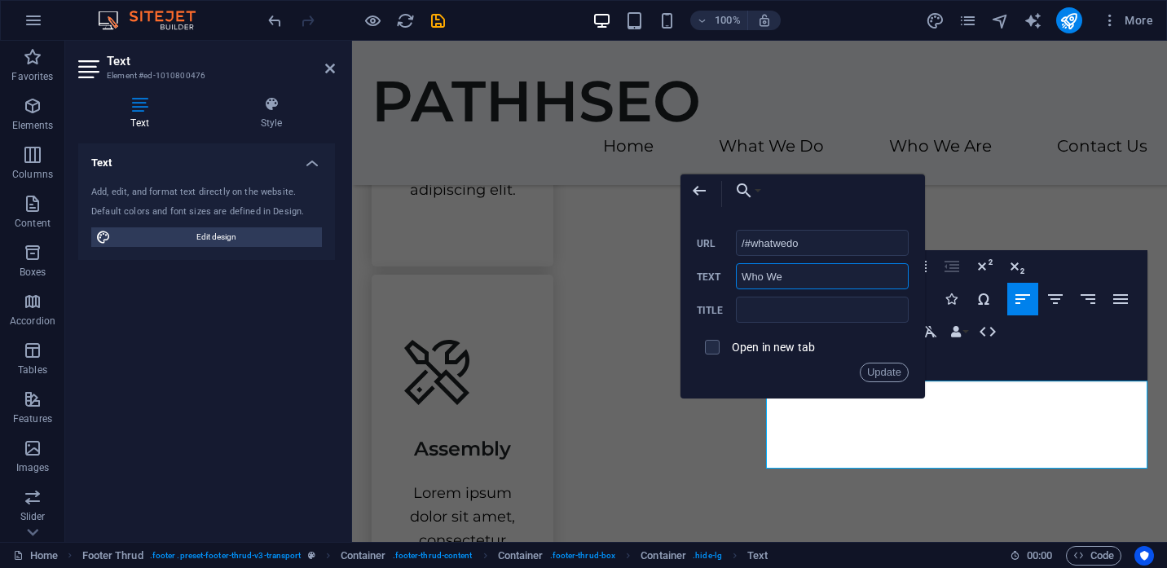
click at [822, 278] on input "Who We" at bounding box center [822, 276] width 173 height 26
type input "What We Do"
click at [880, 375] on button "Update" at bounding box center [884, 373] width 49 height 20
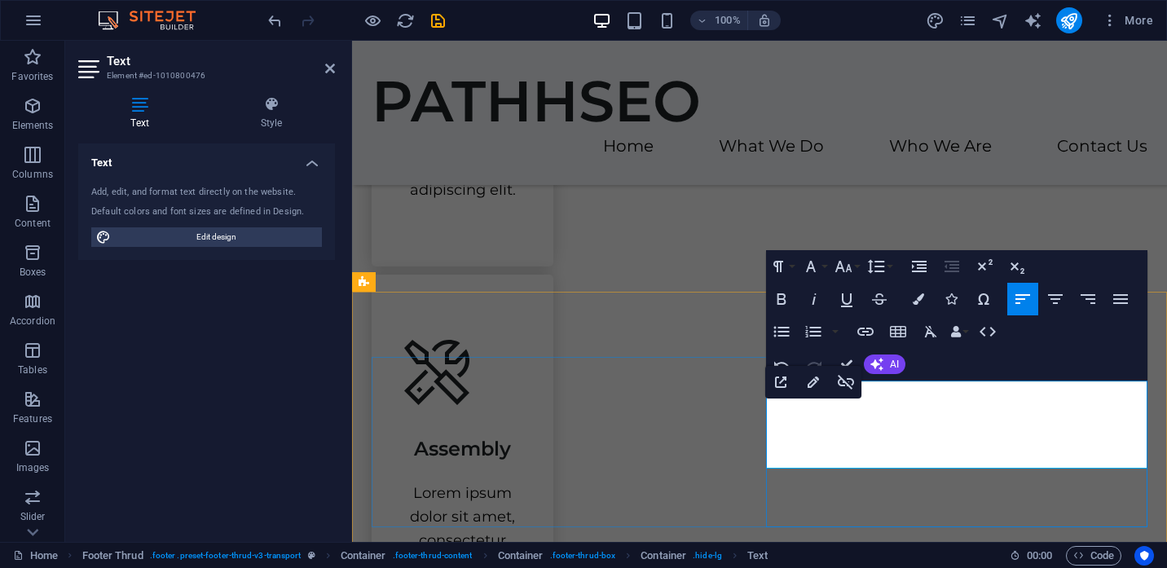
scroll to position [1771, 0]
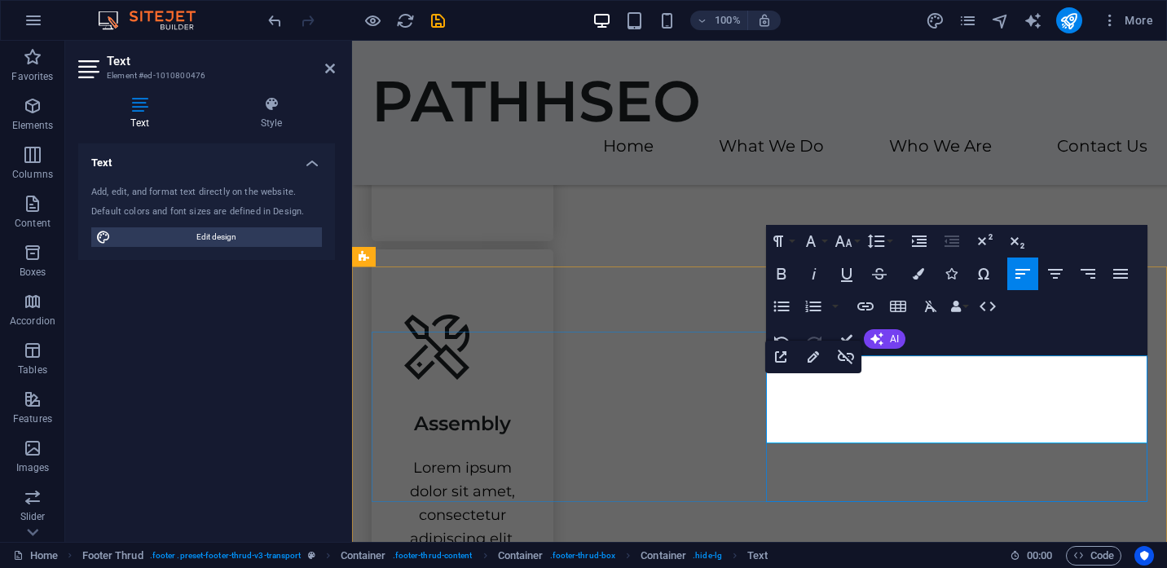
type input "/#about"
type input "ABOUT US"
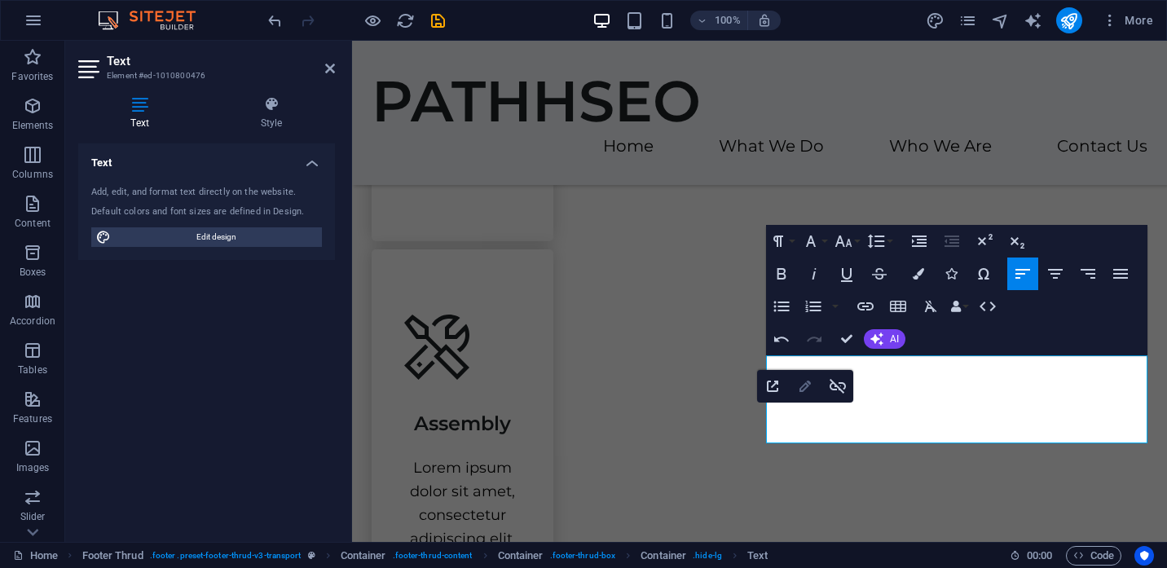
click at [807, 387] on icon "button" at bounding box center [805, 386] width 11 height 11
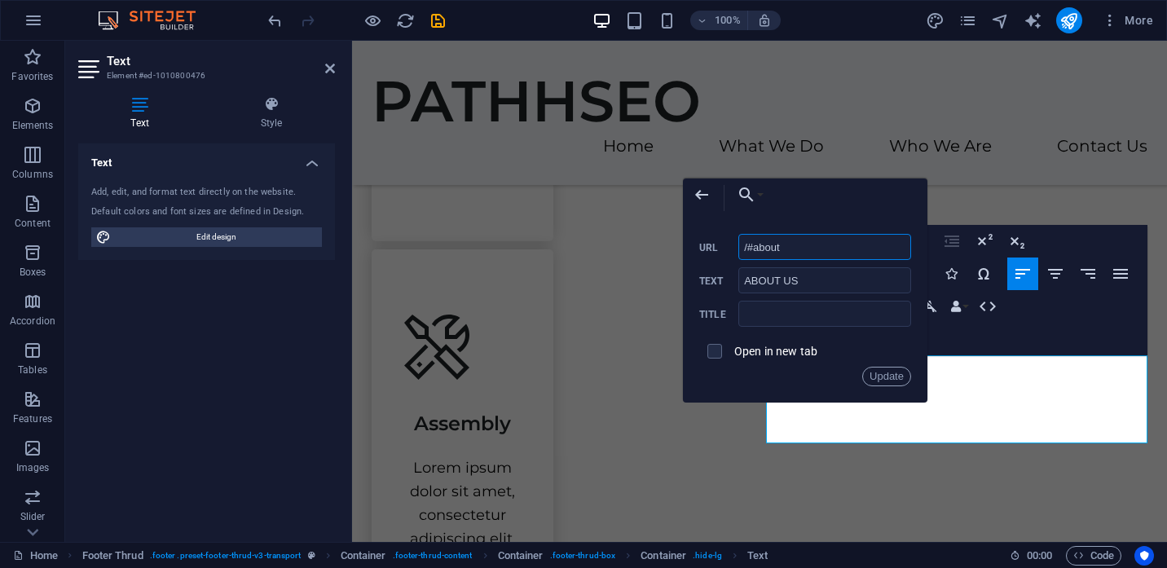
click at [807, 248] on input "/#about" at bounding box center [825, 247] width 173 height 26
type input "/#whoweare"
click at [820, 275] on input "ABOUT US" at bounding box center [825, 280] width 173 height 26
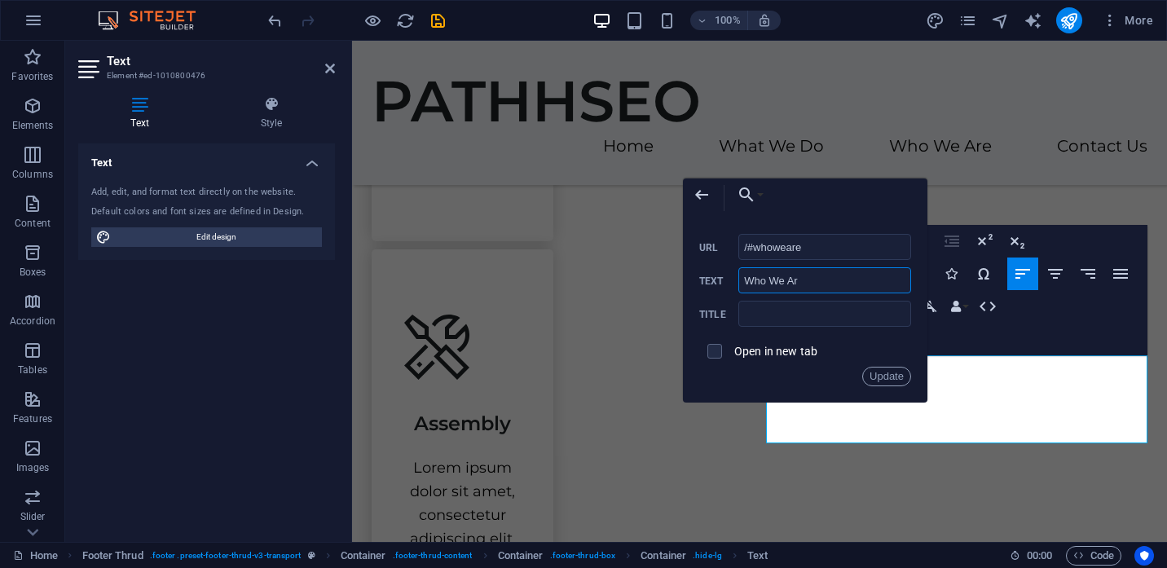
type input "Who We Are"
click at [882, 373] on button "Update" at bounding box center [886, 377] width 49 height 20
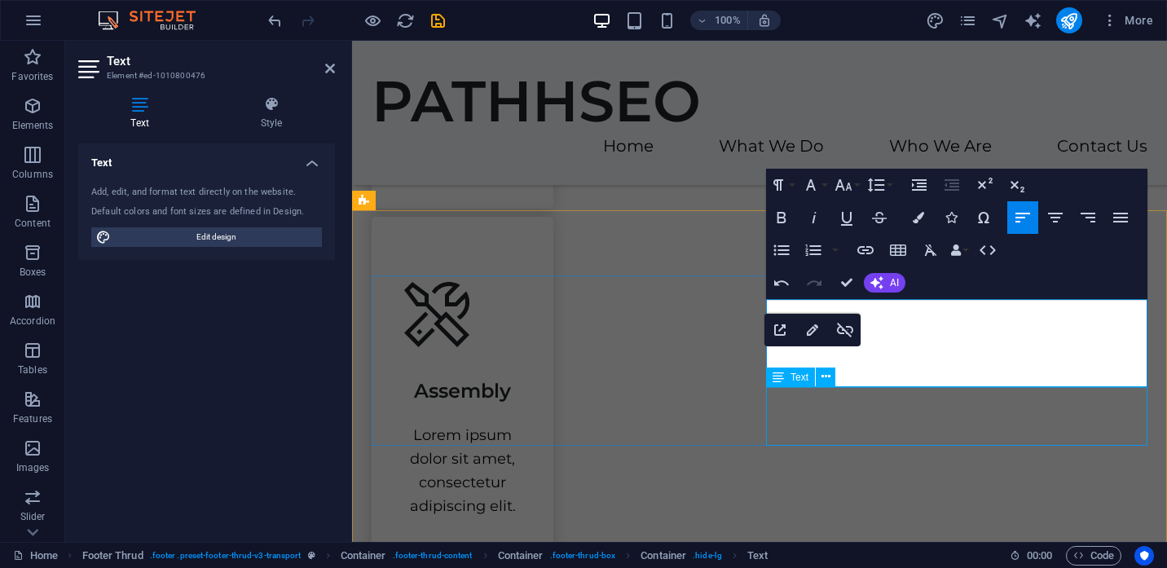
scroll to position [1827, 0]
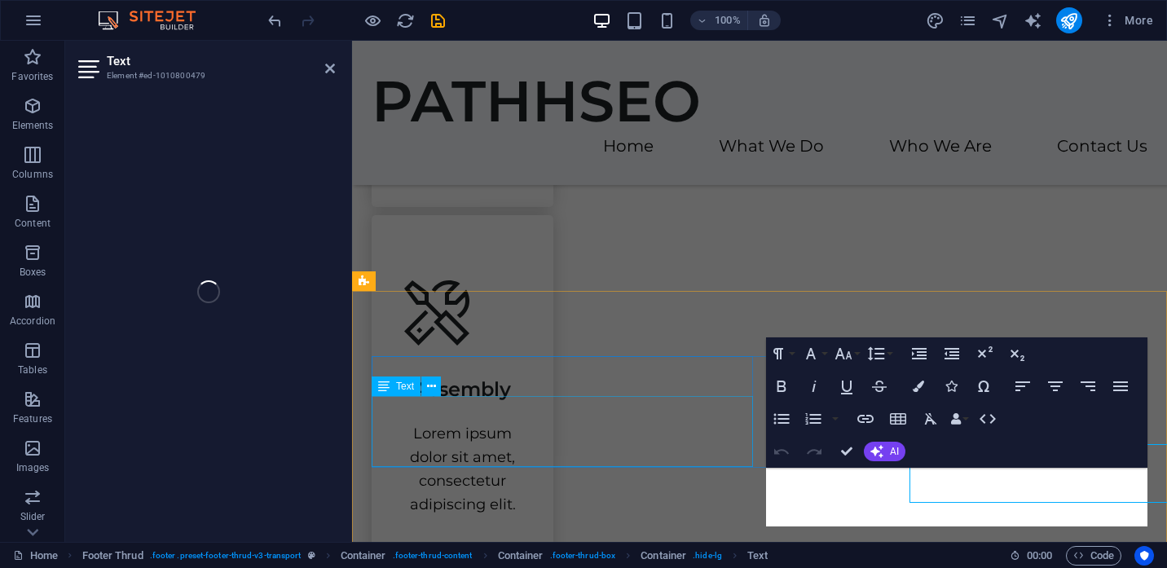
scroll to position [1746, 0]
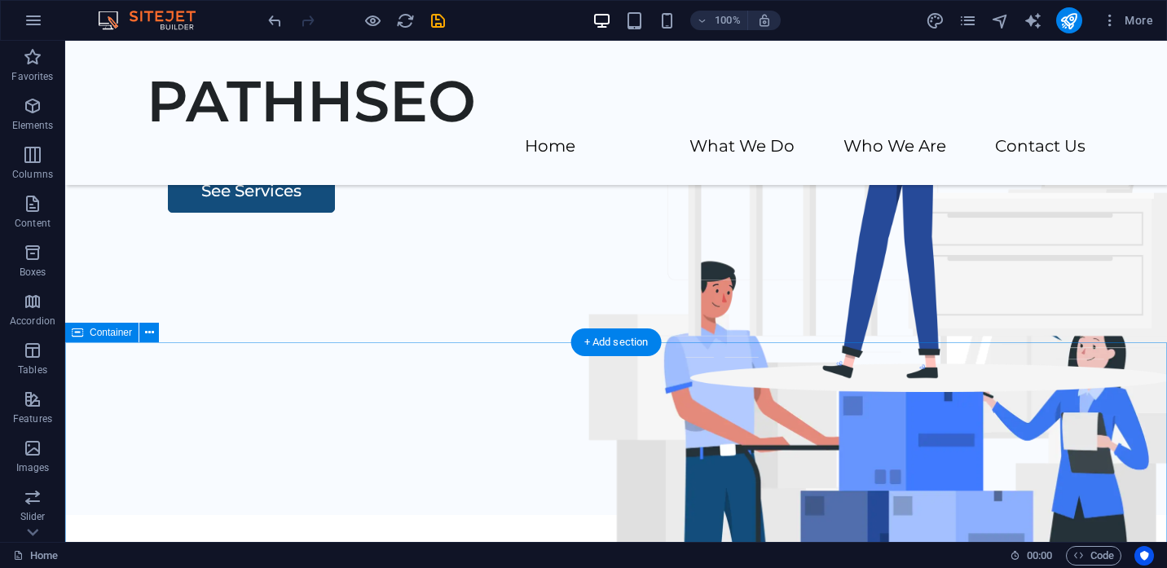
scroll to position [0, 0]
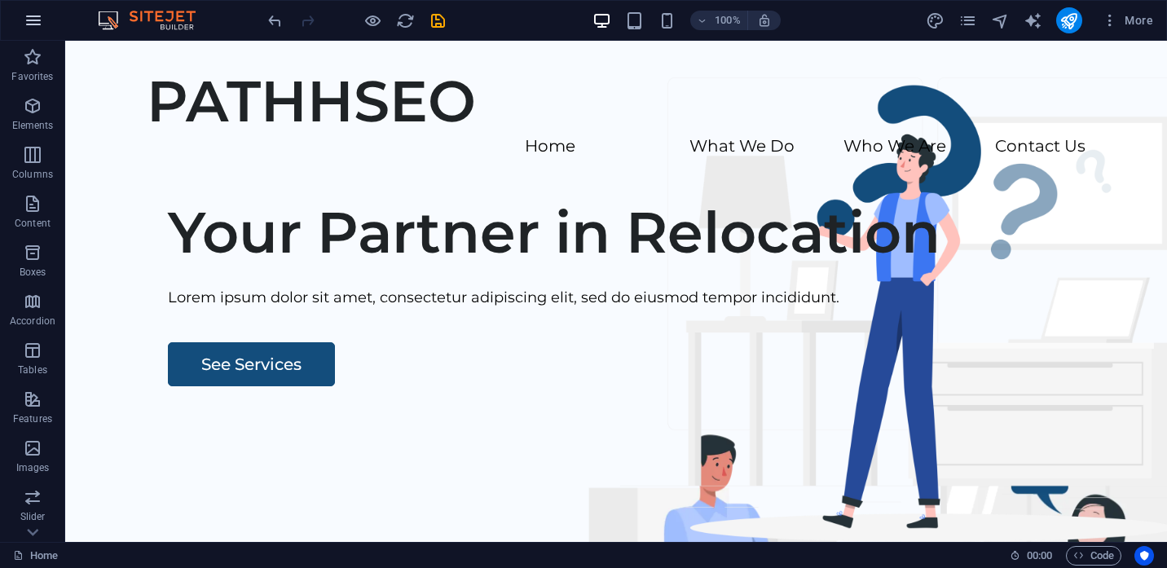
click at [37, 17] on icon "button" at bounding box center [34, 21] width 20 height 20
